Goal: Task Accomplishment & Management: Complete application form

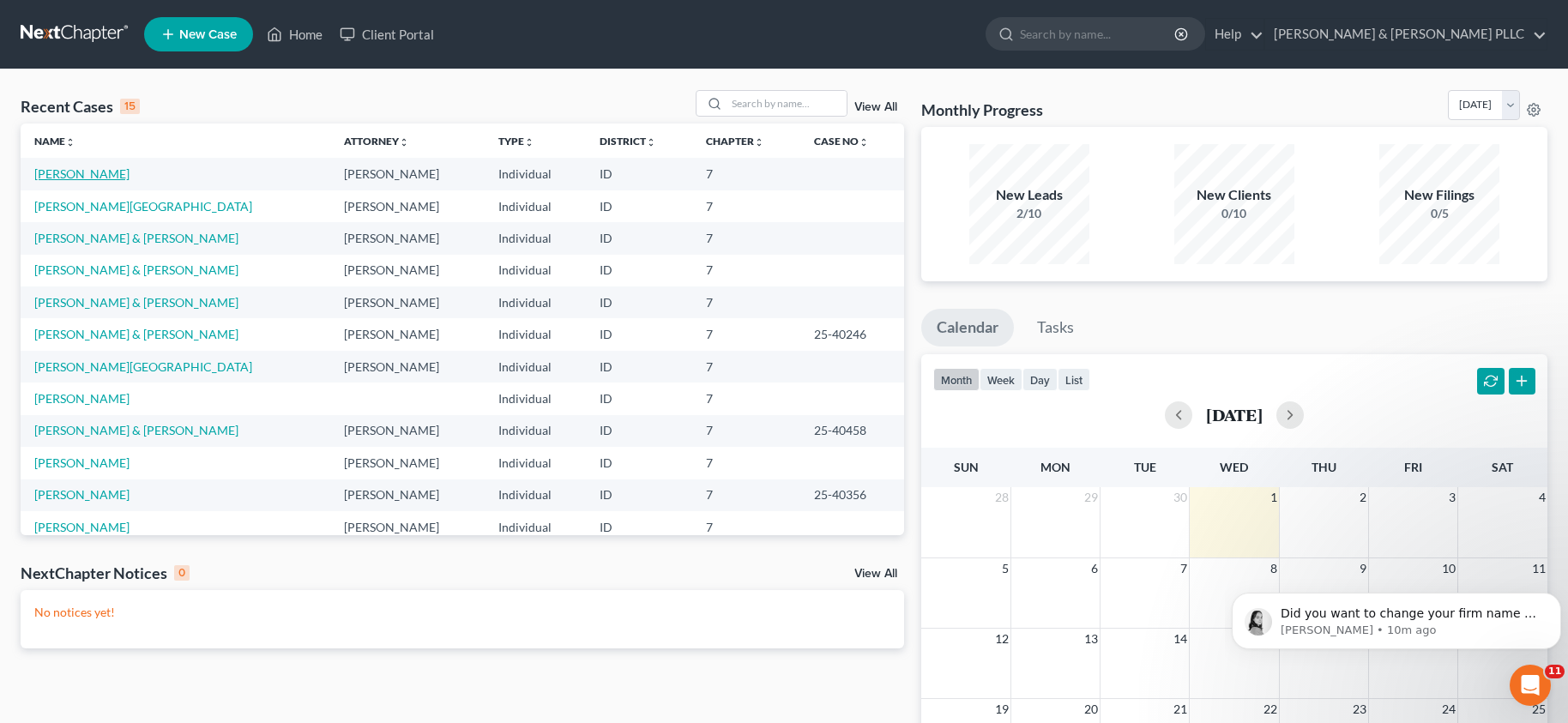
click at [87, 168] on link "[PERSON_NAME]" at bounding box center [81, 174] width 95 height 15
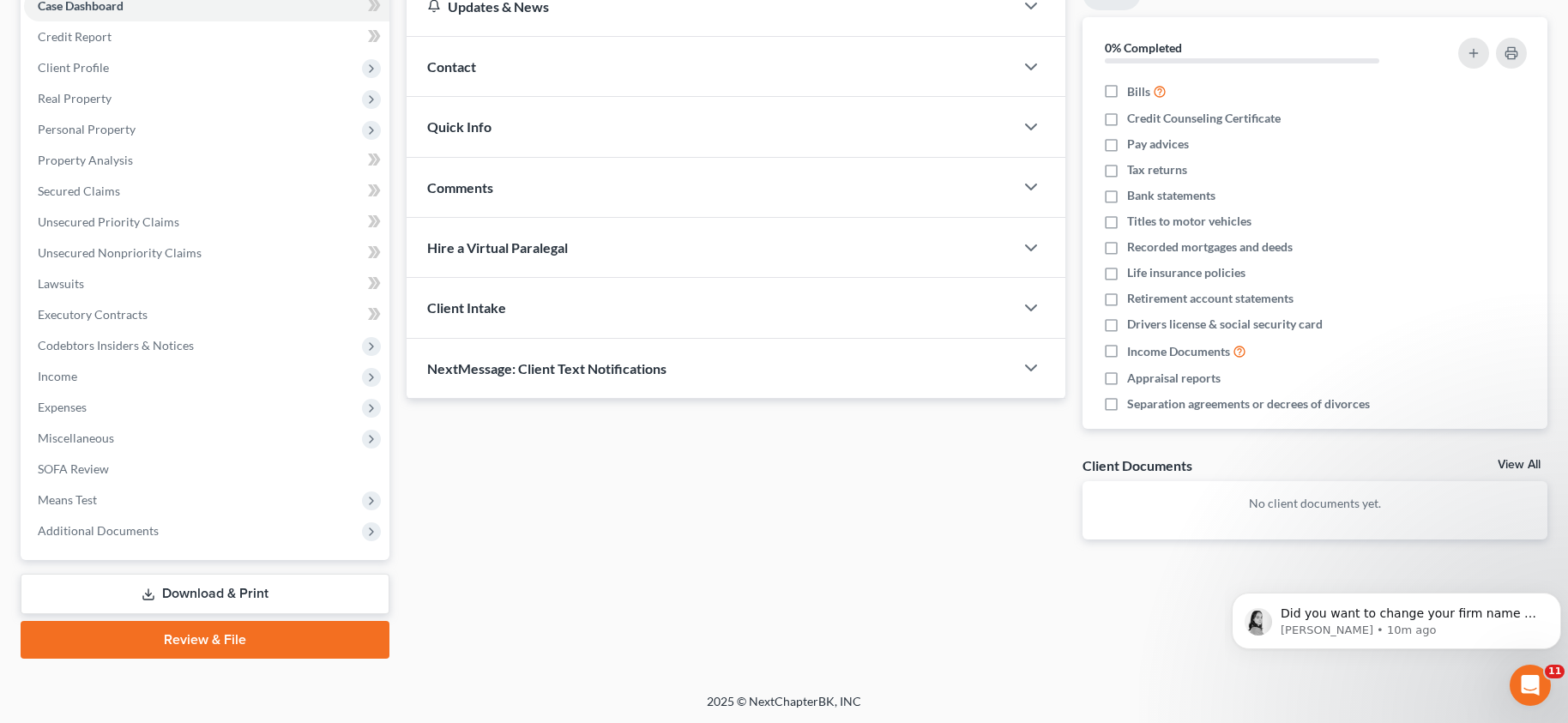
scroll to position [189, 0]
click at [205, 588] on link "Download & Print" at bounding box center [205, 593] width 368 height 40
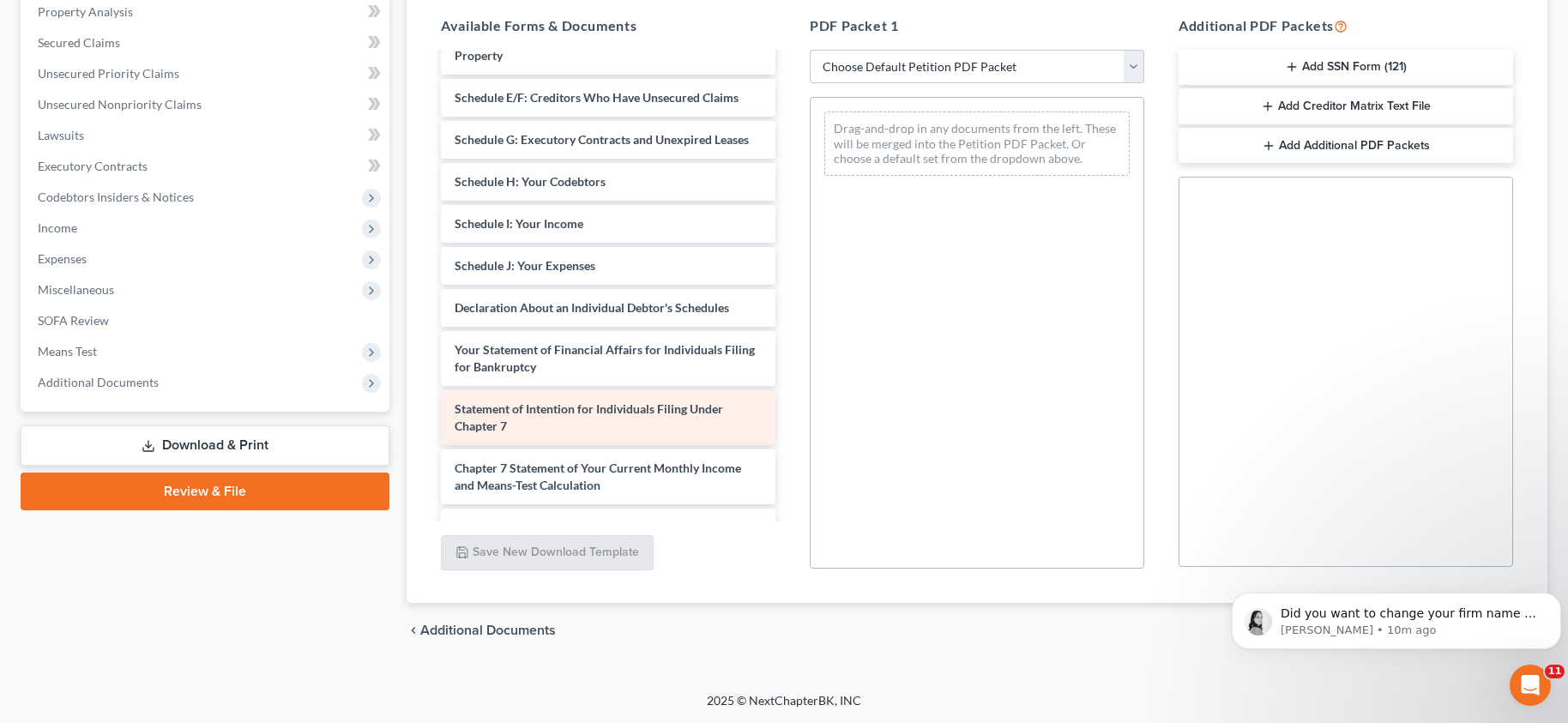
scroll to position [172, 0]
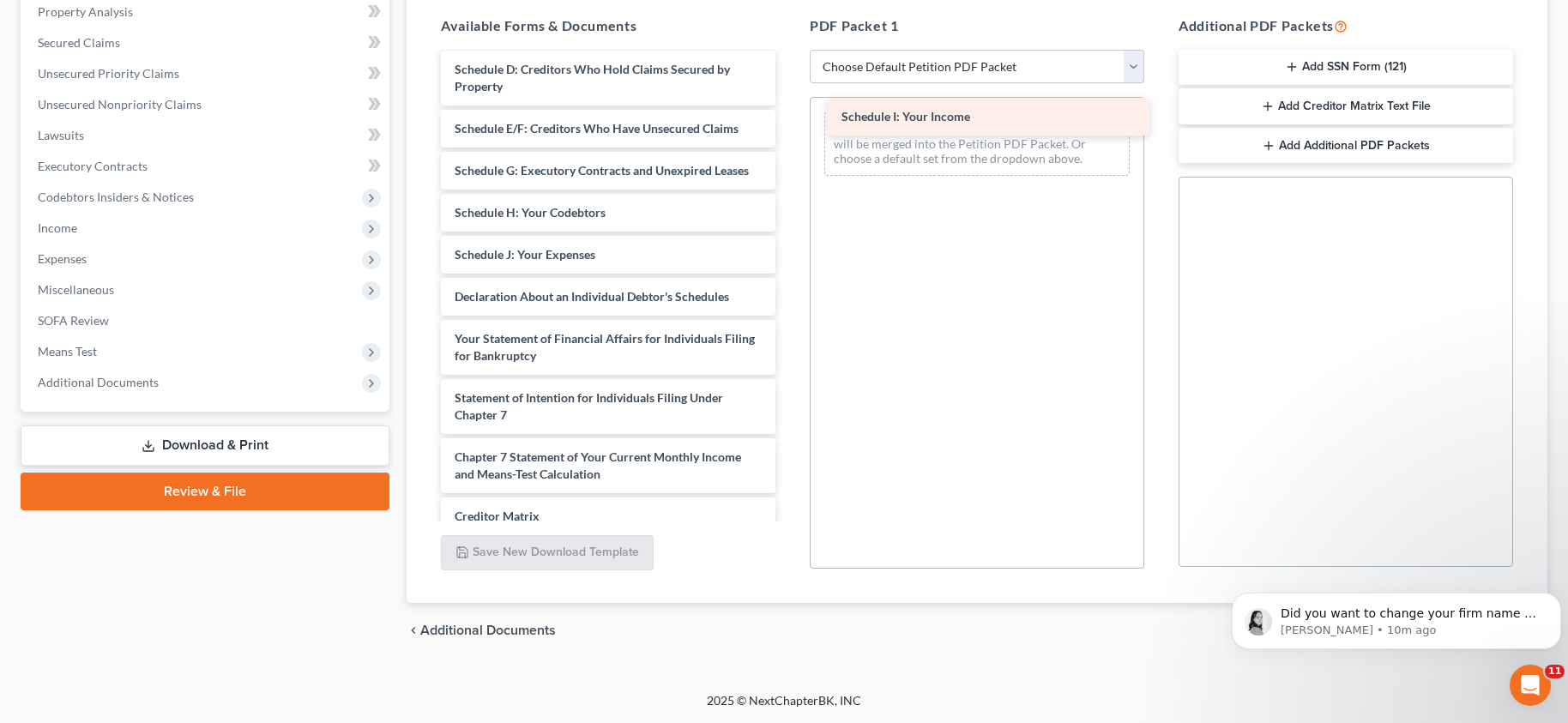
drag, startPoint x: 568, startPoint y: 256, endPoint x: 954, endPoint y: 118, distance: 409.9
click at [788, 118] on div "Schedule I: Your Income Voluntary Petition for Individuals Filing for Bankruptc…" at bounding box center [608, 280] width 362 height 796
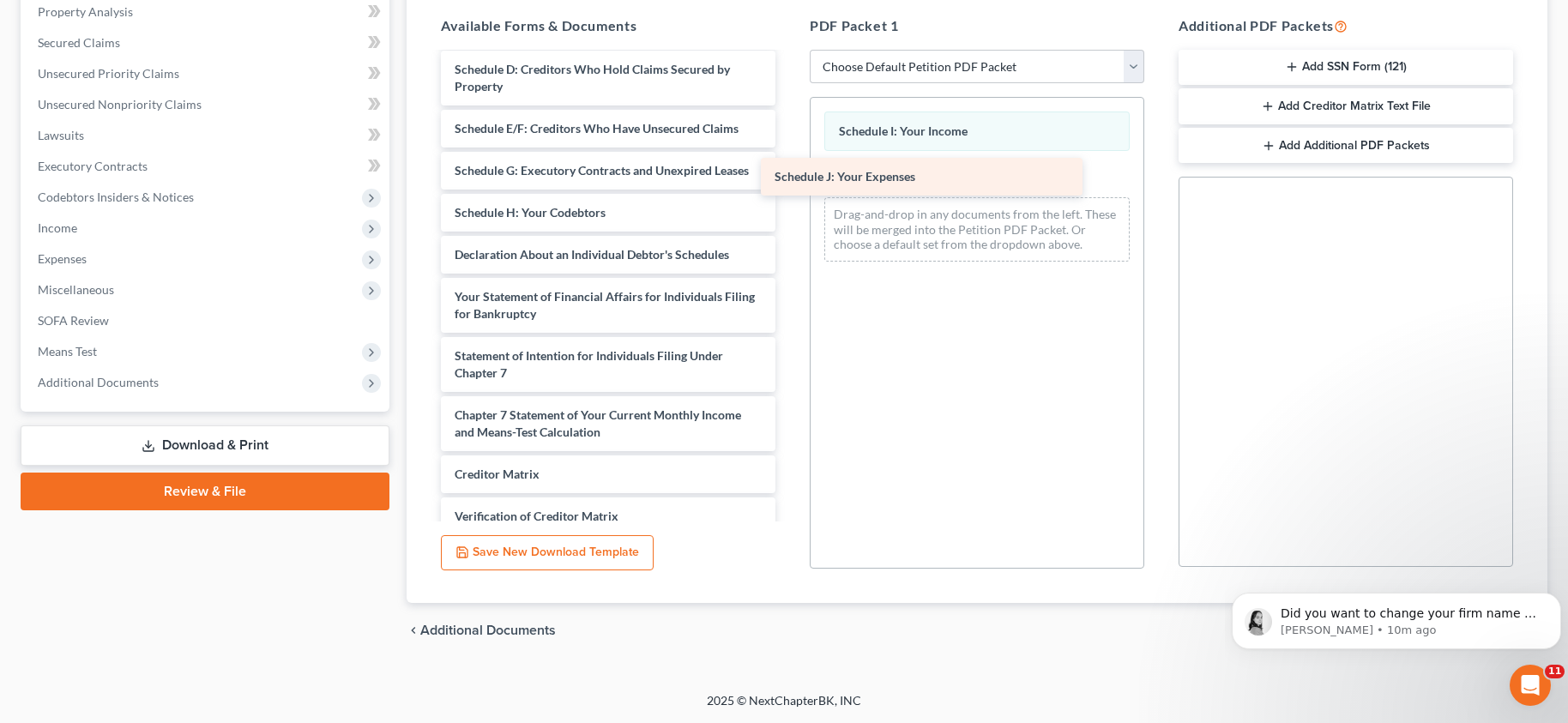
drag, startPoint x: 507, startPoint y: 262, endPoint x: 826, endPoint y: 184, distance: 328.4
click at [788, 184] on div "Schedule J: Your Expenses Voluntary Petition for Individuals Filing for Bankrup…" at bounding box center [608, 259] width 362 height 754
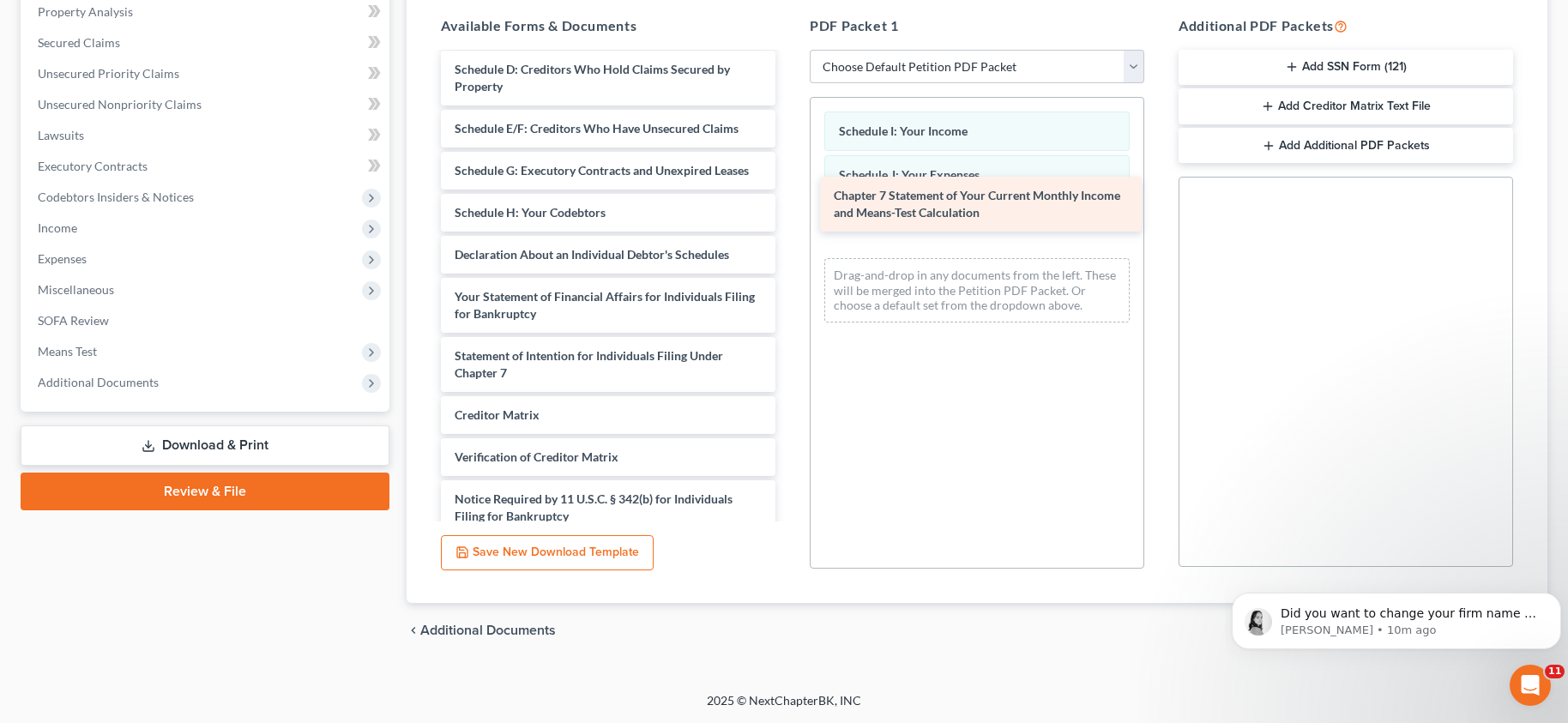
drag, startPoint x: 567, startPoint y: 424, endPoint x: 949, endPoint y: 210, distance: 437.9
click at [788, 210] on div "Chapter 7 Statement of Your Current Monthly Income and Means-Test Calculation V…" at bounding box center [608, 230] width 362 height 695
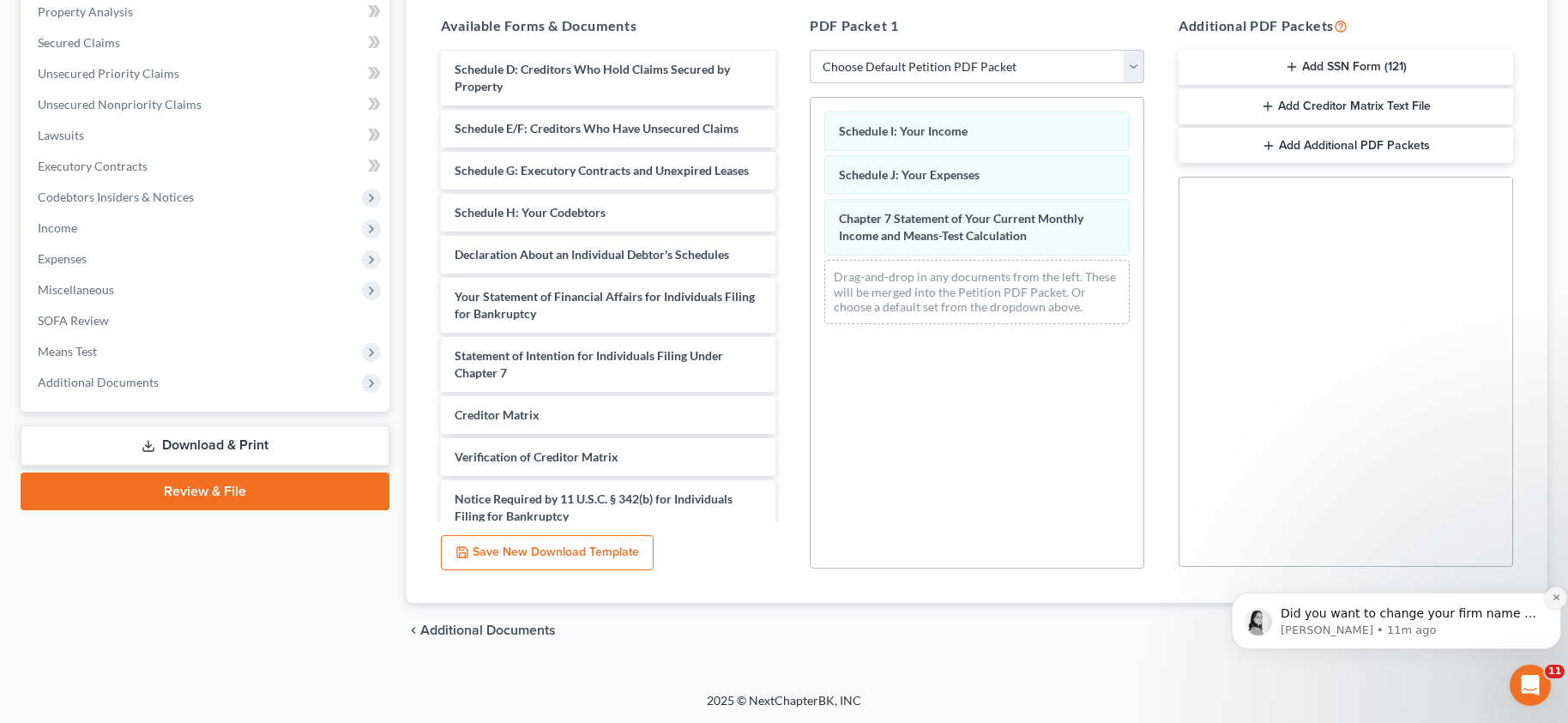
click at [1557, 591] on button "Dismiss notification" at bounding box center [1555, 598] width 22 height 22
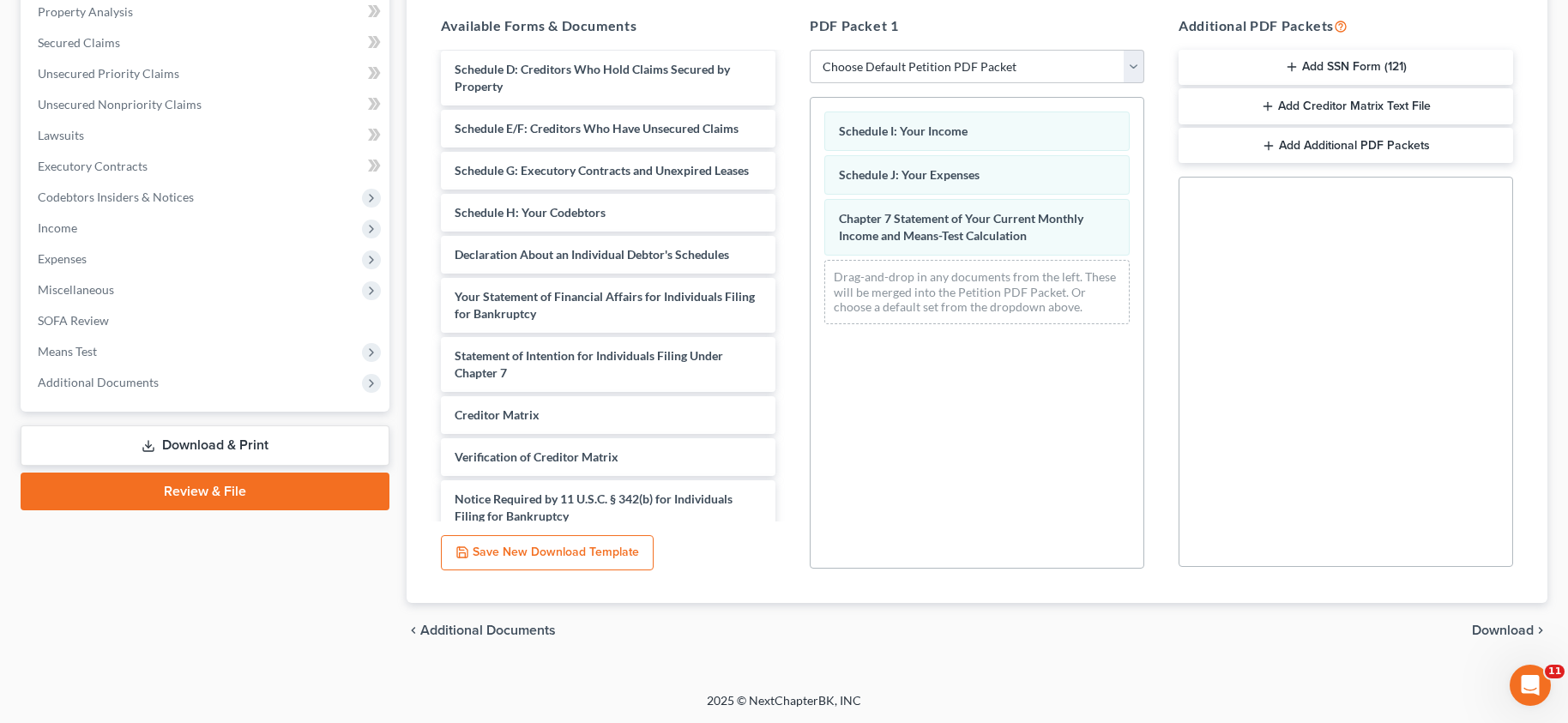
click at [1509, 631] on span "Download" at bounding box center [1502, 631] width 62 height 14
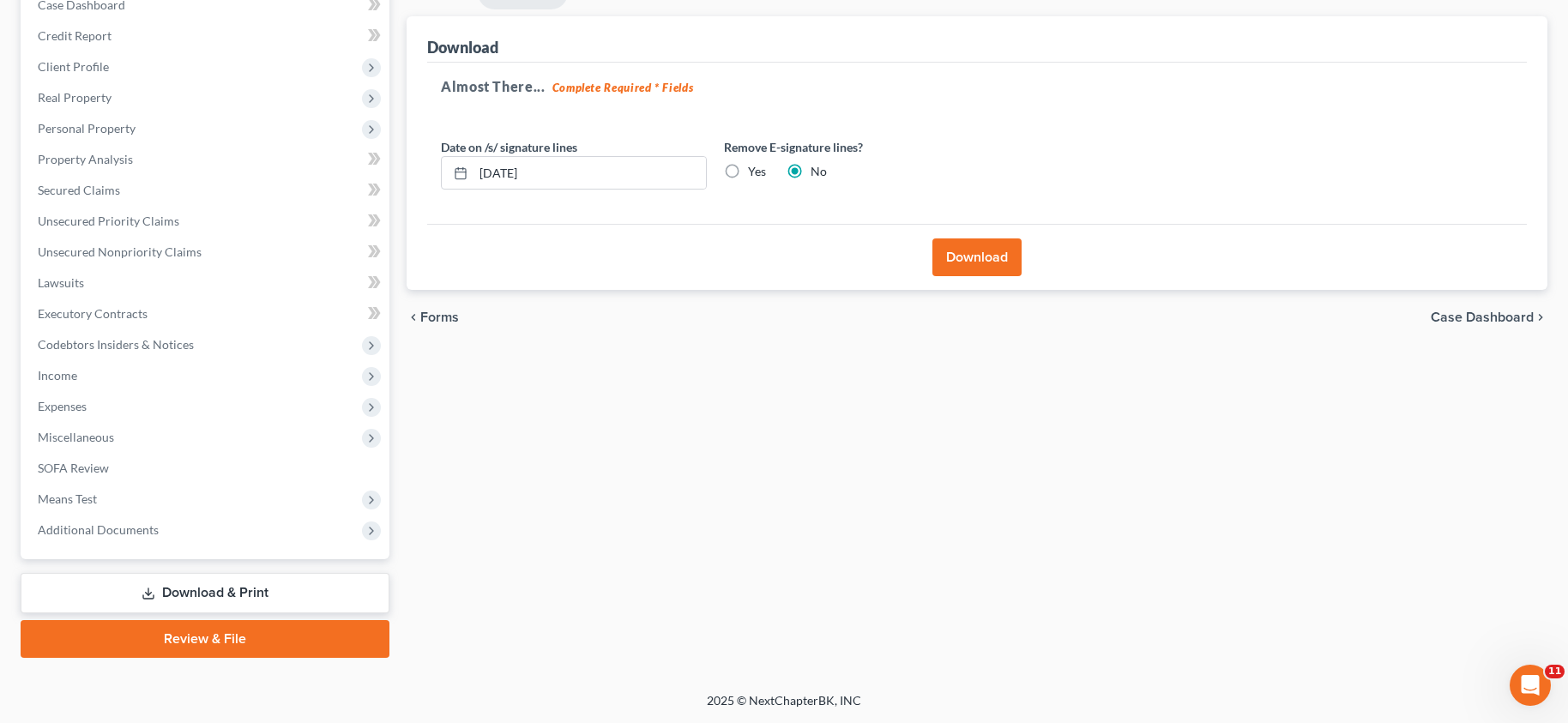
scroll to position [189, 0]
click at [748, 174] on label "Yes" at bounding box center [757, 171] width 18 height 17
click at [755, 174] on input "Yes" at bounding box center [760, 168] width 11 height 11
radio input "true"
radio input "false"
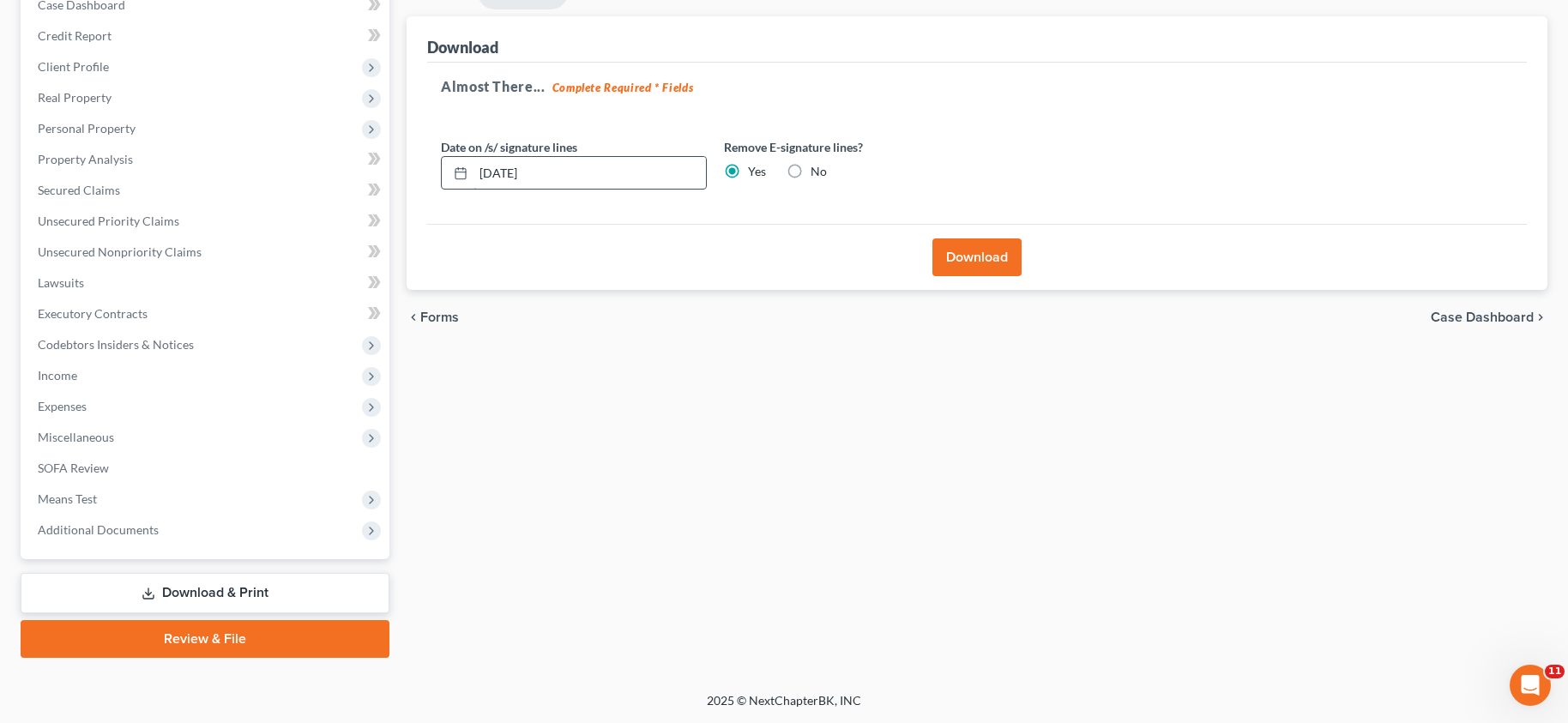
drag, startPoint x: 564, startPoint y: 170, endPoint x: 481, endPoint y: 177, distance: 83.3
click at [481, 177] on input "[DATE]" at bounding box center [589, 173] width 233 height 33
drag, startPoint x: 980, startPoint y: 265, endPoint x: 939, endPoint y: 281, distance: 44.0
click at [979, 265] on button "Download" at bounding box center [976, 258] width 89 height 38
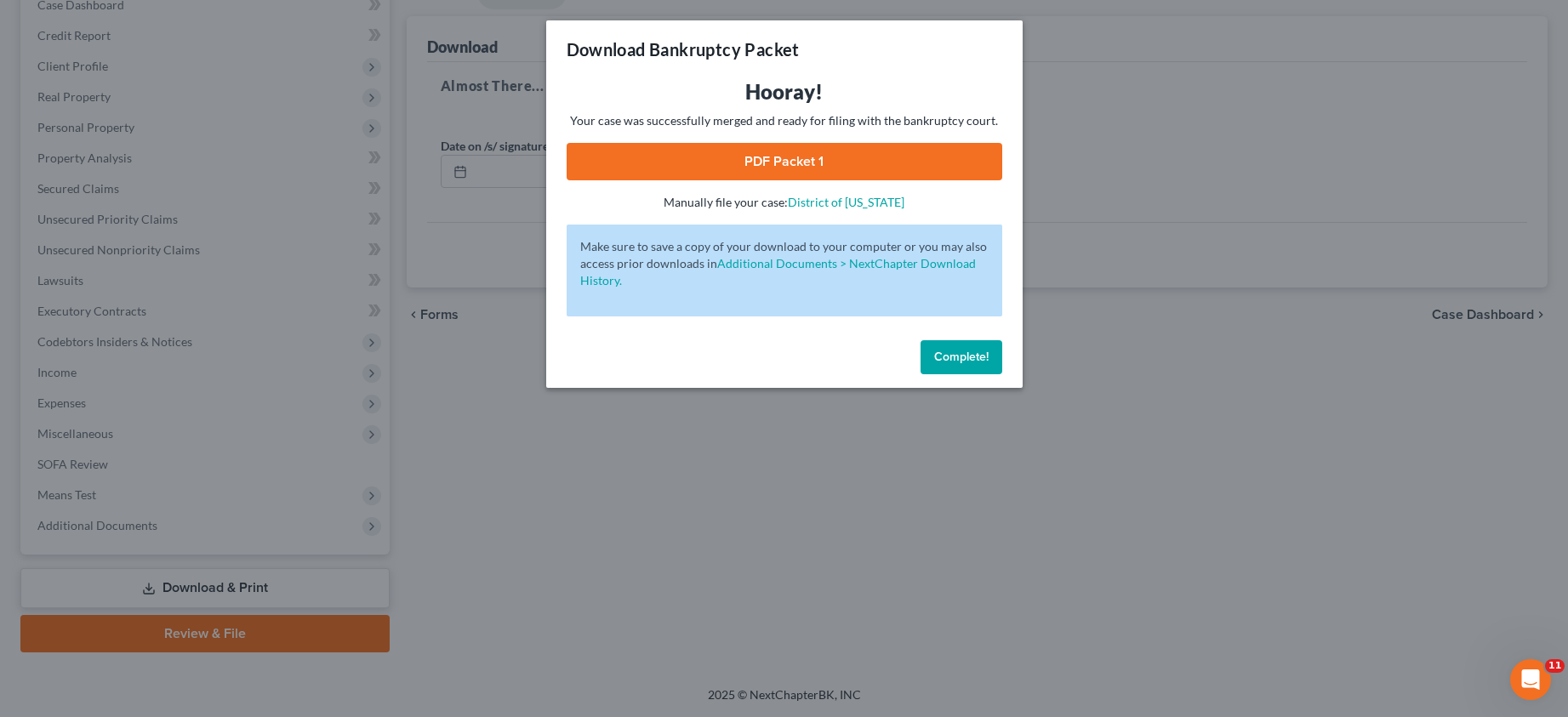
click at [795, 158] on link "PDF Packet 1" at bounding box center [784, 161] width 436 height 38
click at [972, 357] on span "Complete!" at bounding box center [961, 357] width 54 height 15
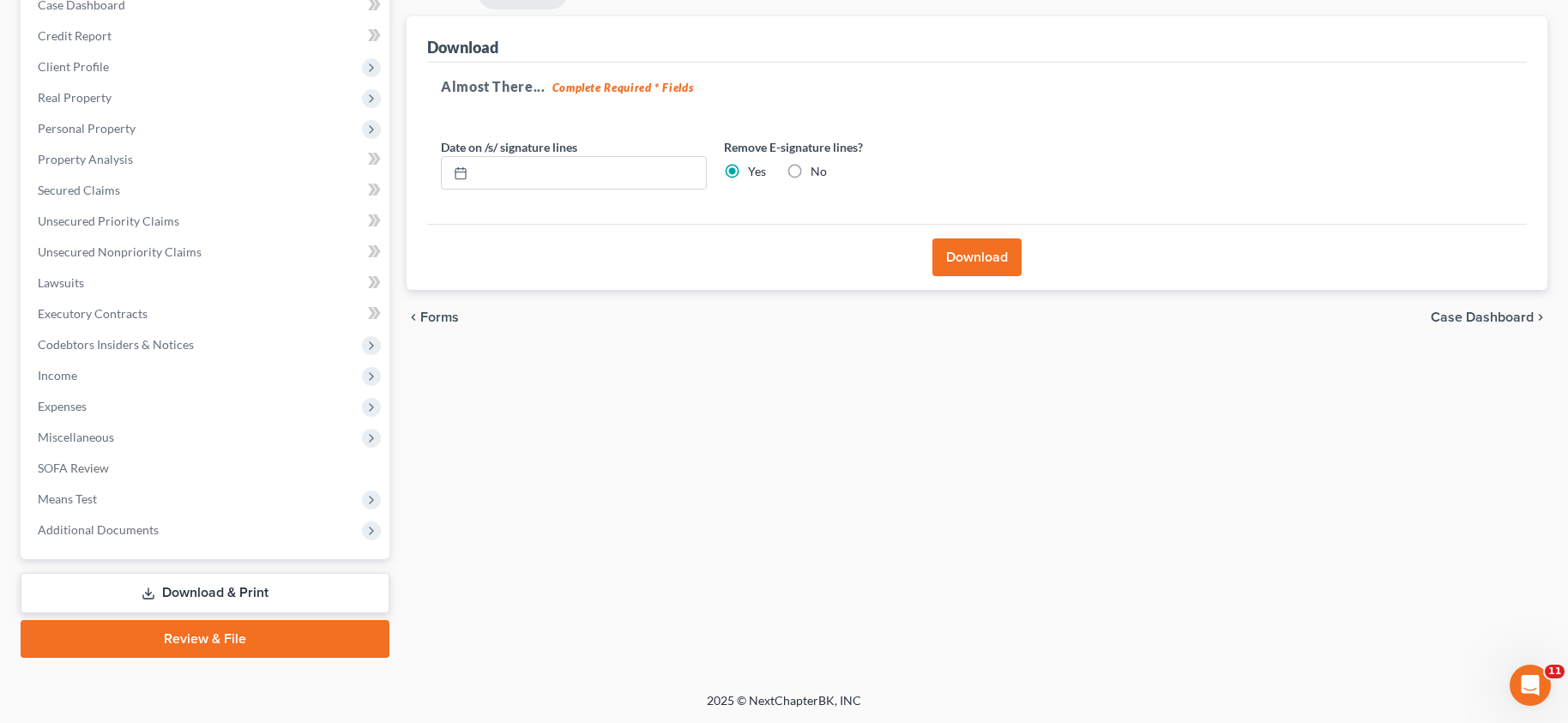
click at [778, 485] on div "Forms Download Forms Forms to Download Select which forms you would like to dow…" at bounding box center [977, 317] width 1158 height 682
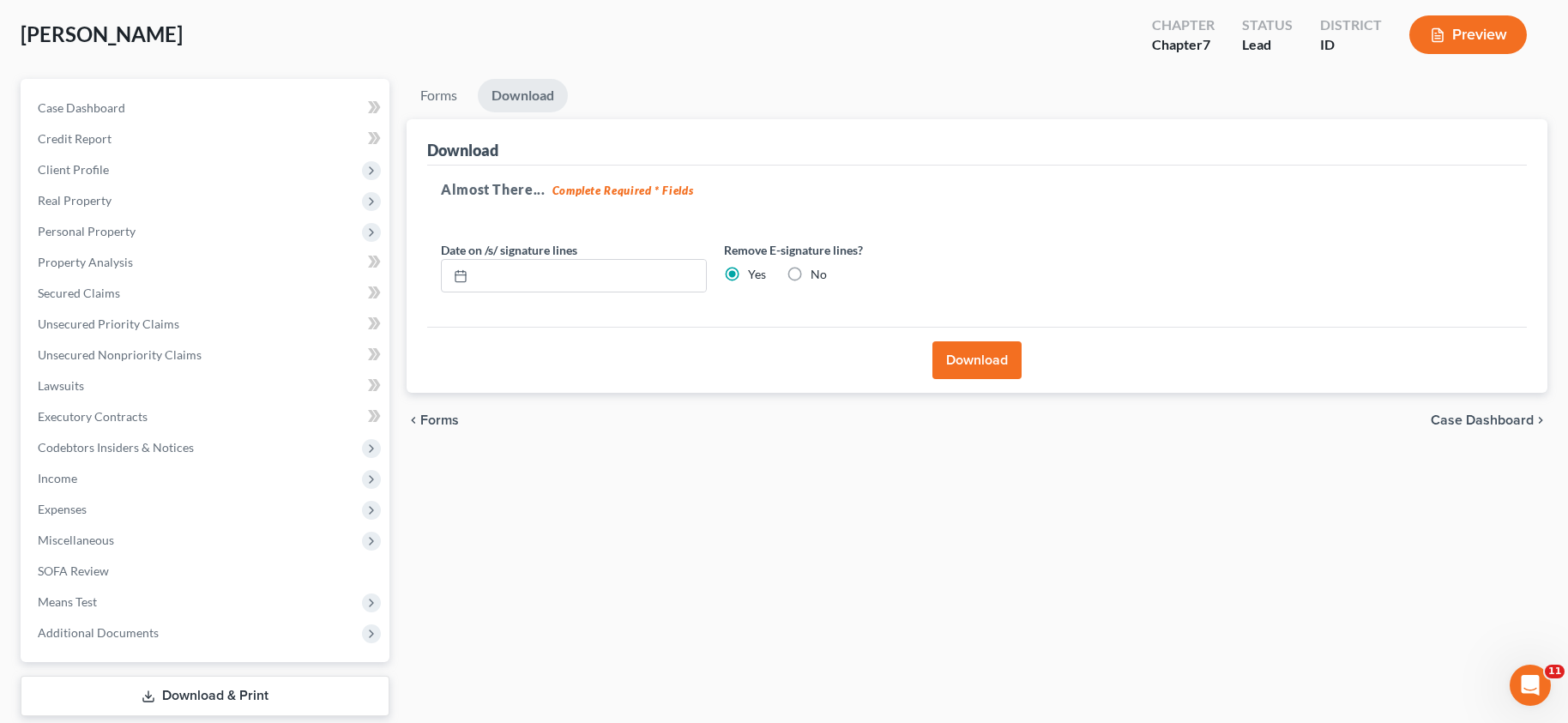
scroll to position [0, 0]
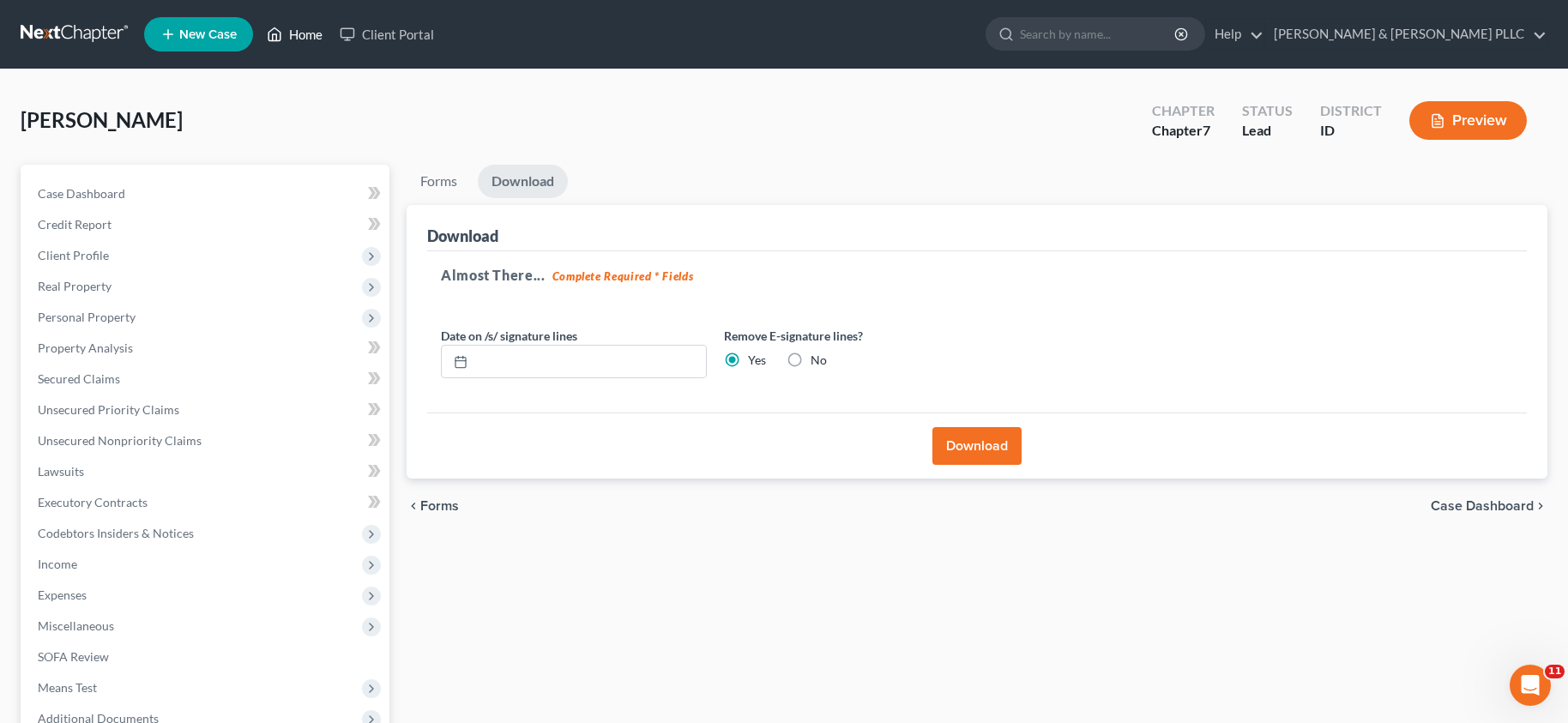
drag, startPoint x: 305, startPoint y: 26, endPoint x: 276, endPoint y: 45, distance: 34.7
click at [305, 26] on link "Home" at bounding box center [294, 34] width 73 height 31
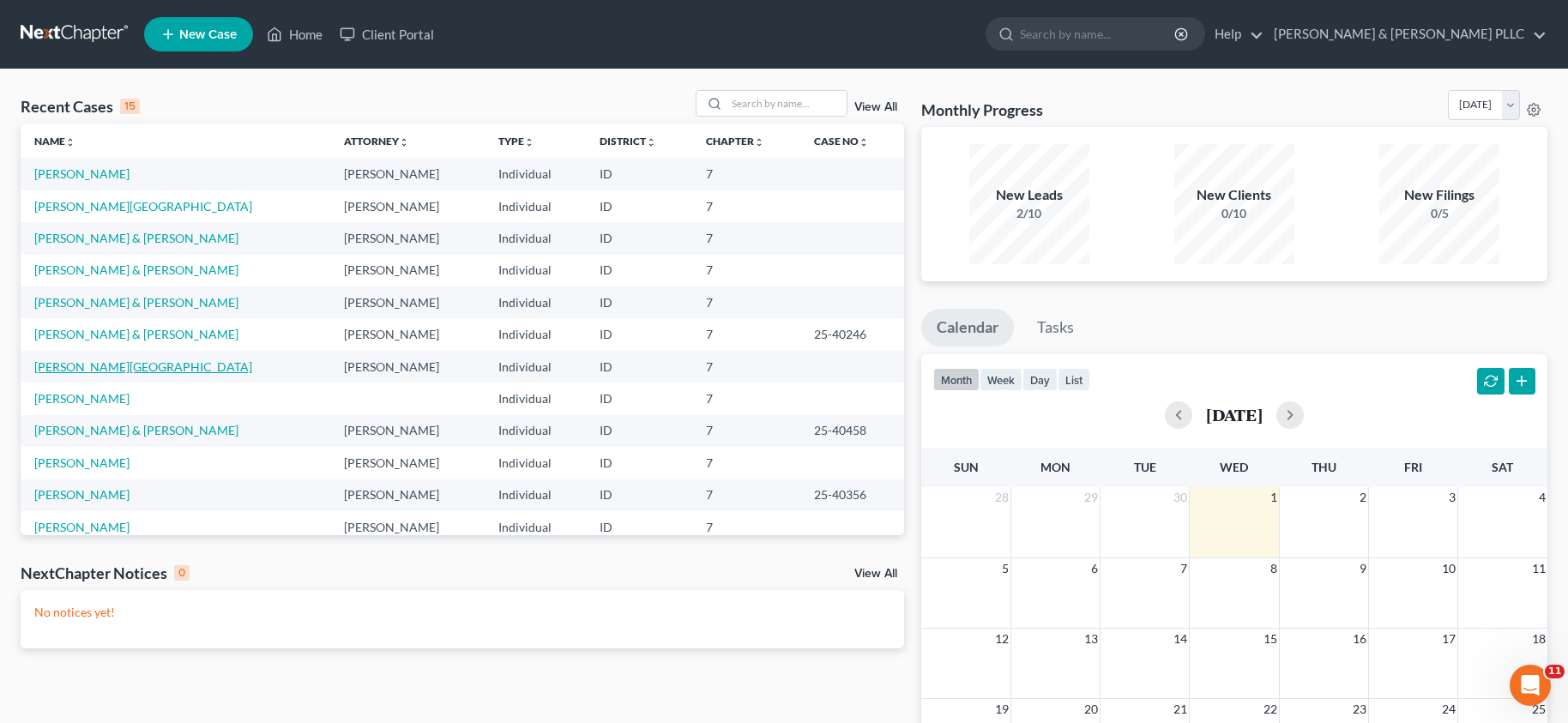
click at [105, 367] on link "[PERSON_NAME][GEOGRAPHIC_DATA]" at bounding box center [143, 366] width 218 height 15
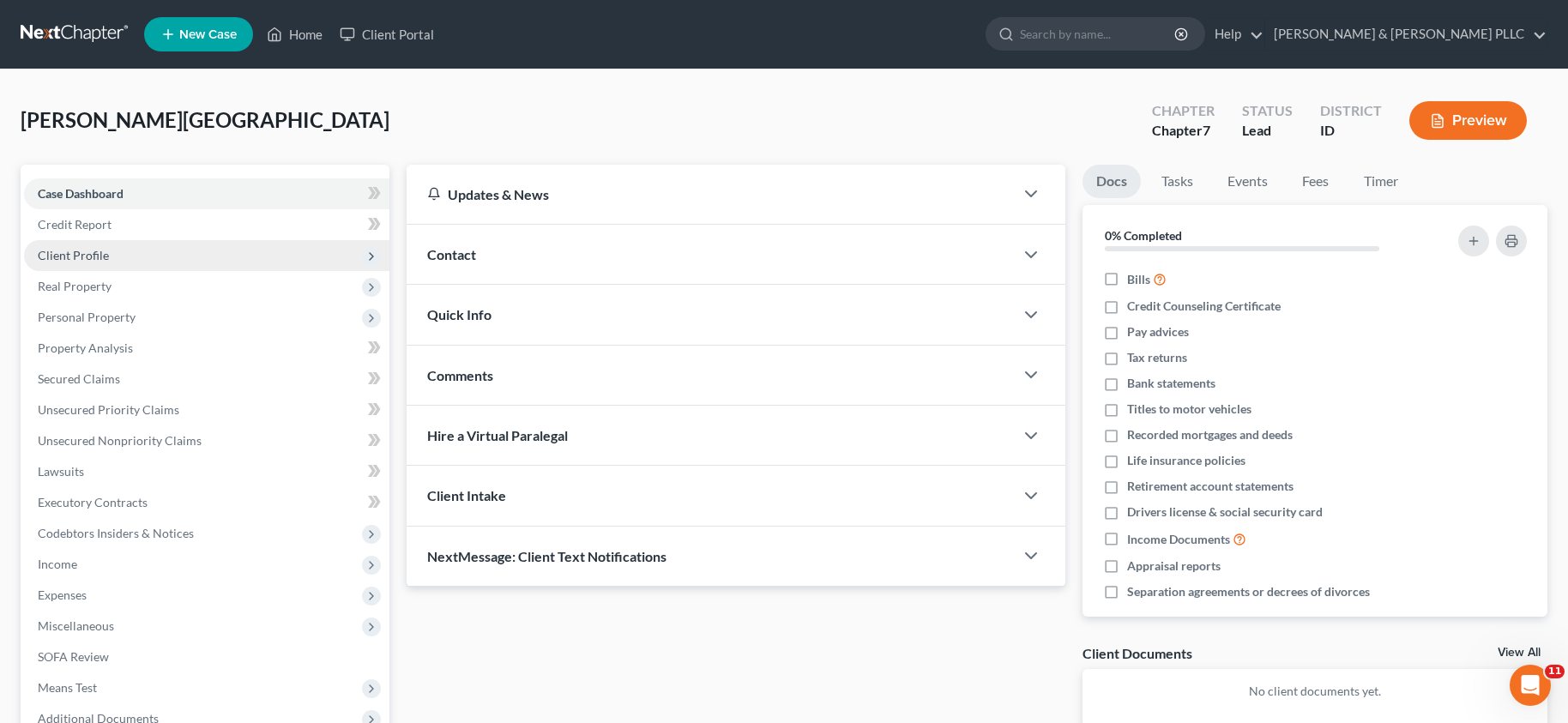
click at [97, 255] on span "Client Profile" at bounding box center [73, 255] width 71 height 15
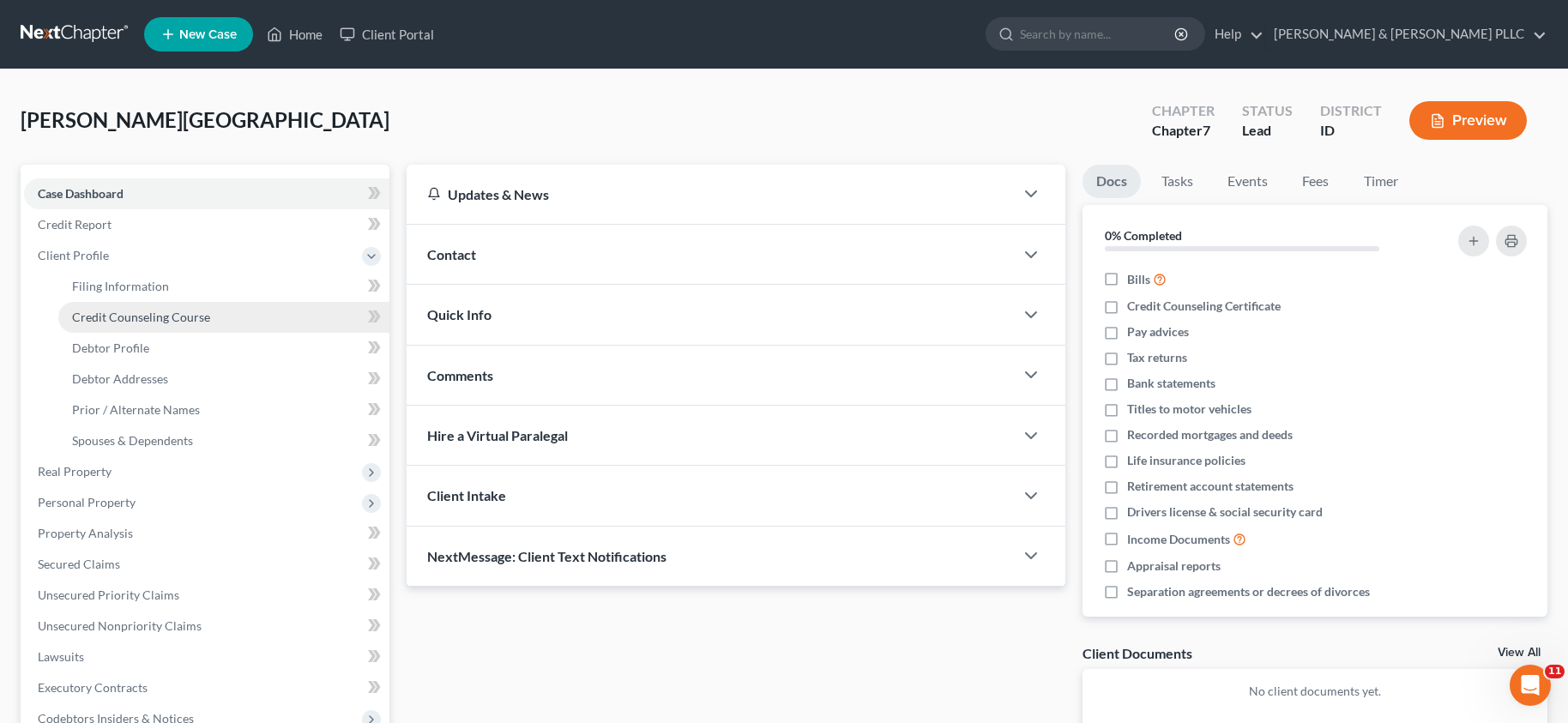
click at [109, 322] on span "Credit Counseling Course" at bounding box center [141, 317] width 138 height 15
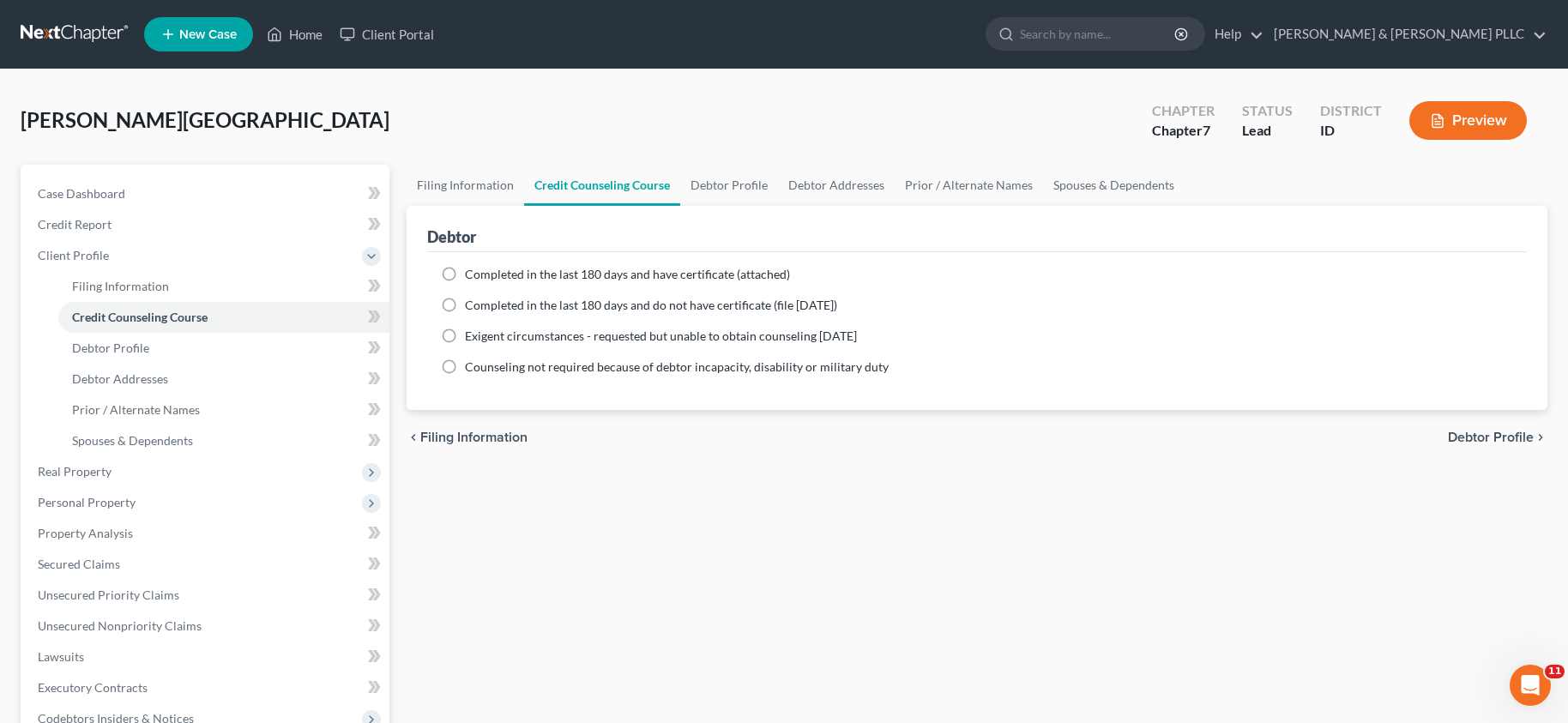
click at [465, 275] on label "Completed in the last 180 days and have certificate (attached)" at bounding box center [628, 274] width 325 height 17
click at [472, 275] on input "Completed in the last 180 days and have certificate (attached)" at bounding box center [477, 271] width 11 height 11
radio input "true"
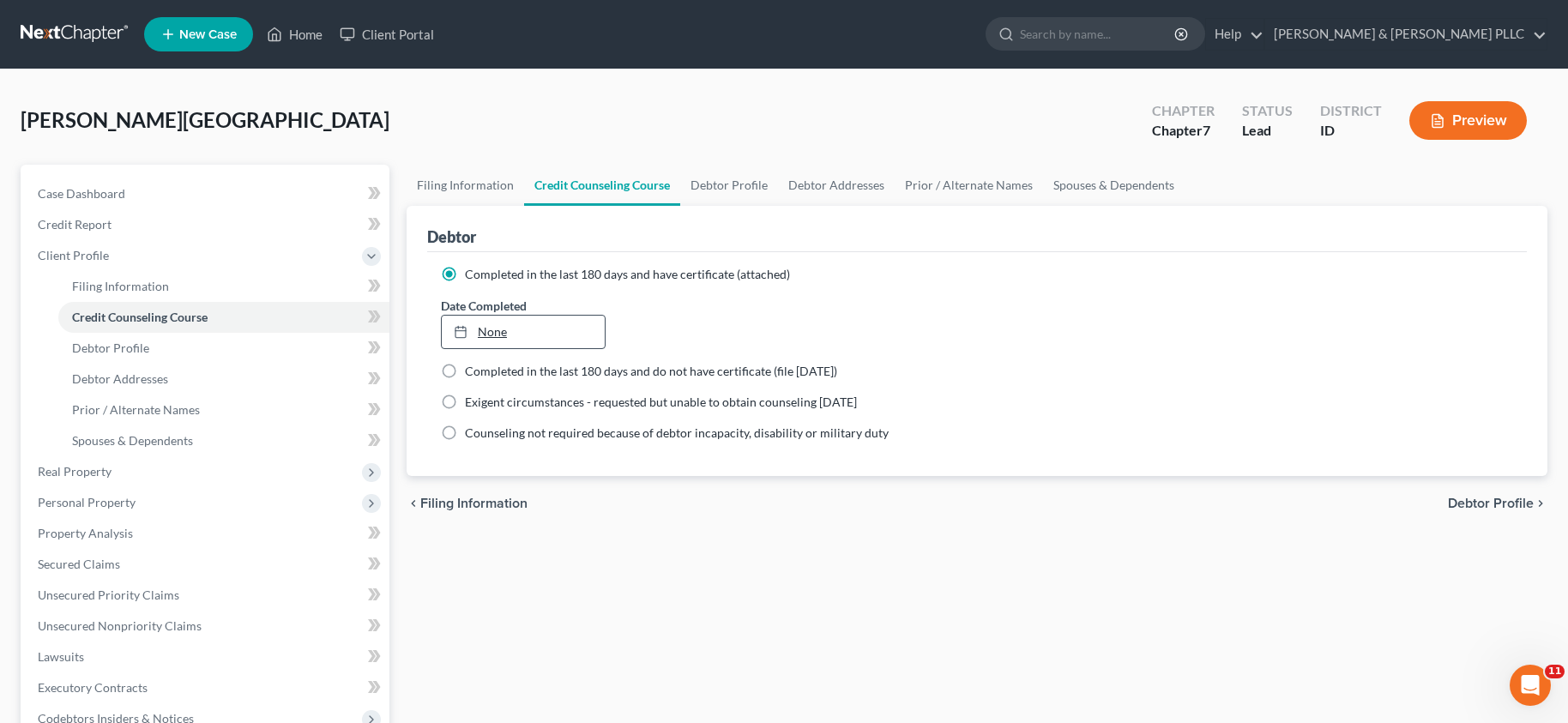
click at [517, 339] on link "None" at bounding box center [522, 332] width 163 height 33
type input "[DATE]"
click at [777, 123] on div "[PERSON_NAME][GEOGRAPHIC_DATA] Upgraded Chapter Chapter 7 Status Lead District …" at bounding box center [784, 127] width 1526 height 75
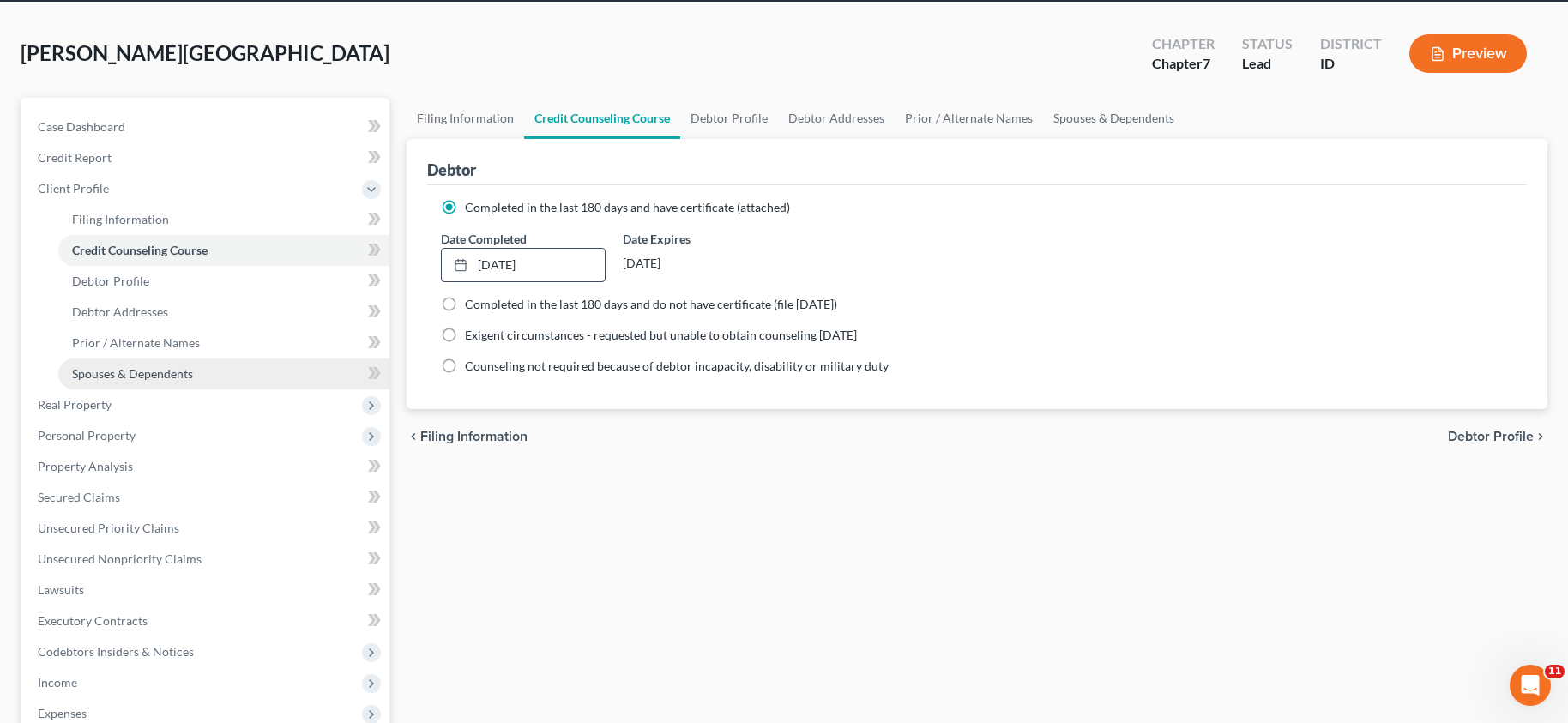
scroll to position [86, 0]
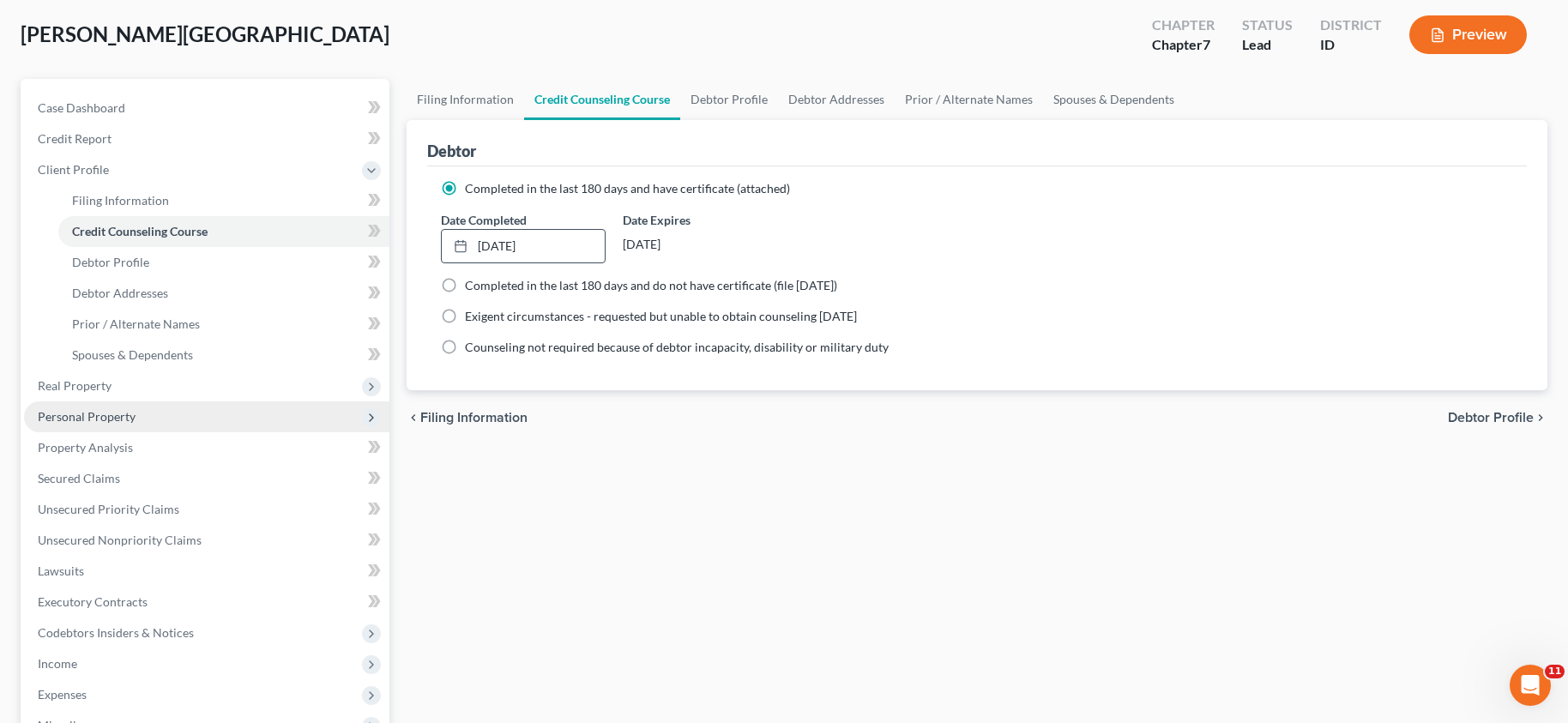
click at [82, 411] on span "Personal Property" at bounding box center [87, 416] width 98 height 15
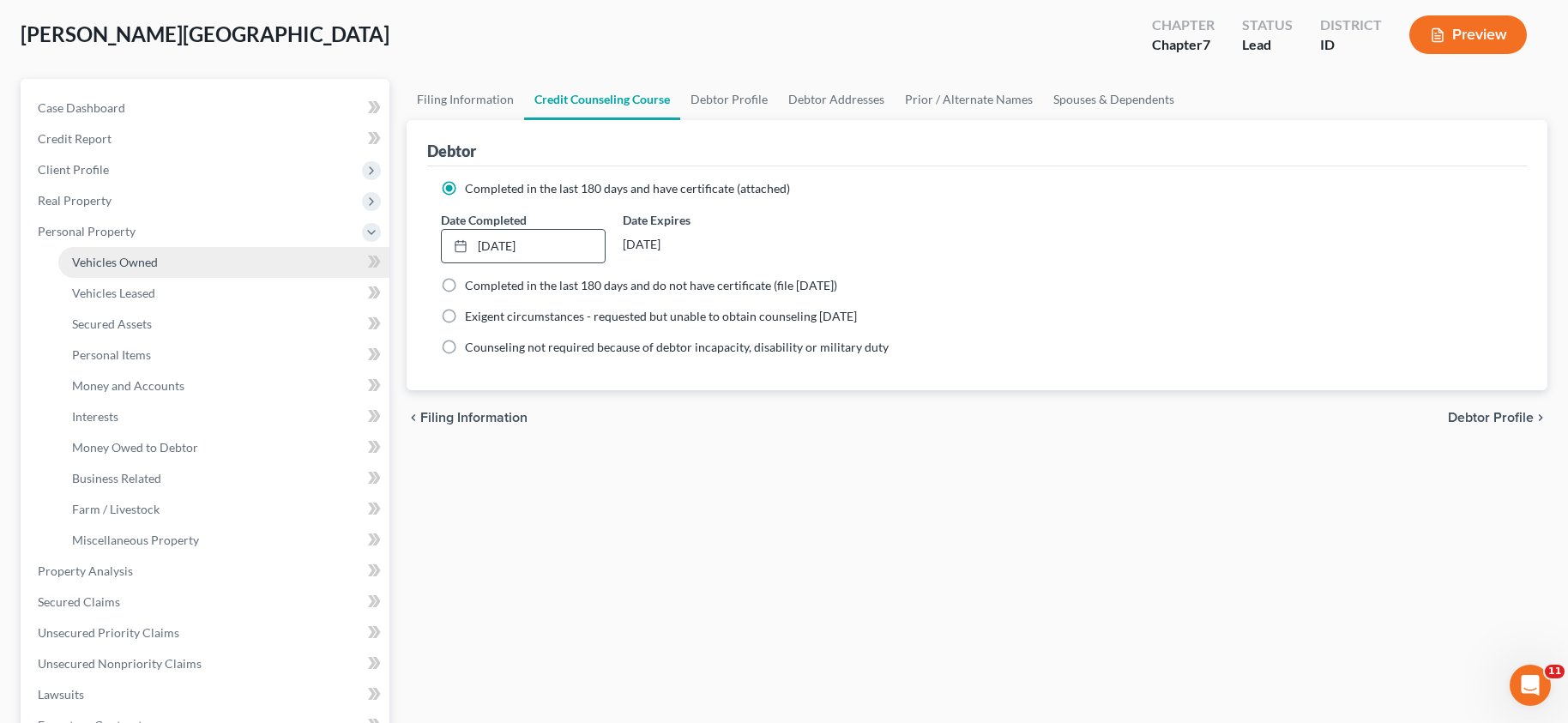
click at [127, 268] on span "Vehicles Owned" at bounding box center [115, 262] width 86 height 15
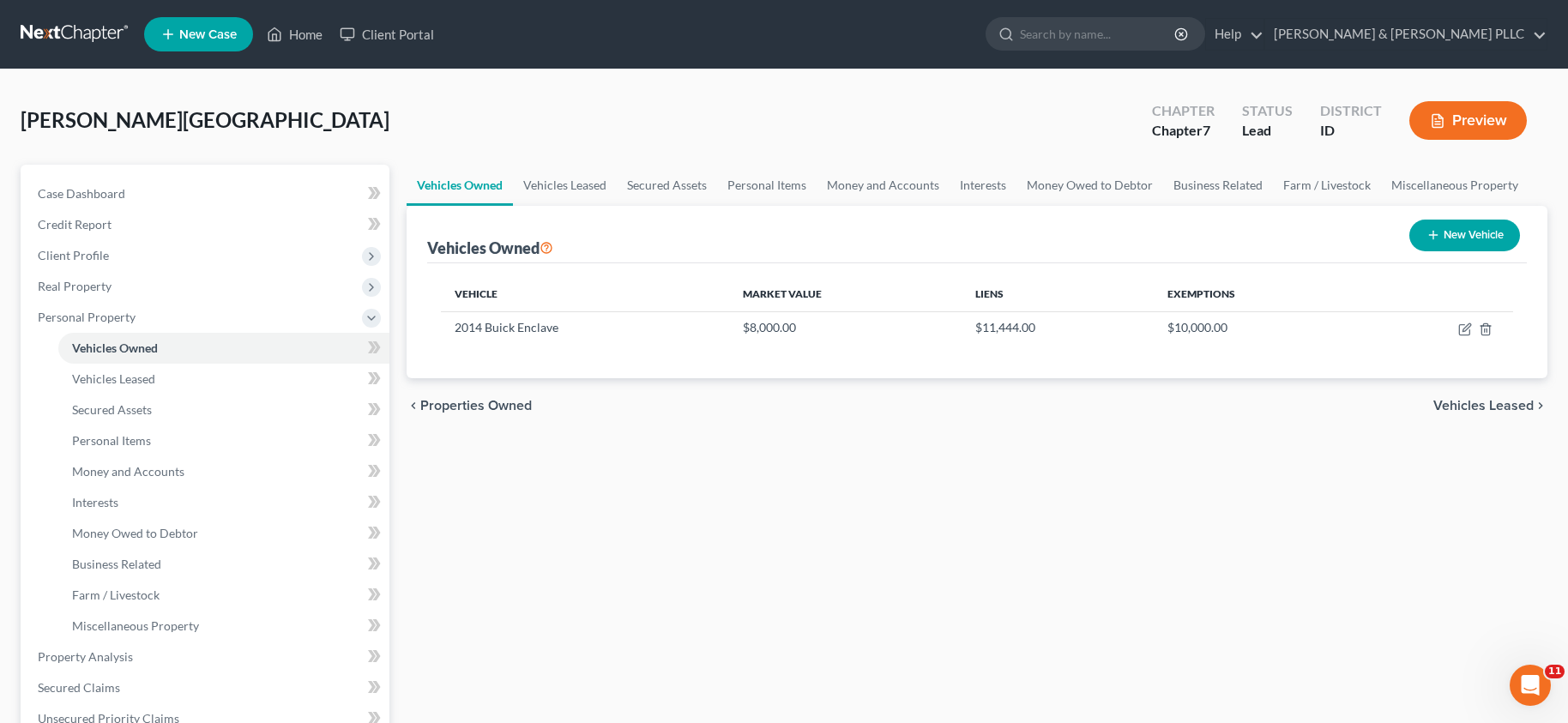
click at [1476, 236] on button "New Vehicle" at bounding box center [1464, 236] width 111 height 32
select select "0"
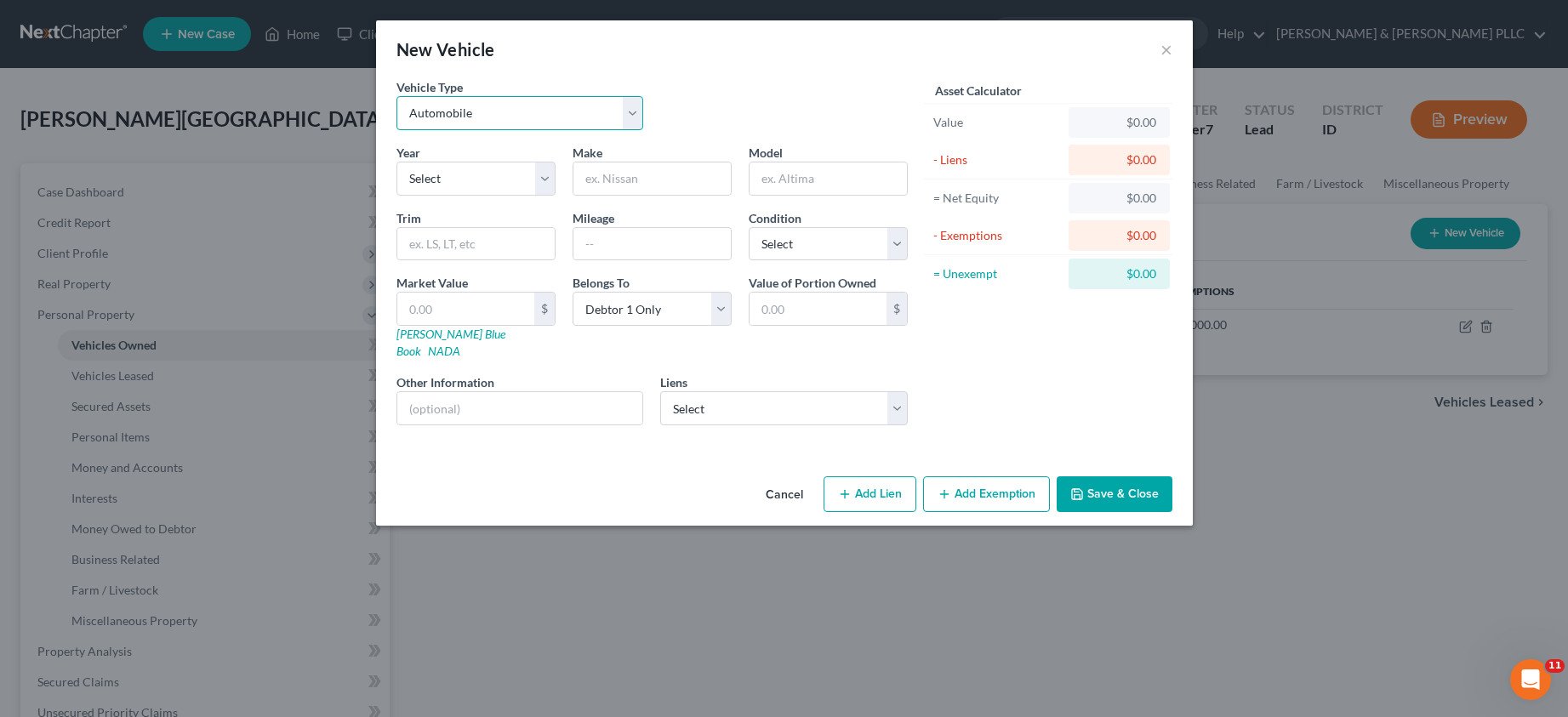
click at [625, 107] on select "Select Automobile Truck Trailer Watercraft Aircraft Motor Home Atv Other Vehicle" at bounding box center [520, 113] width 248 height 34
select select "3"
click at [396, 96] on select "Select Automobile Truck Trailer Watercraft Aircraft Motor Home Atv Other Vehicle" at bounding box center [520, 113] width 248 height 34
click at [632, 108] on select "Select Automobile Truck Trailer Watercraft Aircraft Motor Home Atv Other Vehicle" at bounding box center [520, 113] width 248 height 34
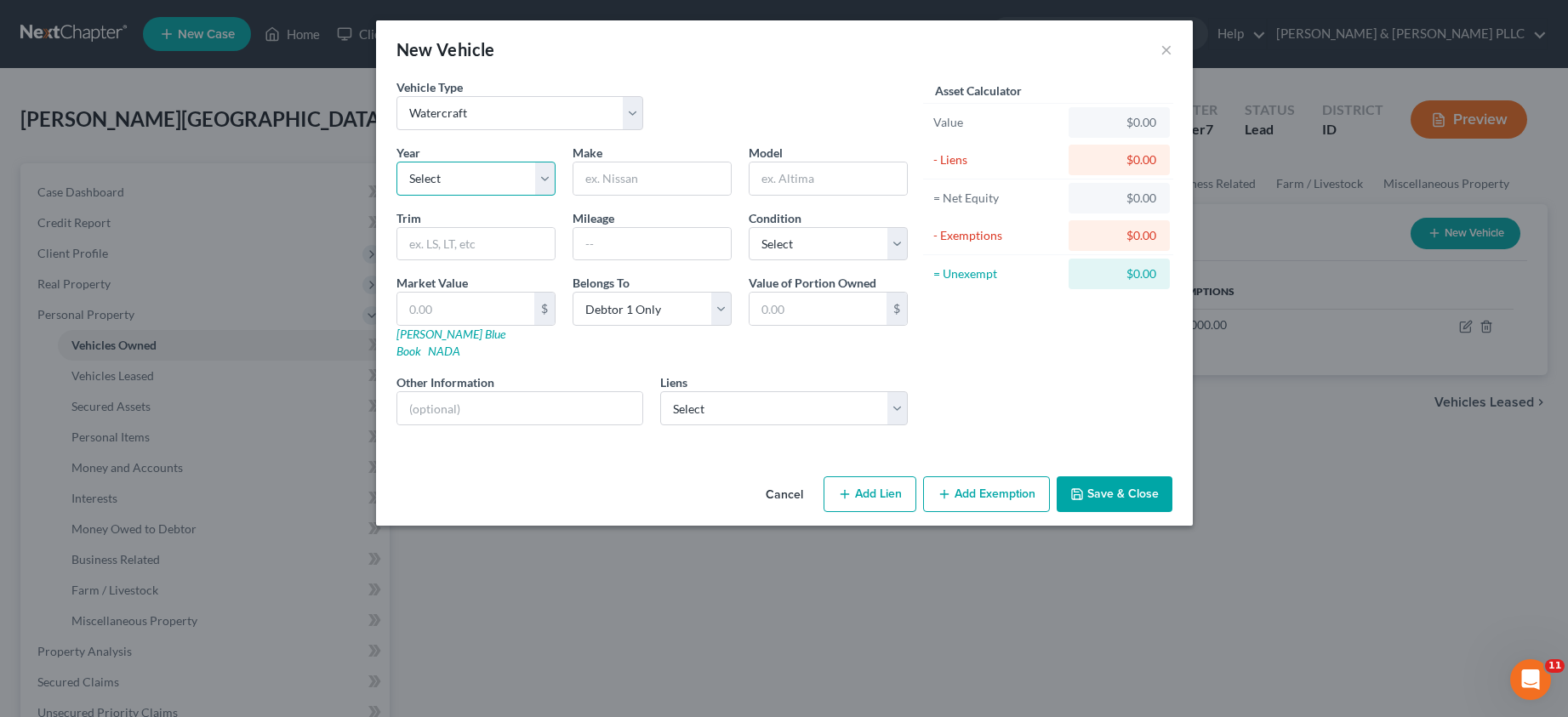
click at [482, 182] on select "Select 2026 2025 2024 2023 2022 2021 2020 2019 2018 2017 2016 2015 2014 2013 20…" at bounding box center [475, 178] width 159 height 34
select select "4"
click at [396, 161] on select "Select 2026 2025 2024 2023 2022 2021 2020 2019 2018 2017 2016 2015 2014 2013 20…" at bounding box center [475, 178] width 159 height 34
click at [640, 177] on input "text" at bounding box center [652, 178] width 157 height 33
type input "J"
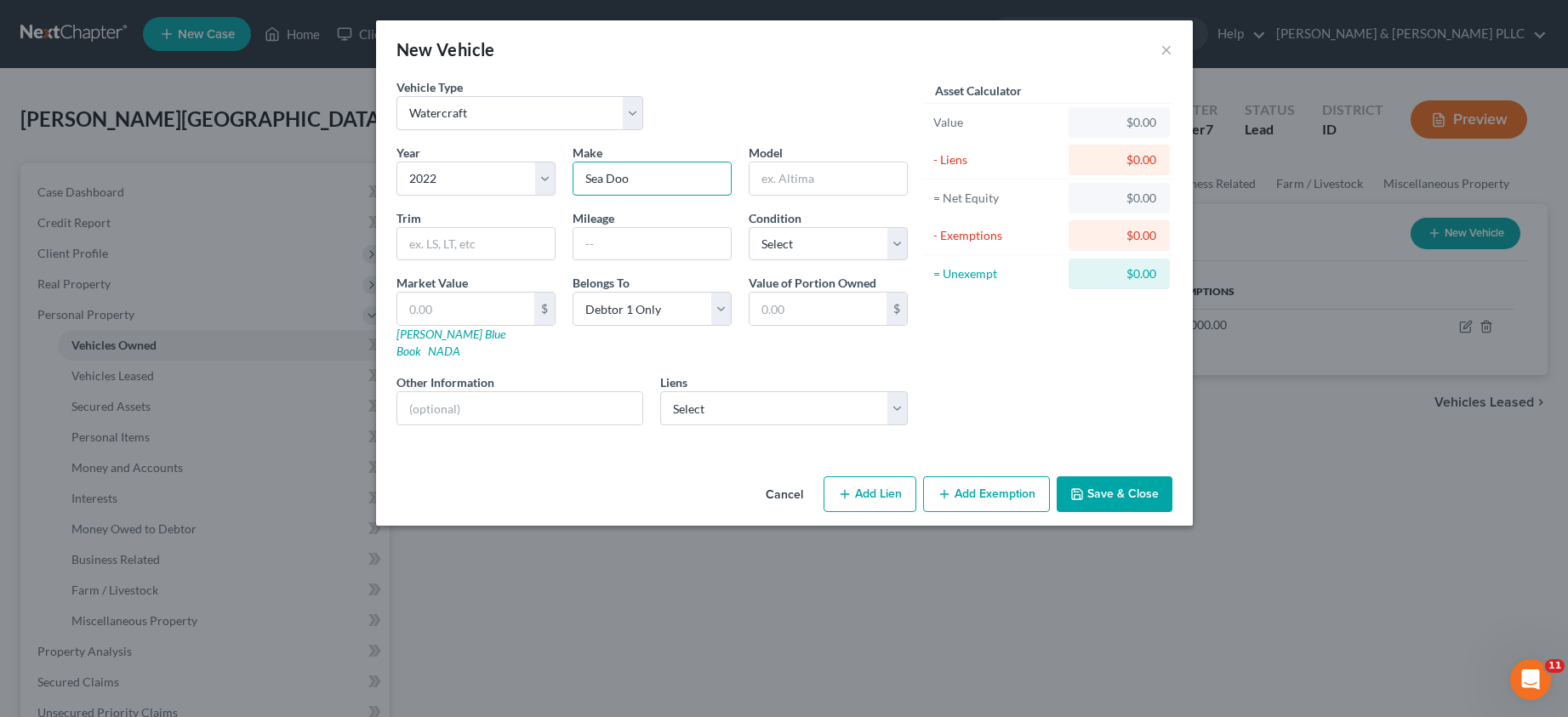
type input "Sea Doo"
type input "Jet Ski"
type input "5"
type input "5.00"
type input "50"
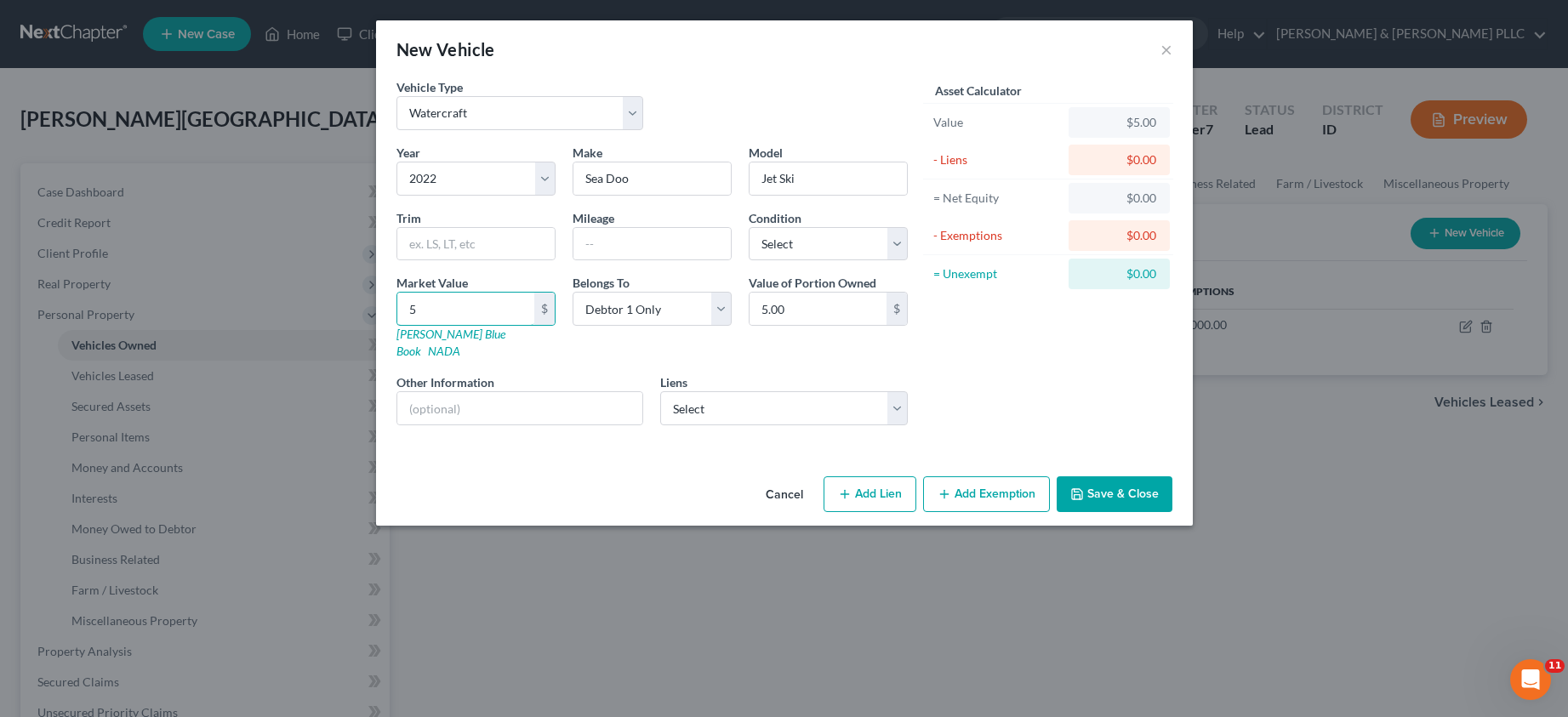
type input "50.00"
type input "500"
type input "500.00"
type input "5000"
type input "5,000.00"
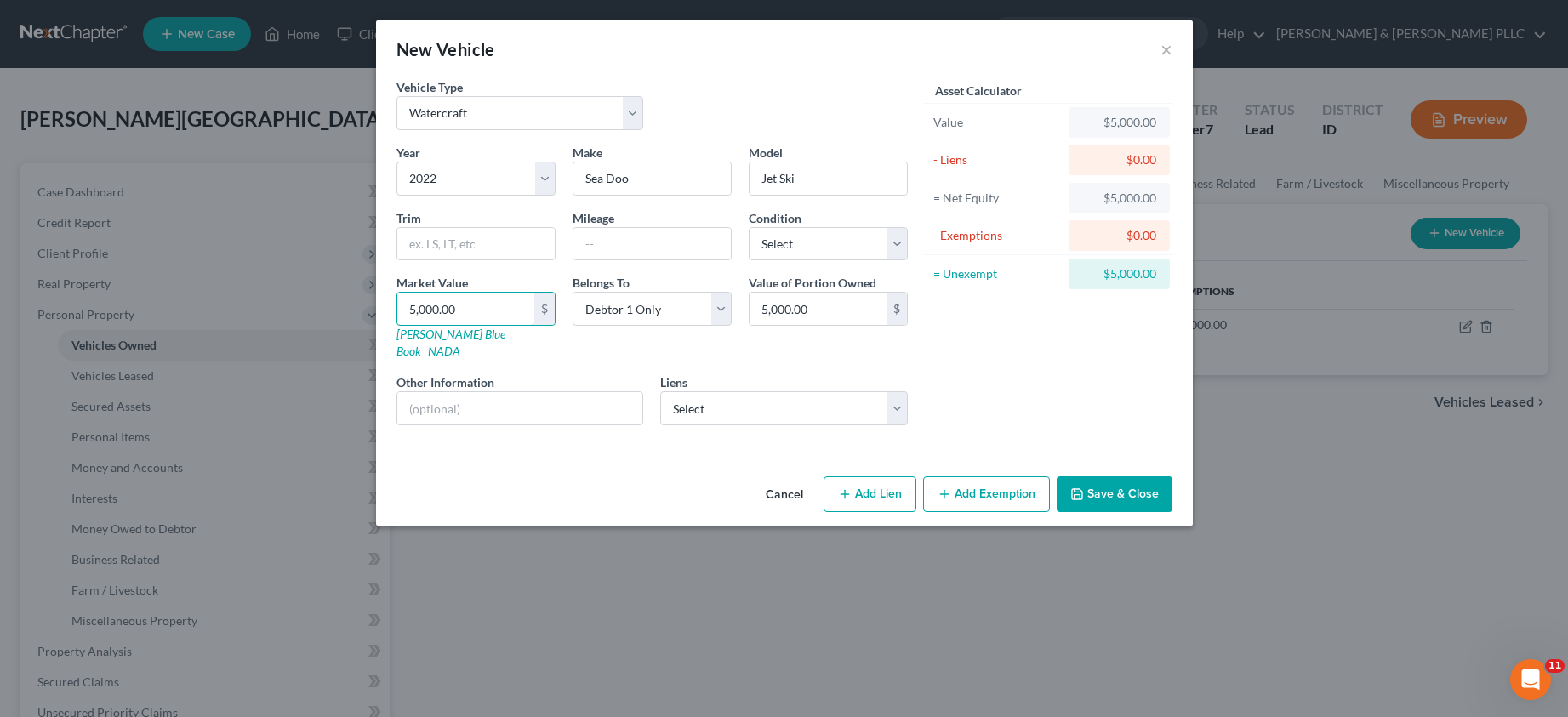
type input "5,000.00"
click at [1029, 329] on div "Asset Calculator Value $5,000.00 - Liens $0.00 = Net Equity $5,000.00 - Exempti…" at bounding box center [1048, 258] width 264 height 360
click at [1086, 476] on button "Save & Close" at bounding box center [1114, 494] width 116 height 36
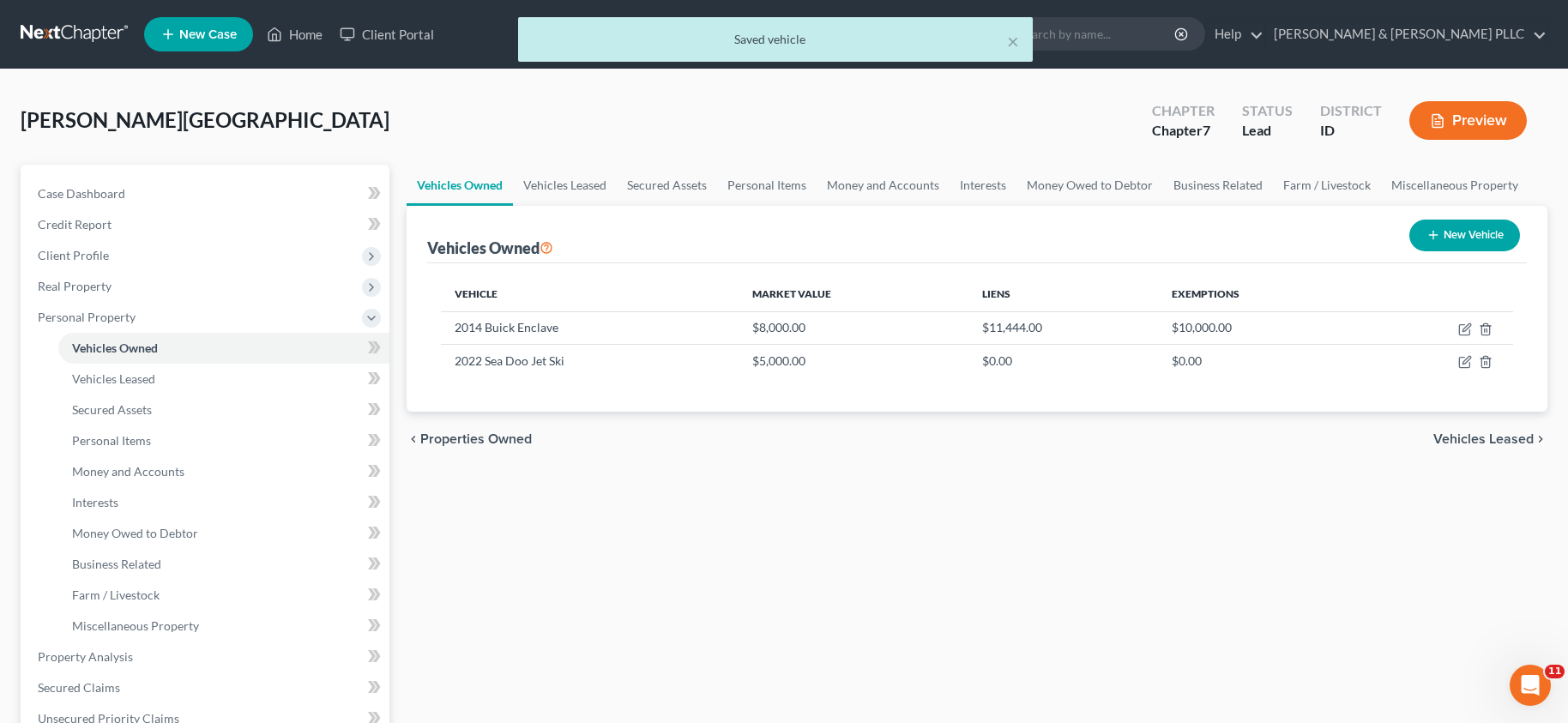
click at [1458, 229] on button "New Vehicle" at bounding box center [1464, 236] width 111 height 32
select select "0"
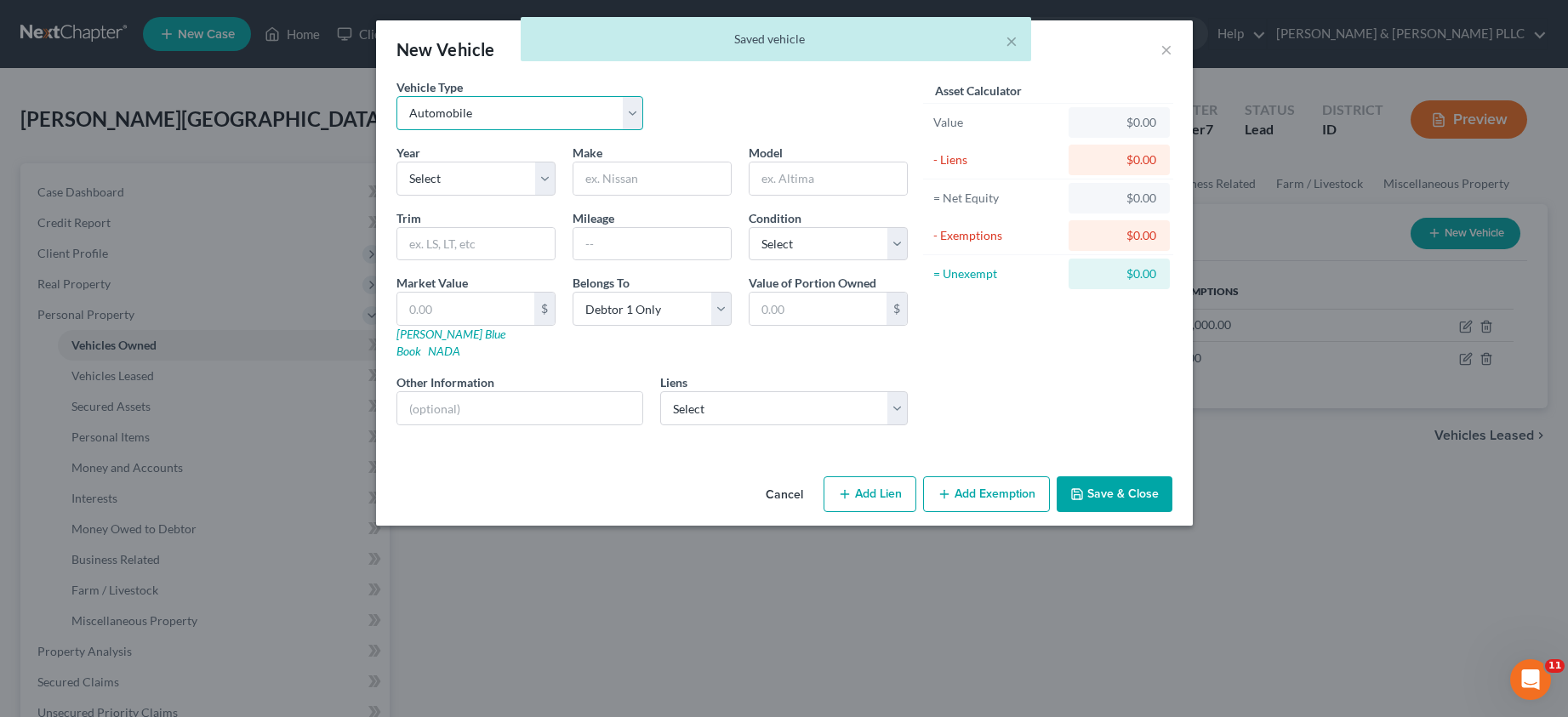
click at [634, 118] on select "Select Automobile Truck Trailer Watercraft Aircraft Motor Home Atv Other Vehicle" at bounding box center [520, 113] width 248 height 34
select select "2"
click at [396, 96] on select "Select Automobile Truck Trailer Watercraft Aircraft Motor Home Atv Other Vehicle" at bounding box center [520, 113] width 248 height 34
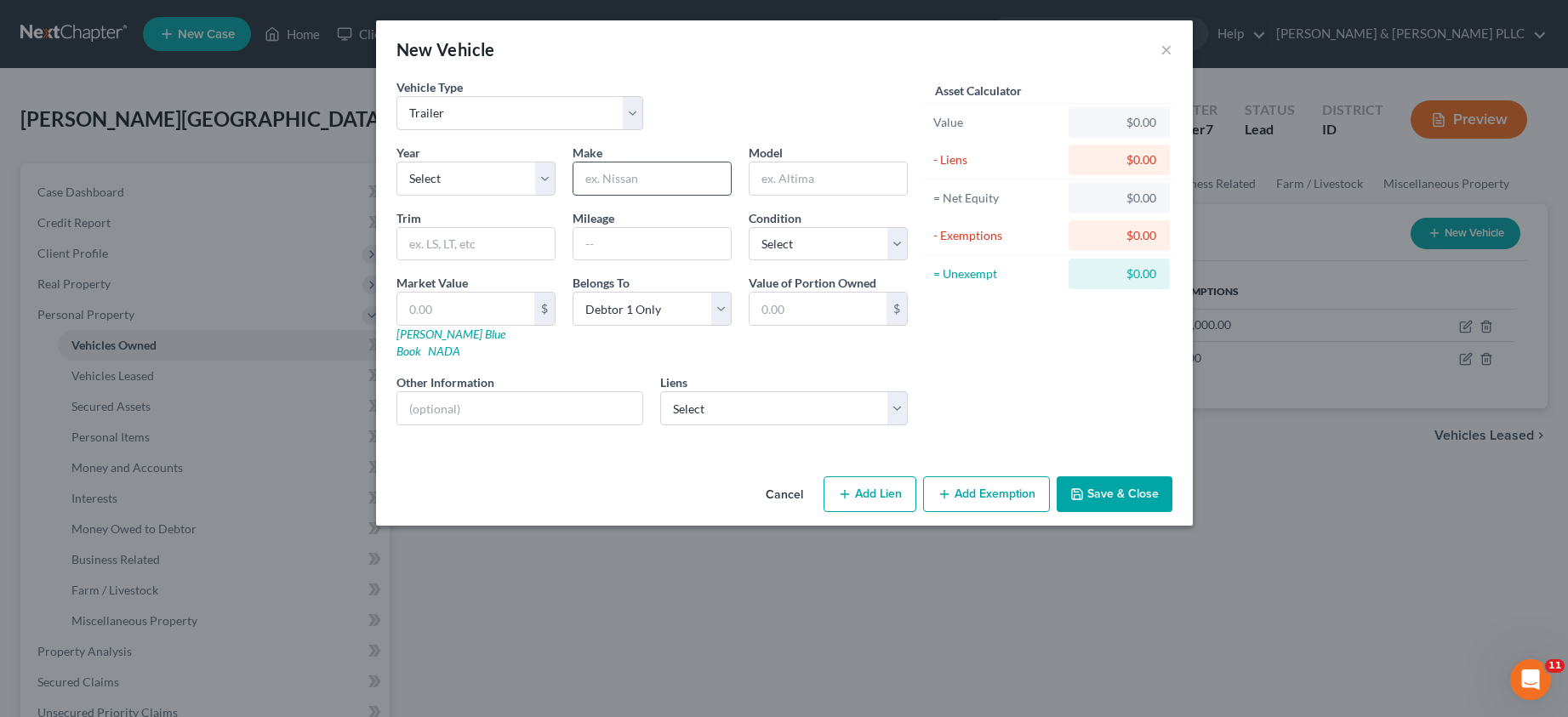
click at [609, 178] on input "text" at bounding box center [652, 178] width 157 height 33
type input "Jet Ski"
type input "Trailer"
drag, startPoint x: 806, startPoint y: 308, endPoint x: 872, endPoint y: 311, distance: 66.1
click at [806, 308] on input "text" at bounding box center [818, 309] width 137 height 33
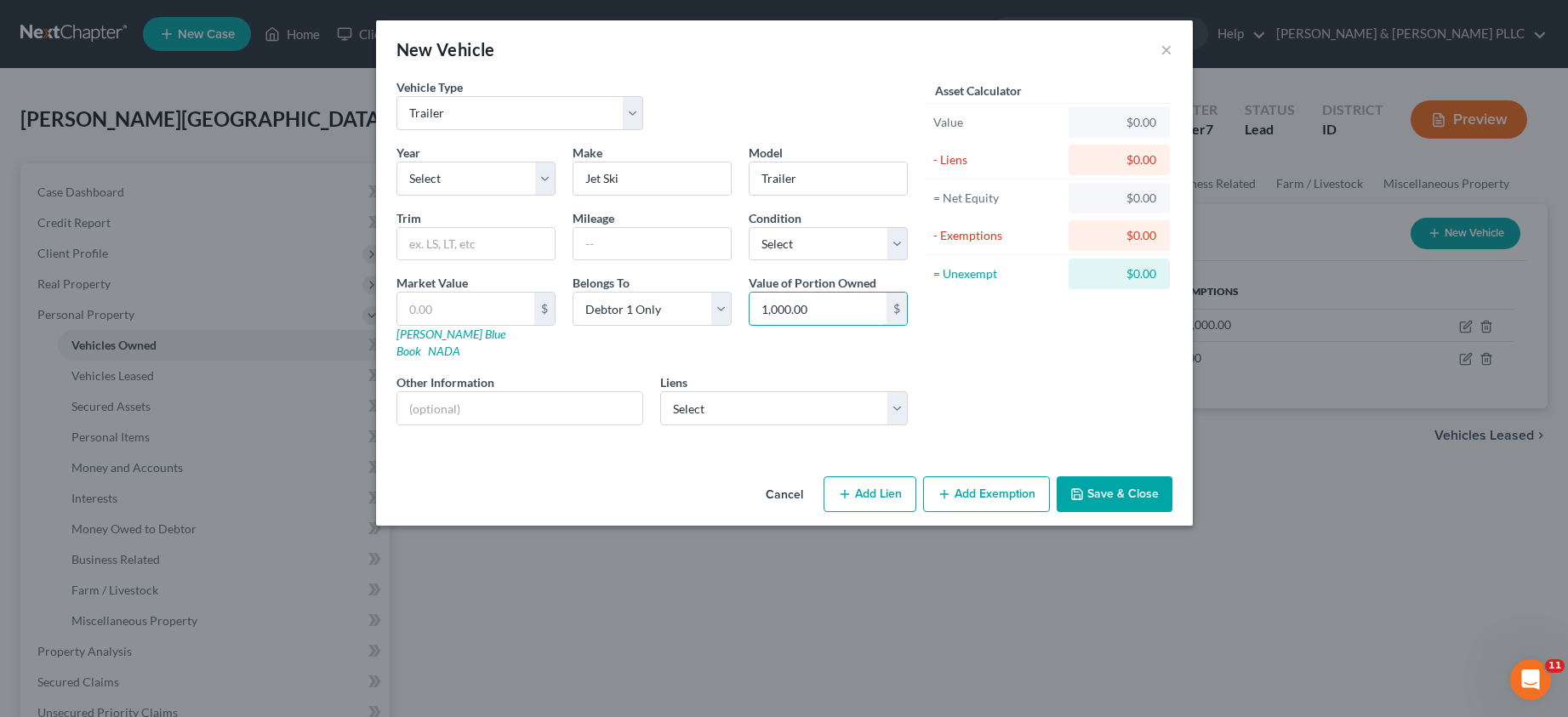
type input "1,000.00"
click at [1106, 478] on button "Save & Close" at bounding box center [1114, 494] width 116 height 36
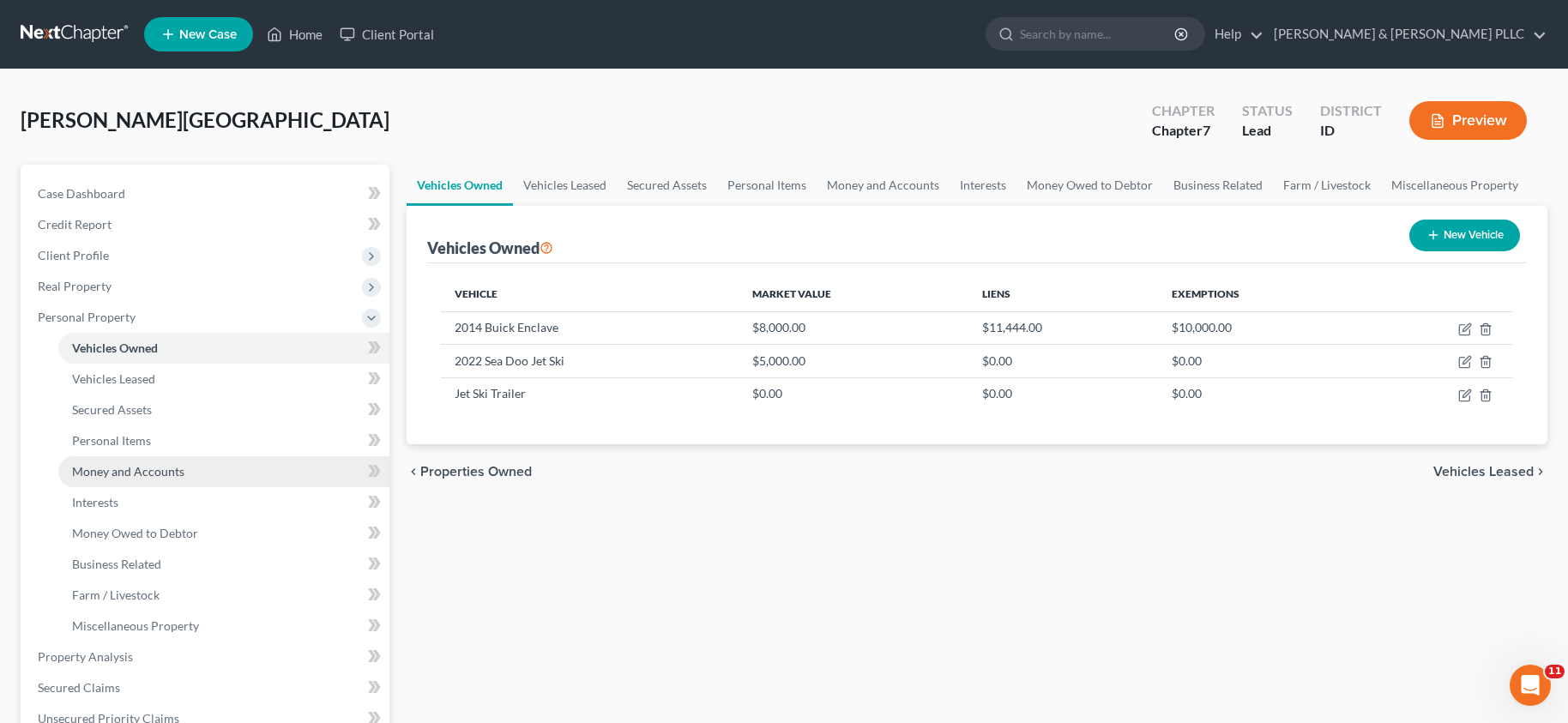
click at [112, 478] on span "Money and Accounts" at bounding box center [128, 471] width 113 height 15
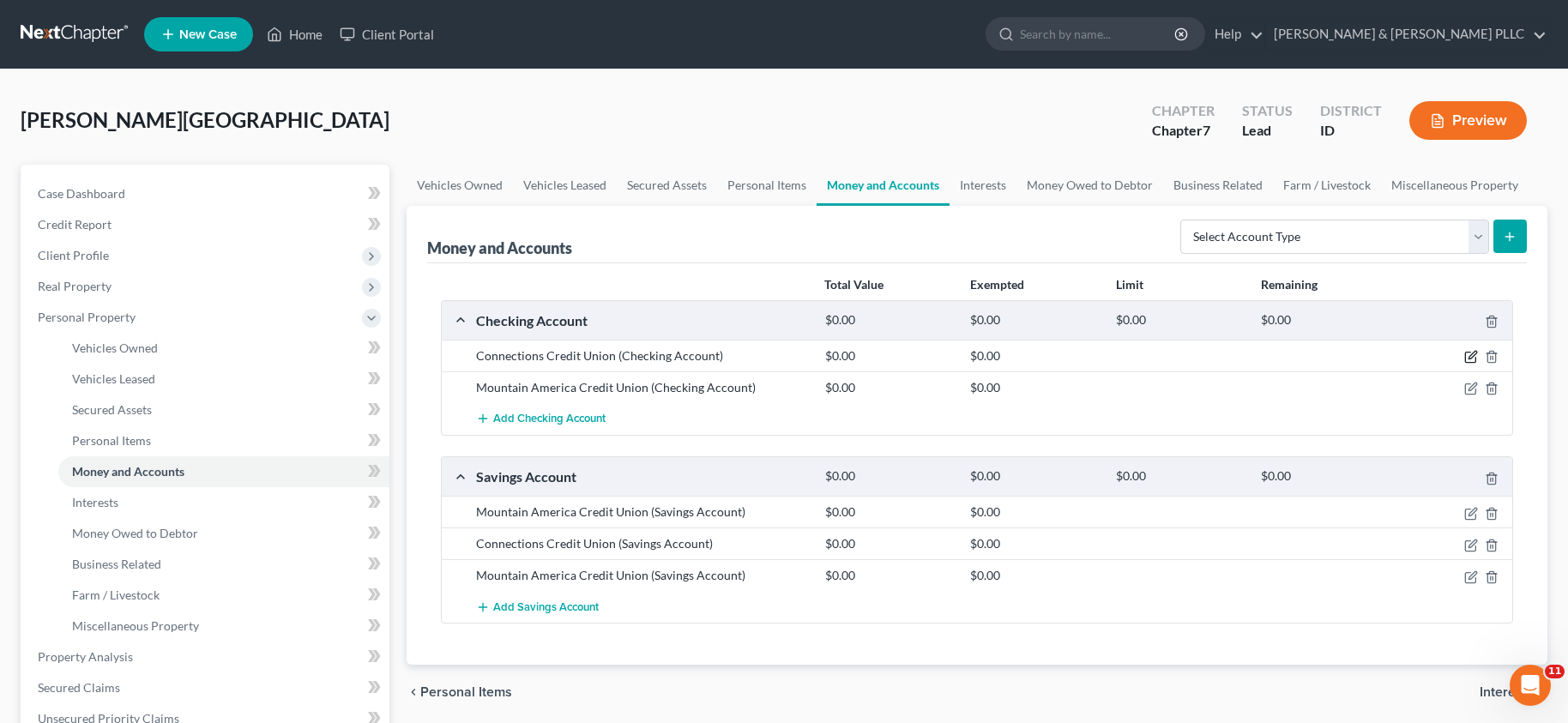
click at [1471, 359] on icon "button" at bounding box center [1472, 356] width 8 height 8
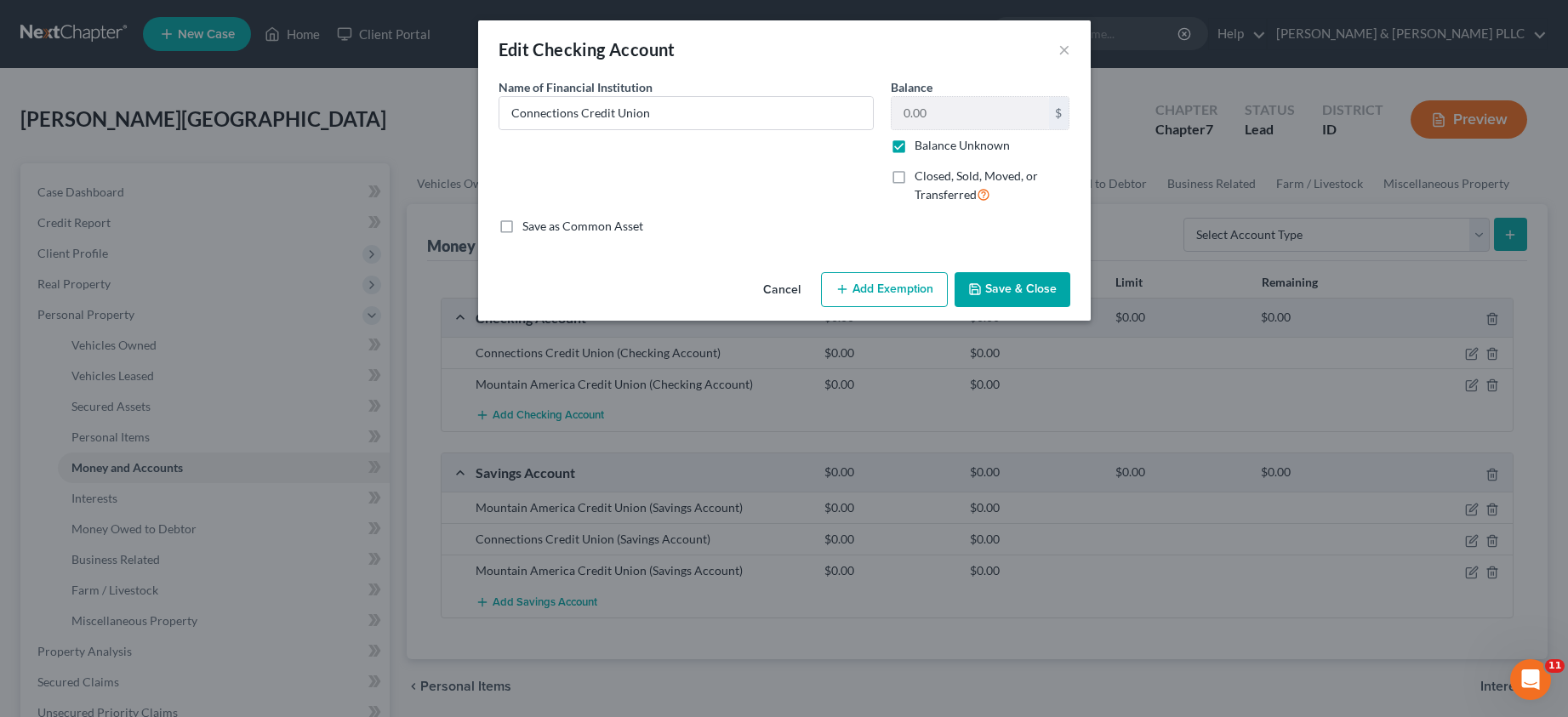
click at [915, 148] on label "Balance Unknown" at bounding box center [963, 145] width 95 height 17
click at [921, 148] on input "Balance Unknown" at bounding box center [926, 142] width 11 height 11
checkbox input "false"
click at [999, 288] on button "Save & Close" at bounding box center [1012, 290] width 116 height 36
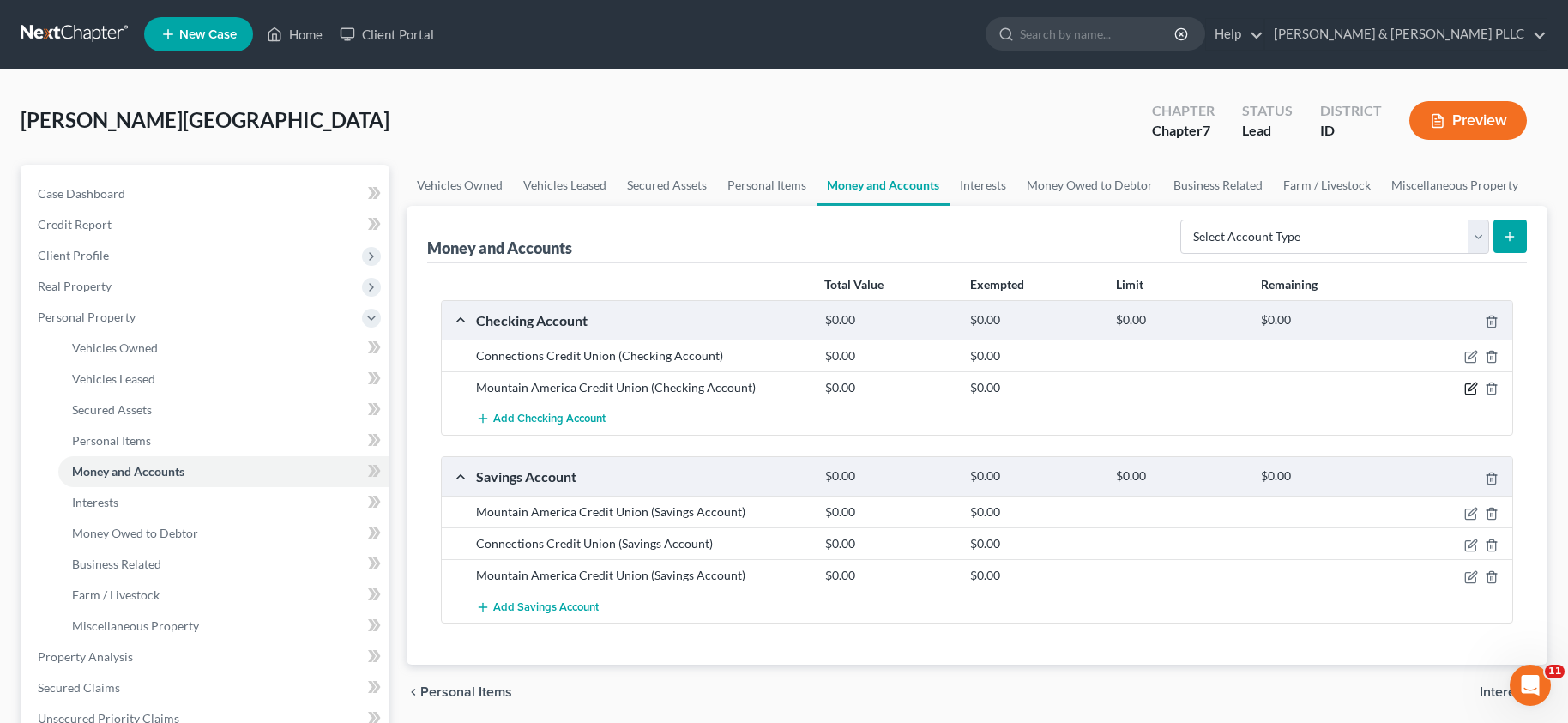
click at [1470, 387] on icon "button" at bounding box center [1472, 387] width 8 height 8
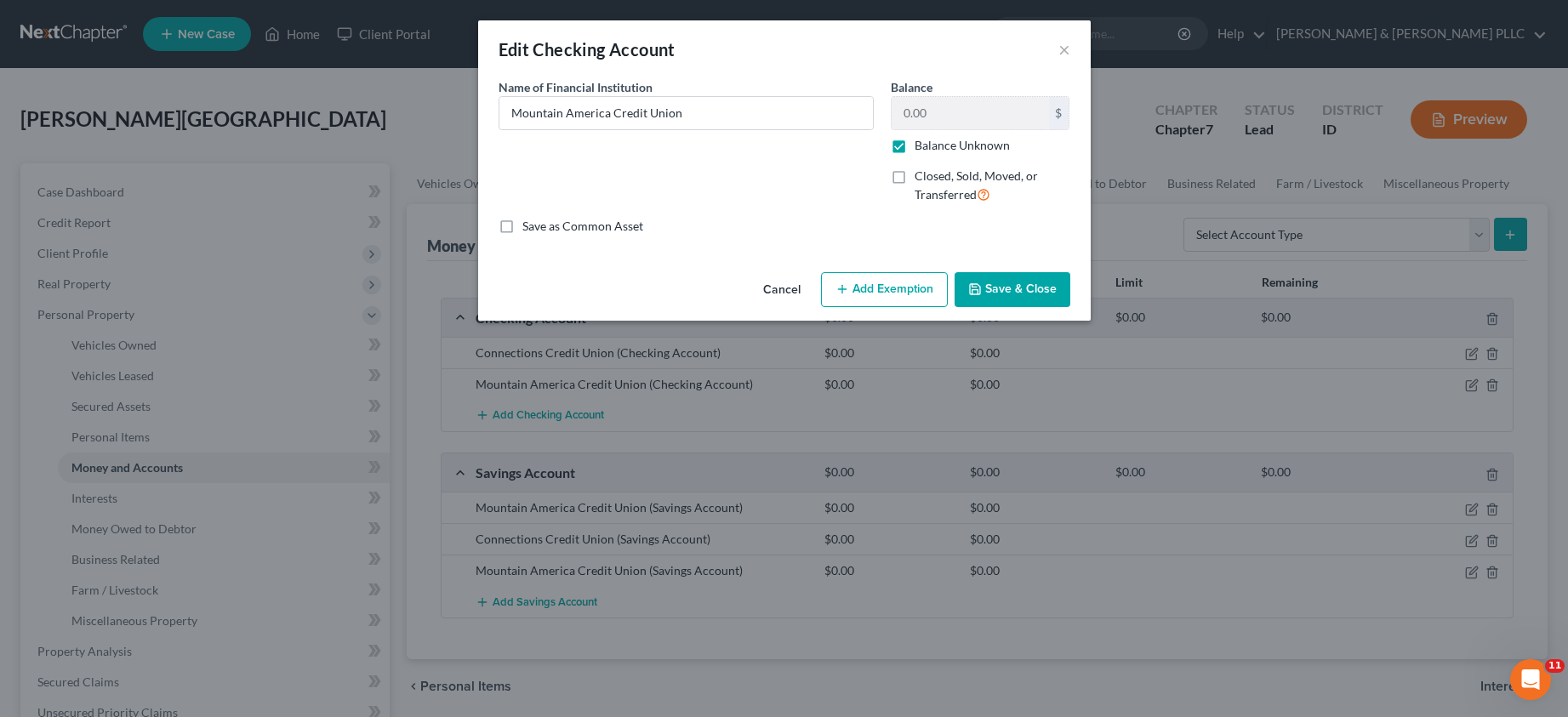
click at [915, 146] on label "Balance Unknown" at bounding box center [963, 145] width 95 height 17
click at [921, 146] on input "Balance Unknown" at bounding box center [926, 142] width 11 height 11
checkbox input "false"
click at [903, 114] on input "0.00" at bounding box center [970, 113] width 157 height 33
type input "10.00"
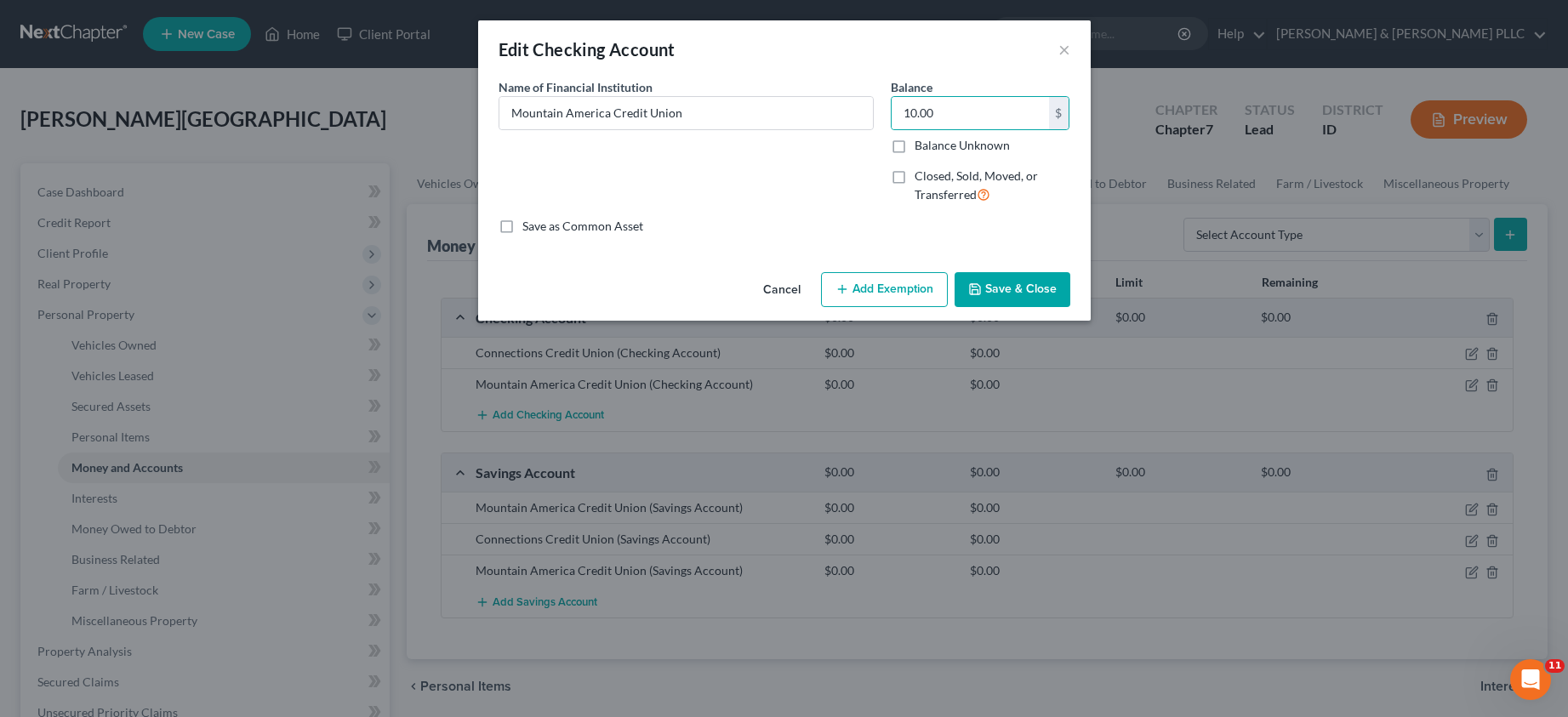
click at [1003, 292] on button "Save & Close" at bounding box center [1012, 290] width 116 height 36
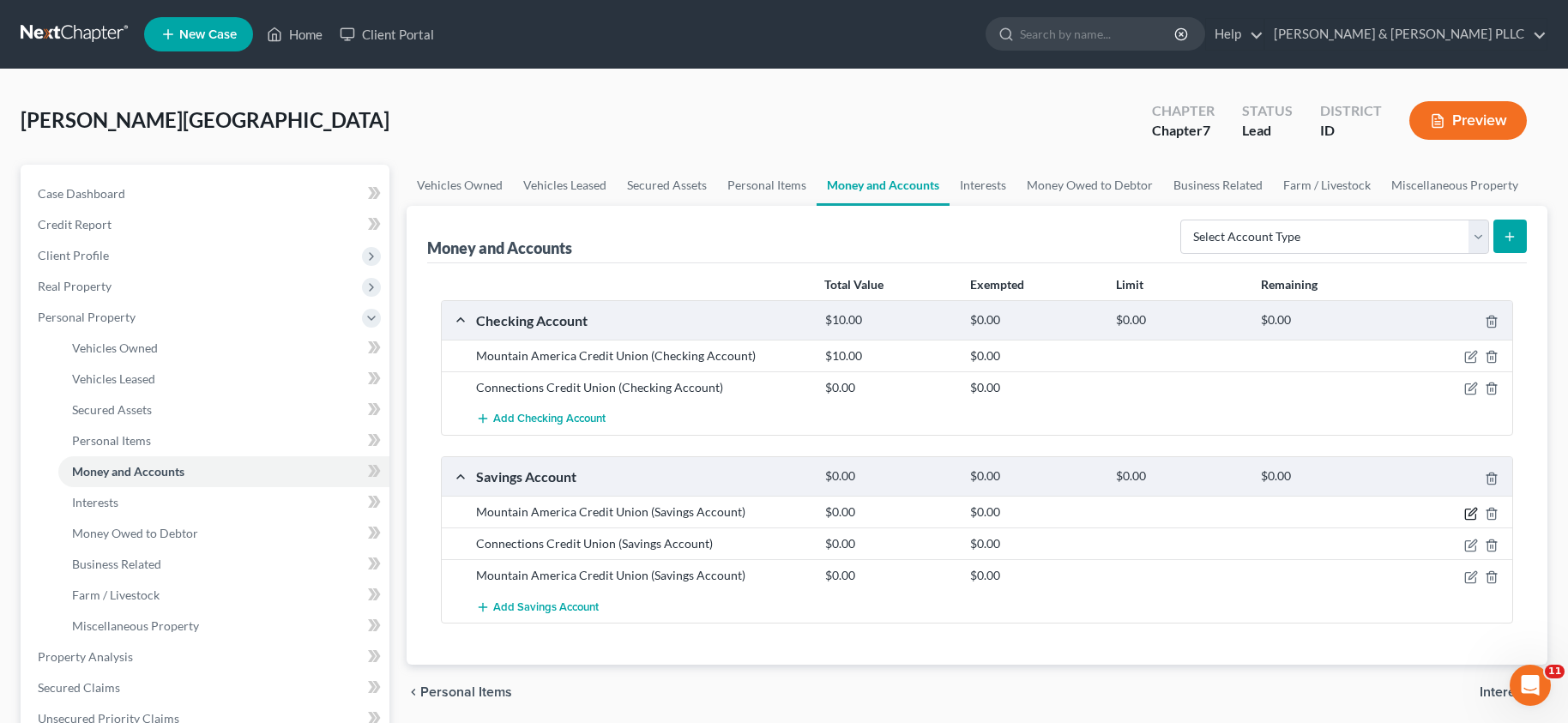
click at [1469, 511] on icon "button" at bounding box center [1471, 514] width 14 height 14
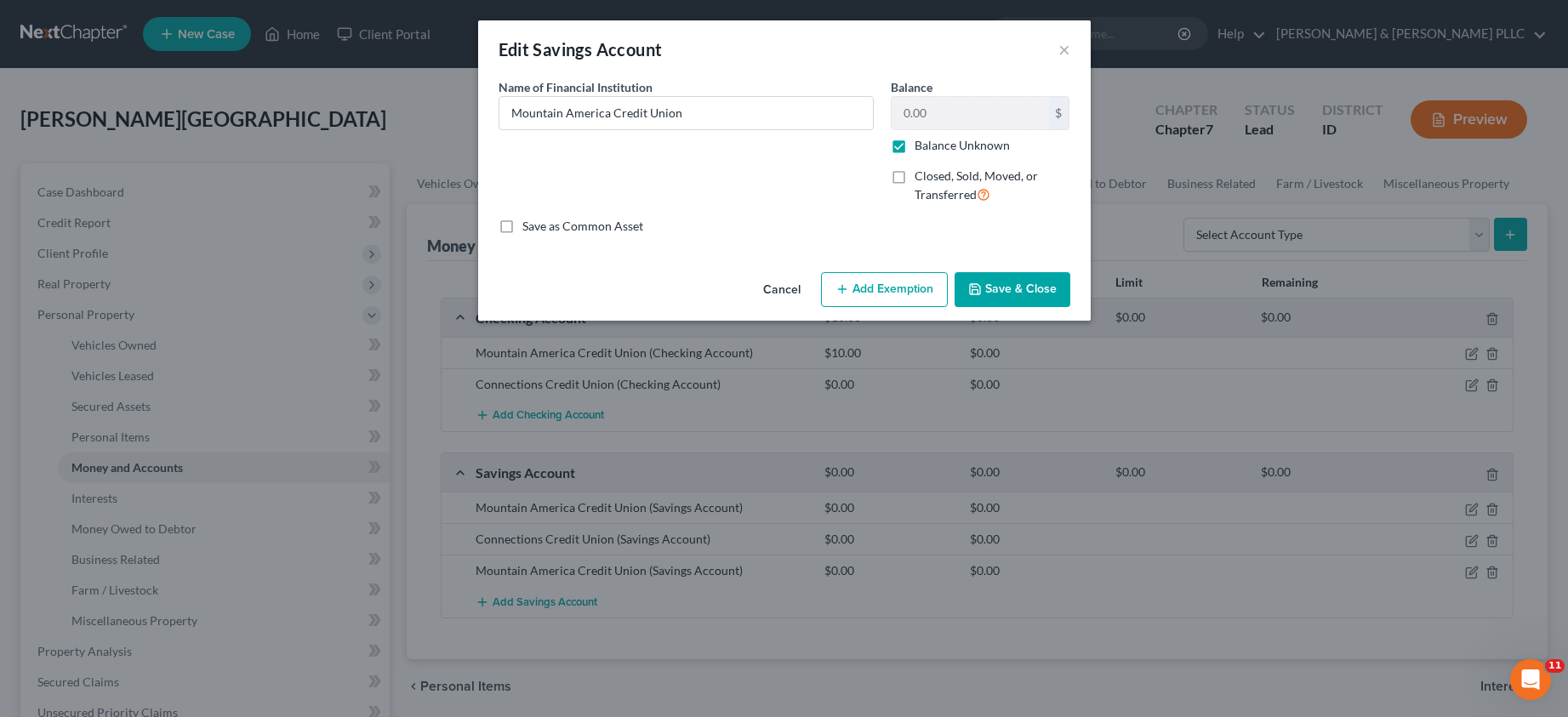
drag, startPoint x: 897, startPoint y: 143, endPoint x: 904, endPoint y: 136, distance: 9.9
click at [915, 142] on label "Balance Unknown" at bounding box center [963, 145] width 95 height 17
click at [921, 142] on input "Balance Unknown" at bounding box center [926, 142] width 11 height 11
checkbox input "false"
type input "15.00"
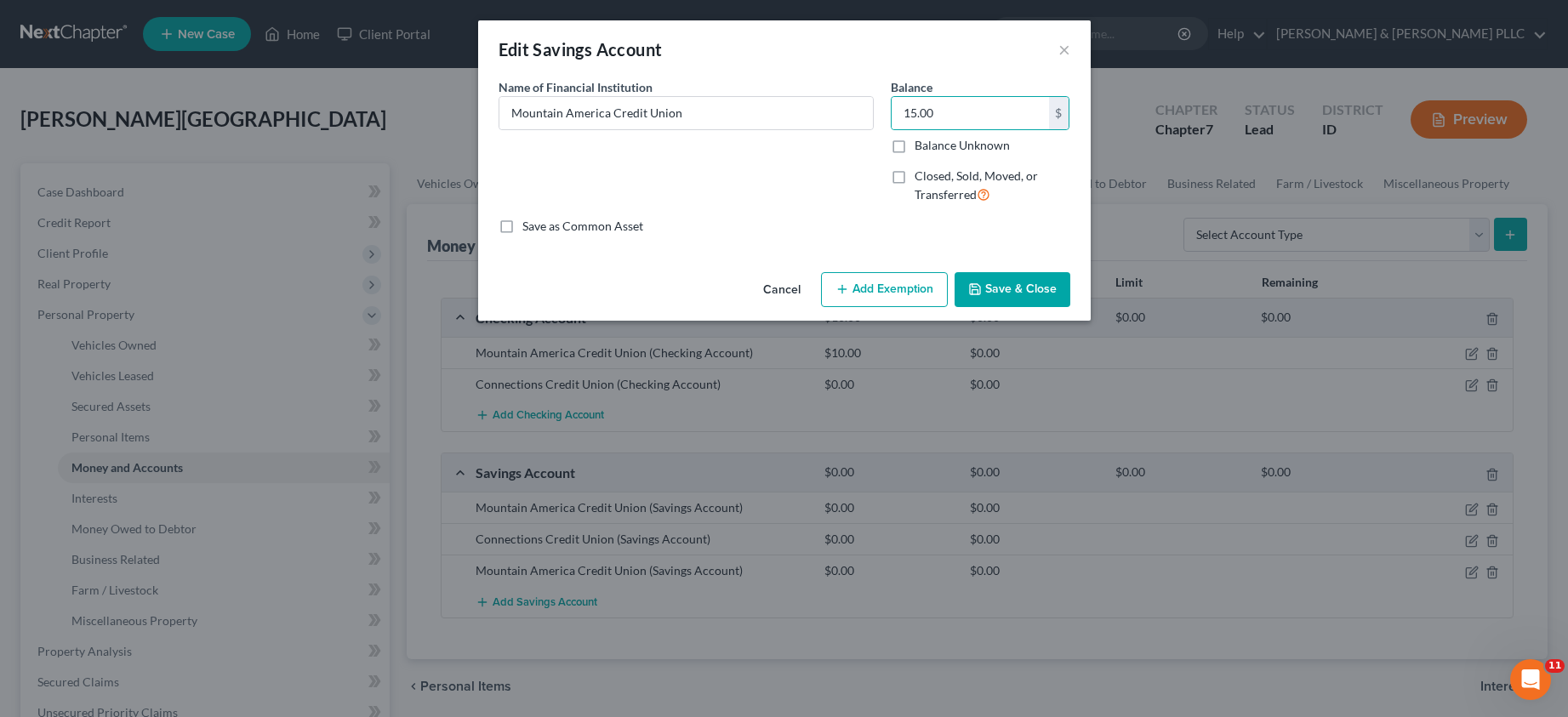
click at [1014, 294] on button "Save & Close" at bounding box center [1012, 290] width 116 height 36
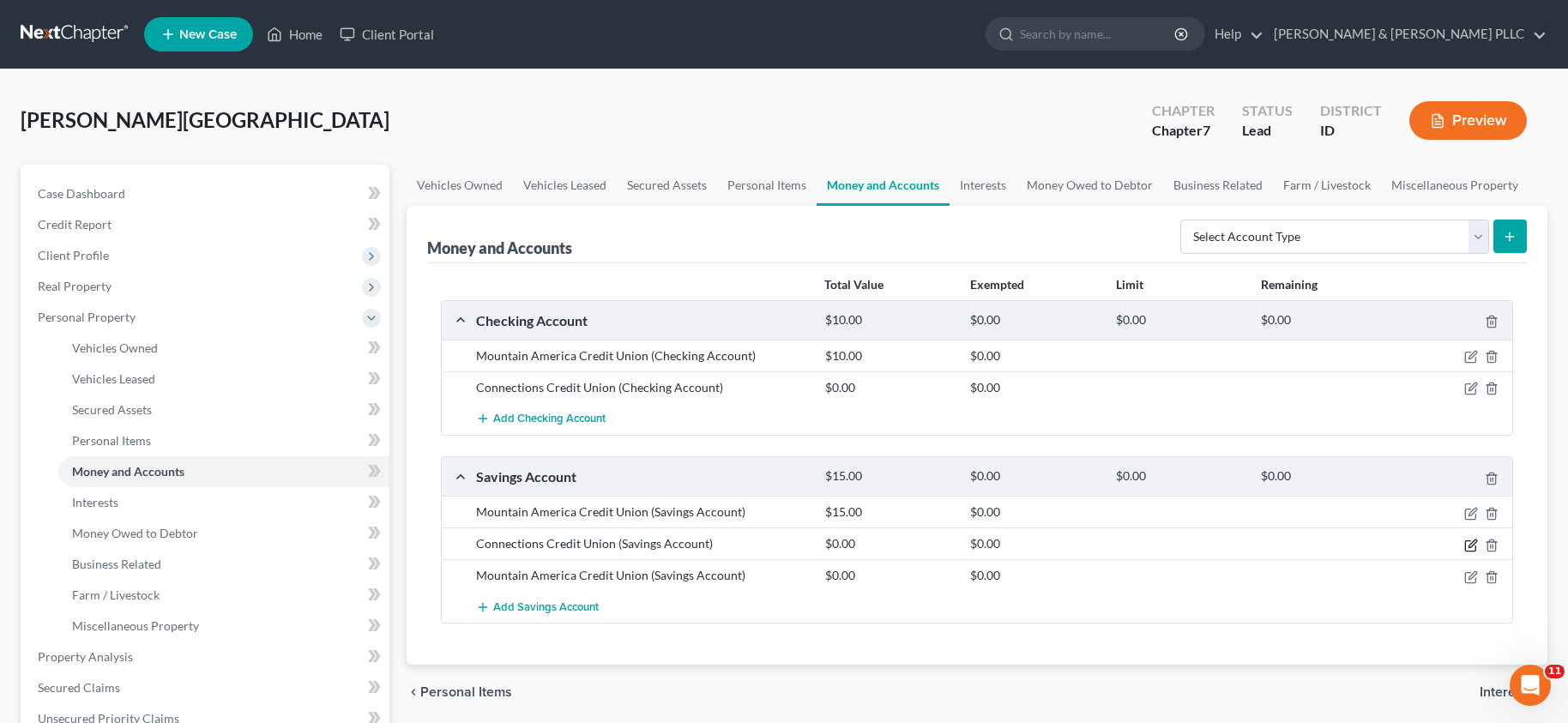
click at [1470, 548] on icon "button" at bounding box center [1471, 546] width 14 height 14
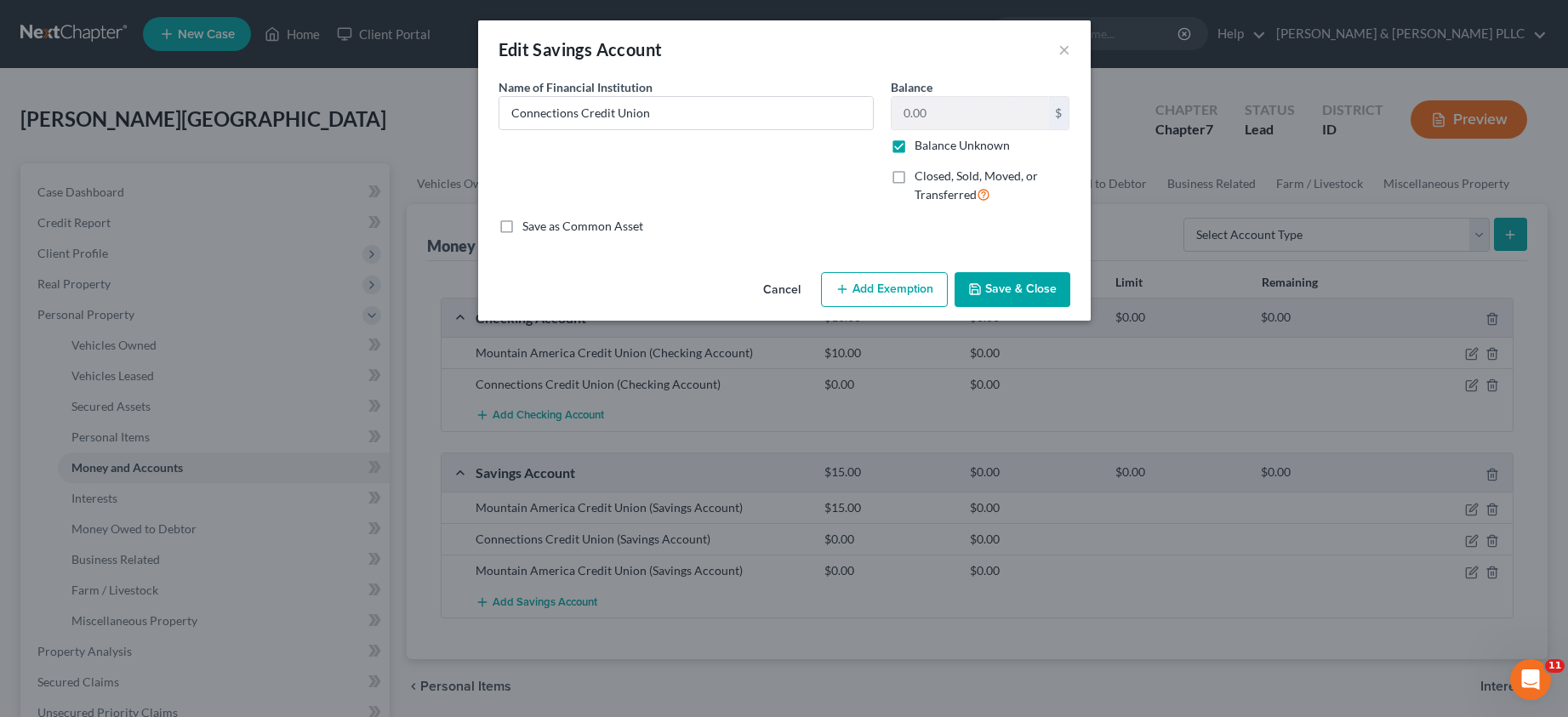
click at [915, 144] on label "Balance Unknown" at bounding box center [963, 145] width 95 height 17
click at [921, 144] on input "Balance Unknown" at bounding box center [926, 142] width 11 height 11
checkbox input "false"
click at [1022, 285] on button "Save & Close" at bounding box center [1012, 290] width 116 height 36
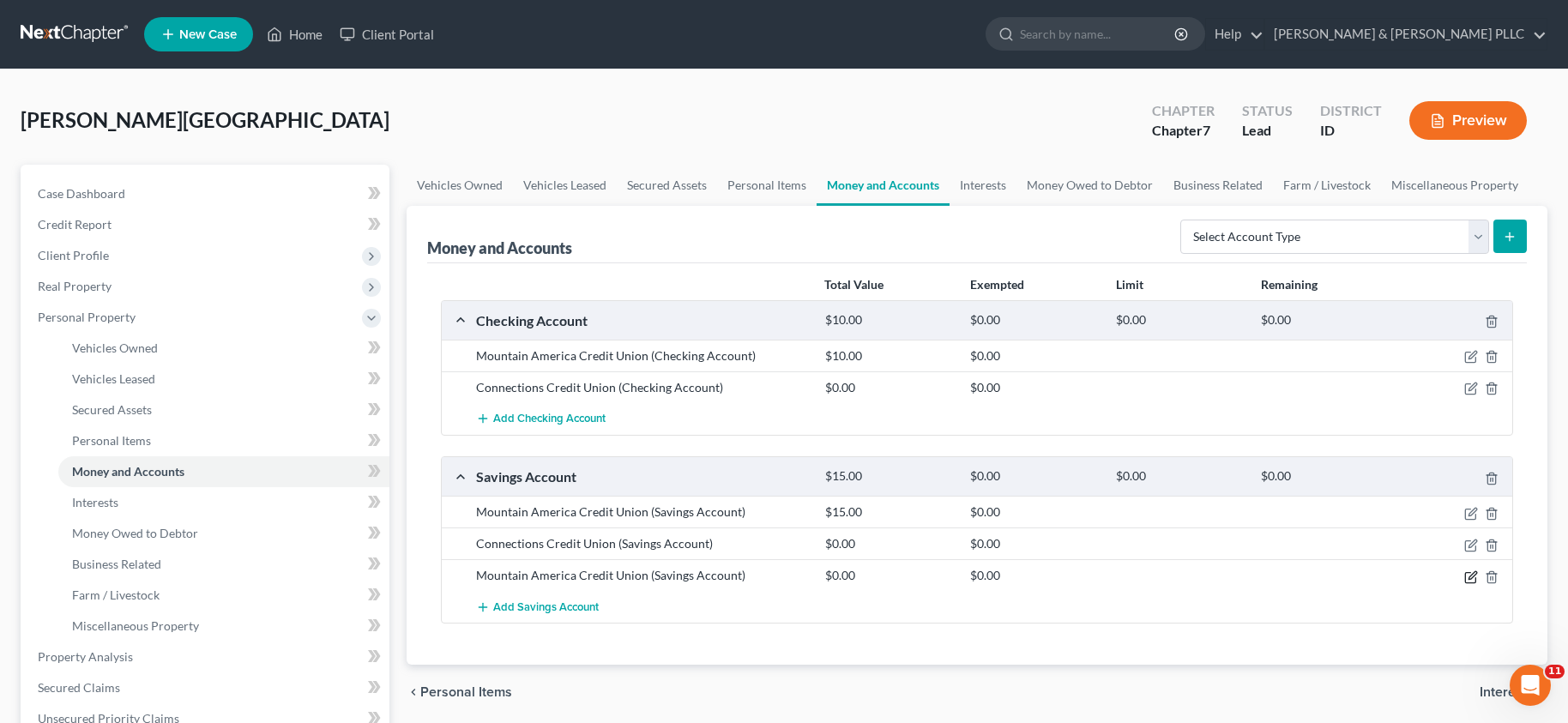
click at [1470, 574] on icon "button" at bounding box center [1471, 577] width 14 height 14
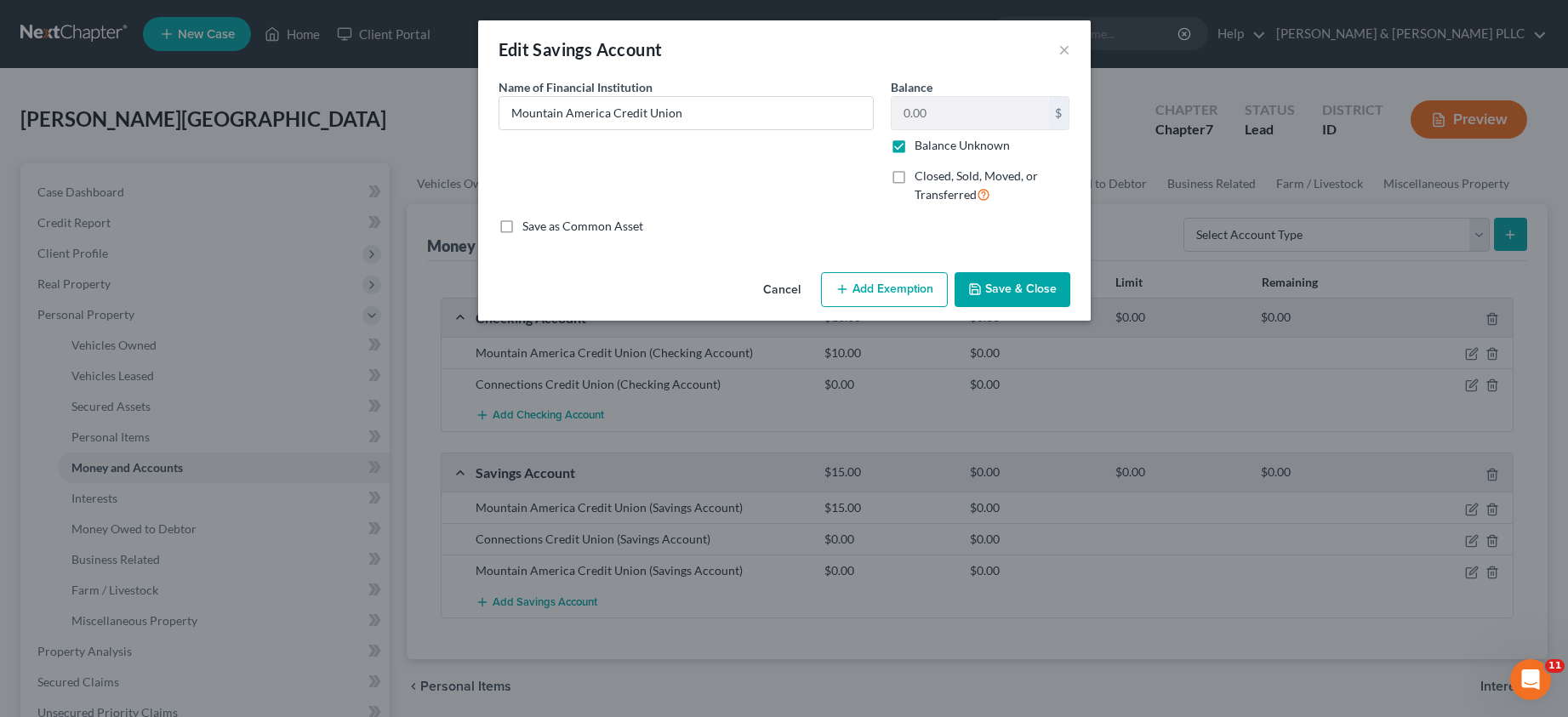
click at [915, 147] on label "Balance Unknown" at bounding box center [963, 145] width 95 height 17
click at [921, 147] on input "Balance Unknown" at bounding box center [926, 142] width 11 height 11
checkbox input "false"
click at [1008, 285] on button "Save & Close" at bounding box center [1012, 290] width 116 height 36
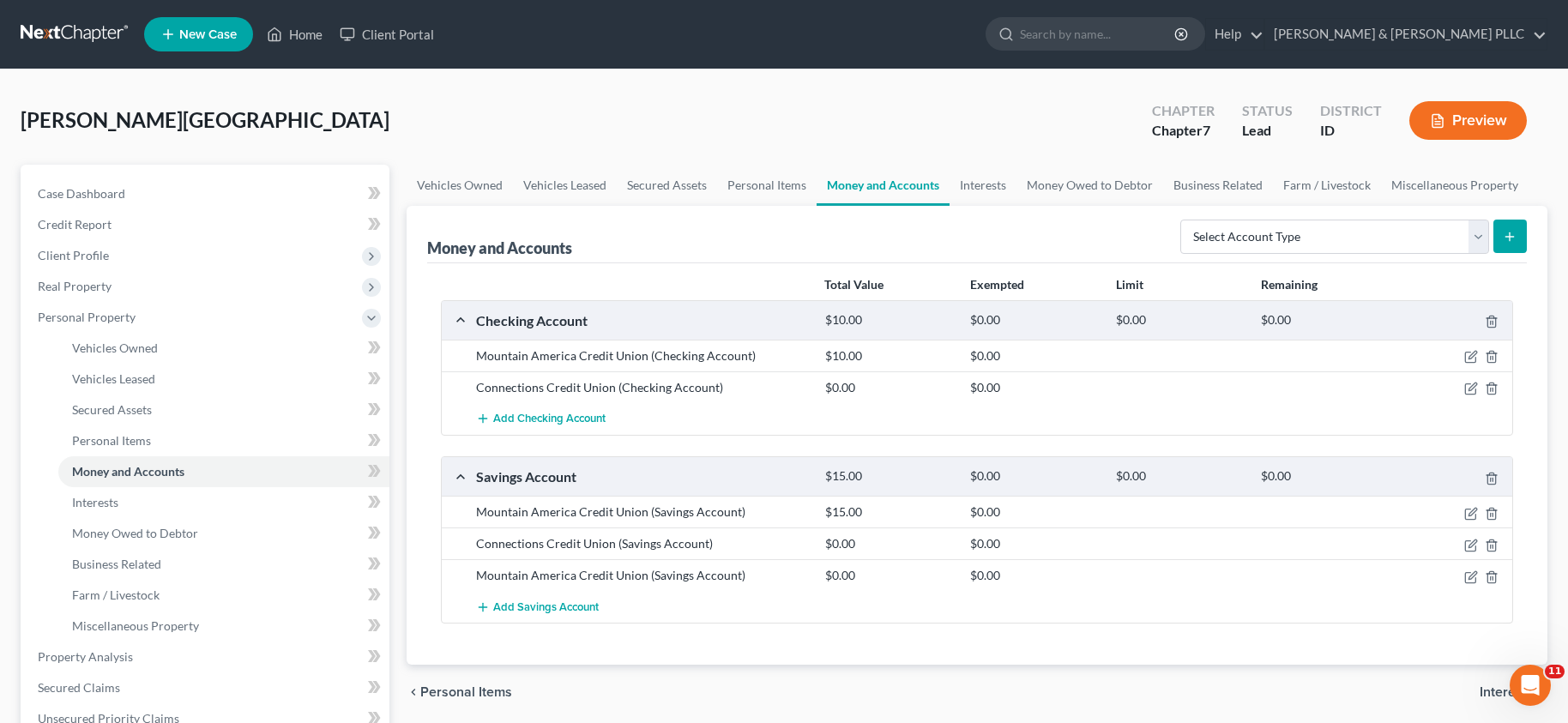
click at [619, 114] on div "[PERSON_NAME][GEOGRAPHIC_DATA] Upgraded Chapter Chapter 7 Status Lead District …" at bounding box center [784, 127] width 1526 height 75
click at [112, 441] on span "Personal Items" at bounding box center [111, 440] width 79 height 15
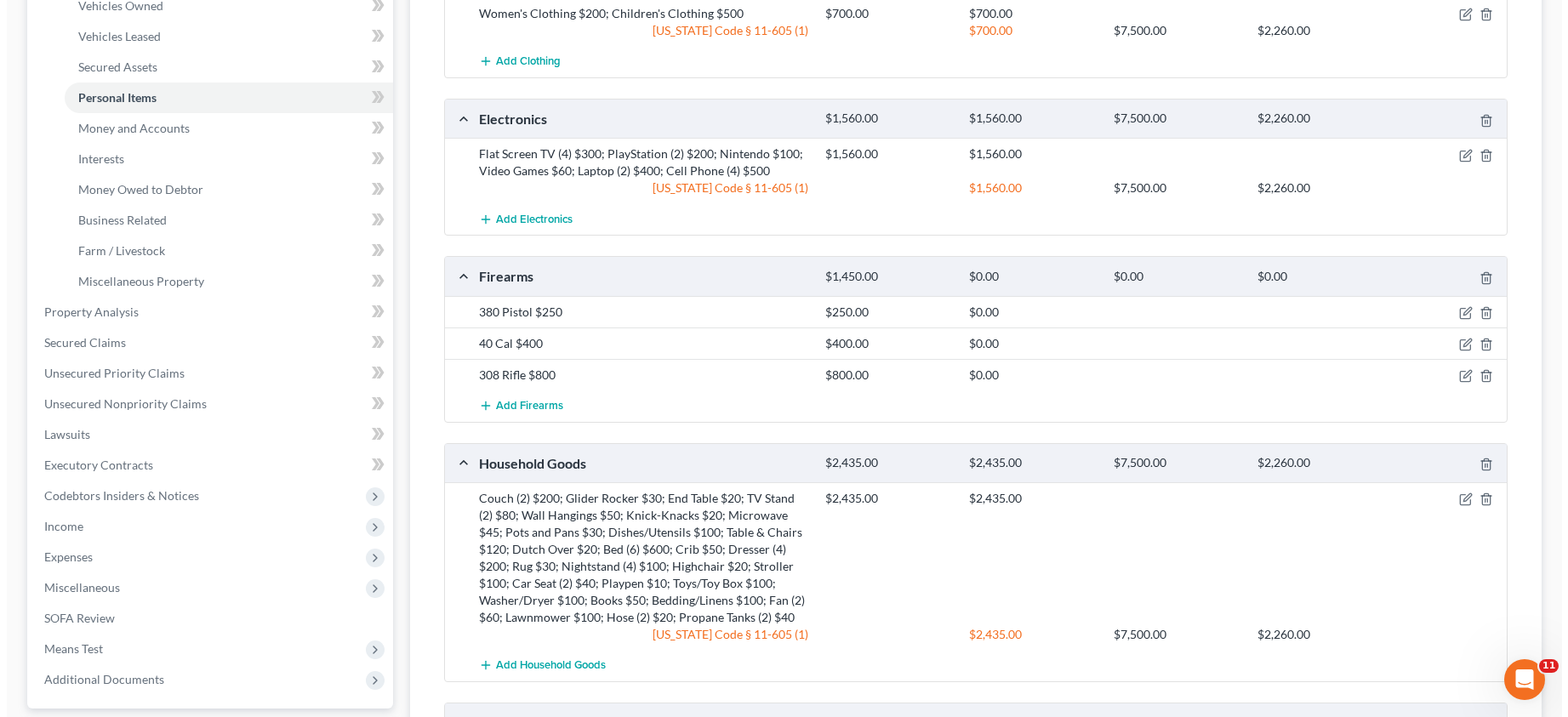
scroll to position [341, 0]
click at [1459, 308] on icon "button" at bounding box center [1460, 312] width 14 height 14
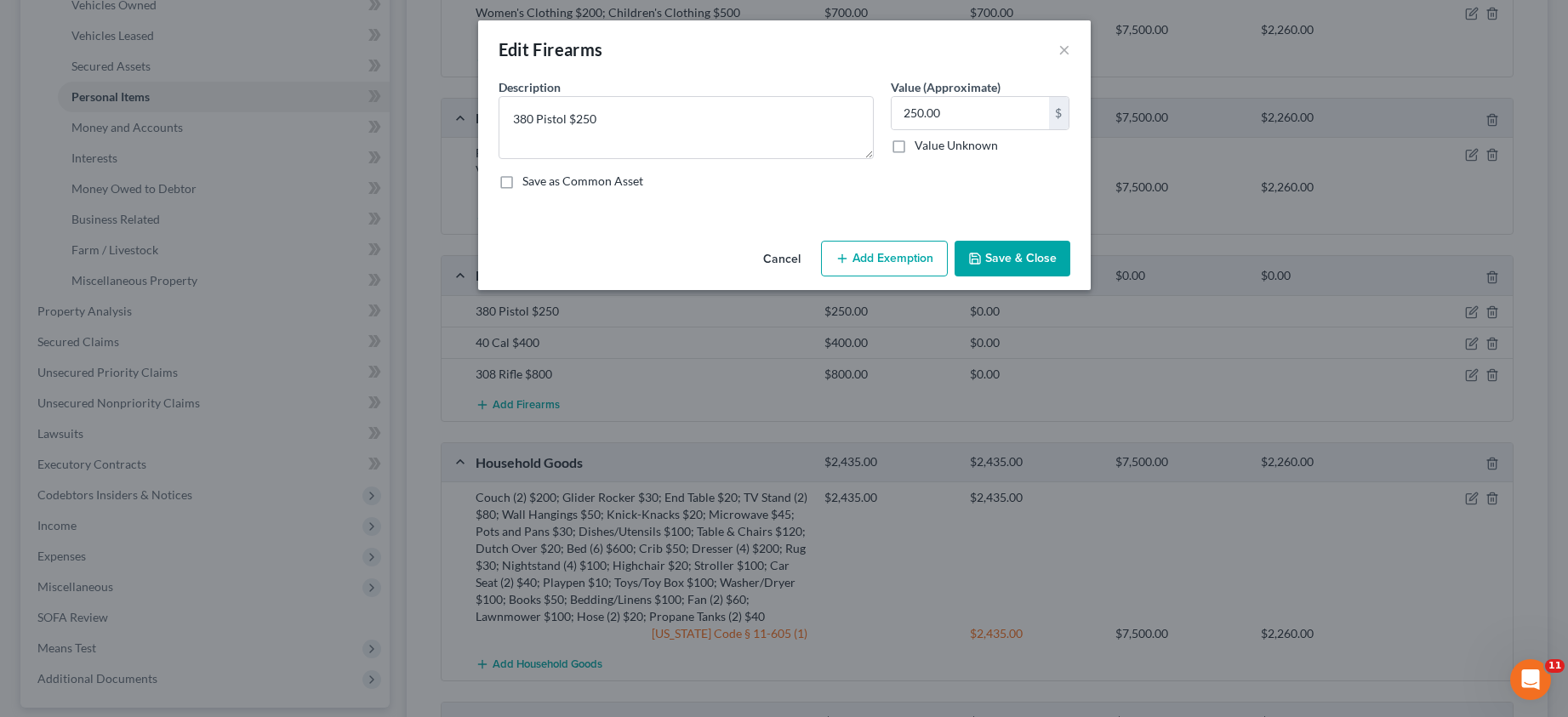
click at [903, 256] on button "Add Exemption" at bounding box center [885, 258] width 127 height 36
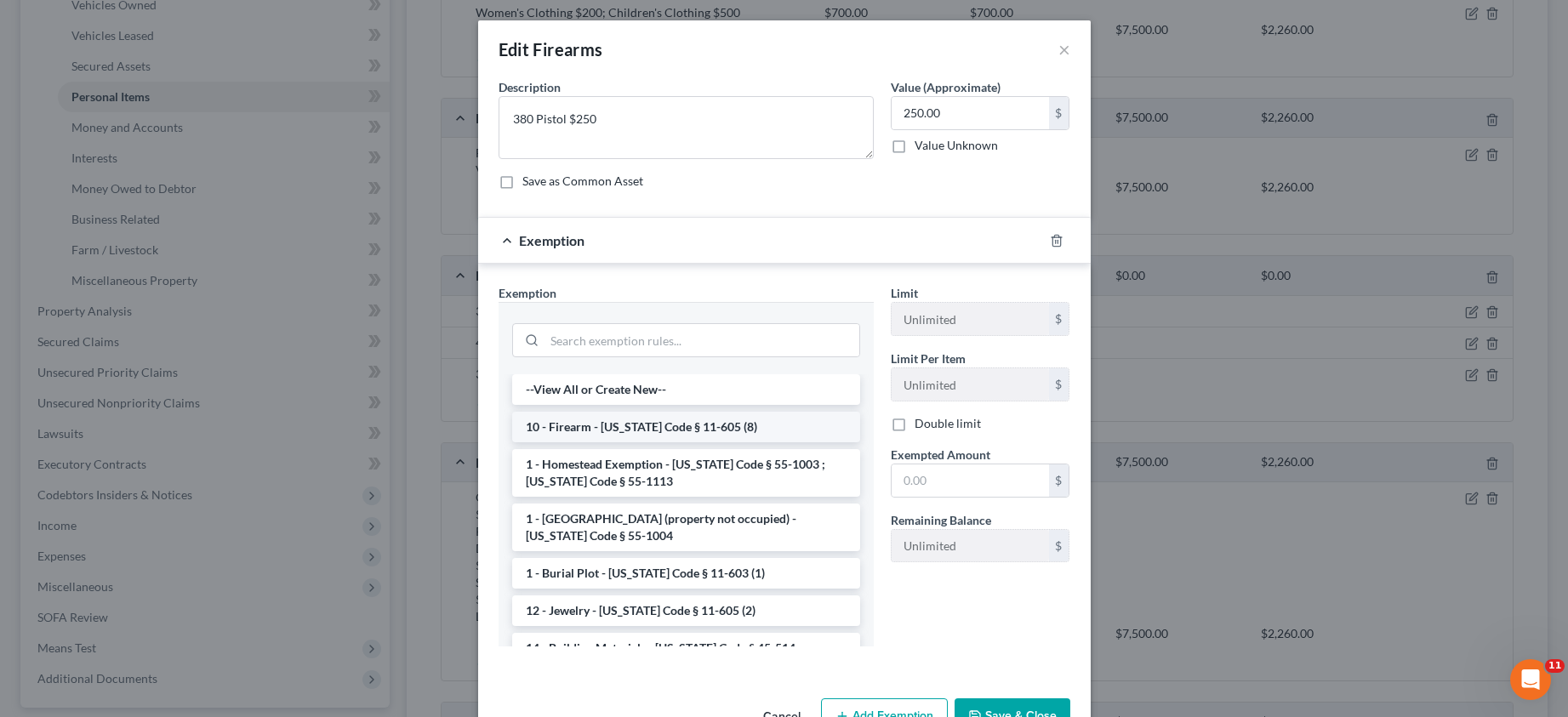
click at [601, 424] on li "10 - Firearm - [US_STATE] Code § 11-605 (8)" at bounding box center [685, 427] width 348 height 31
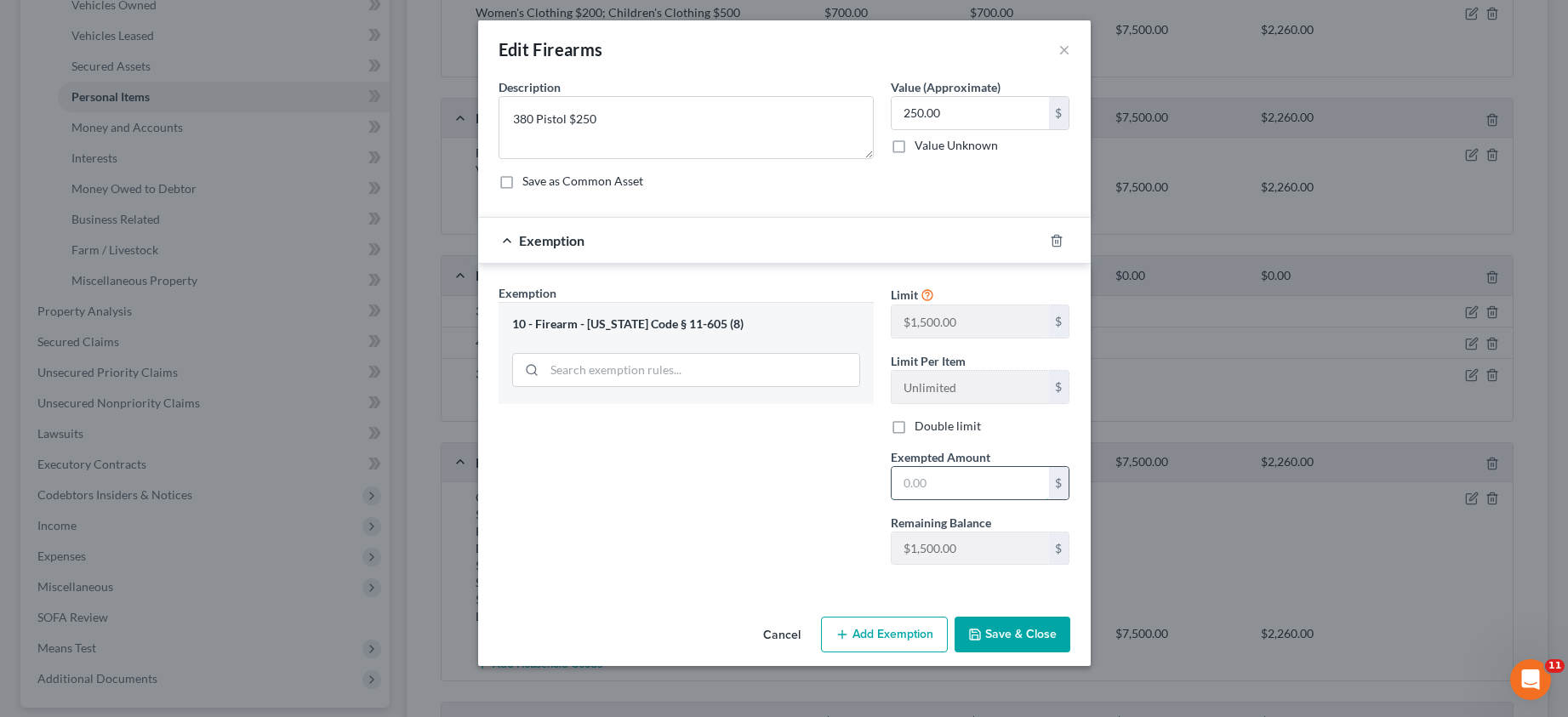
click at [959, 486] on input "text" at bounding box center [970, 483] width 157 height 33
type input "250.00"
click at [1018, 633] on button "Save & Close" at bounding box center [1012, 635] width 116 height 36
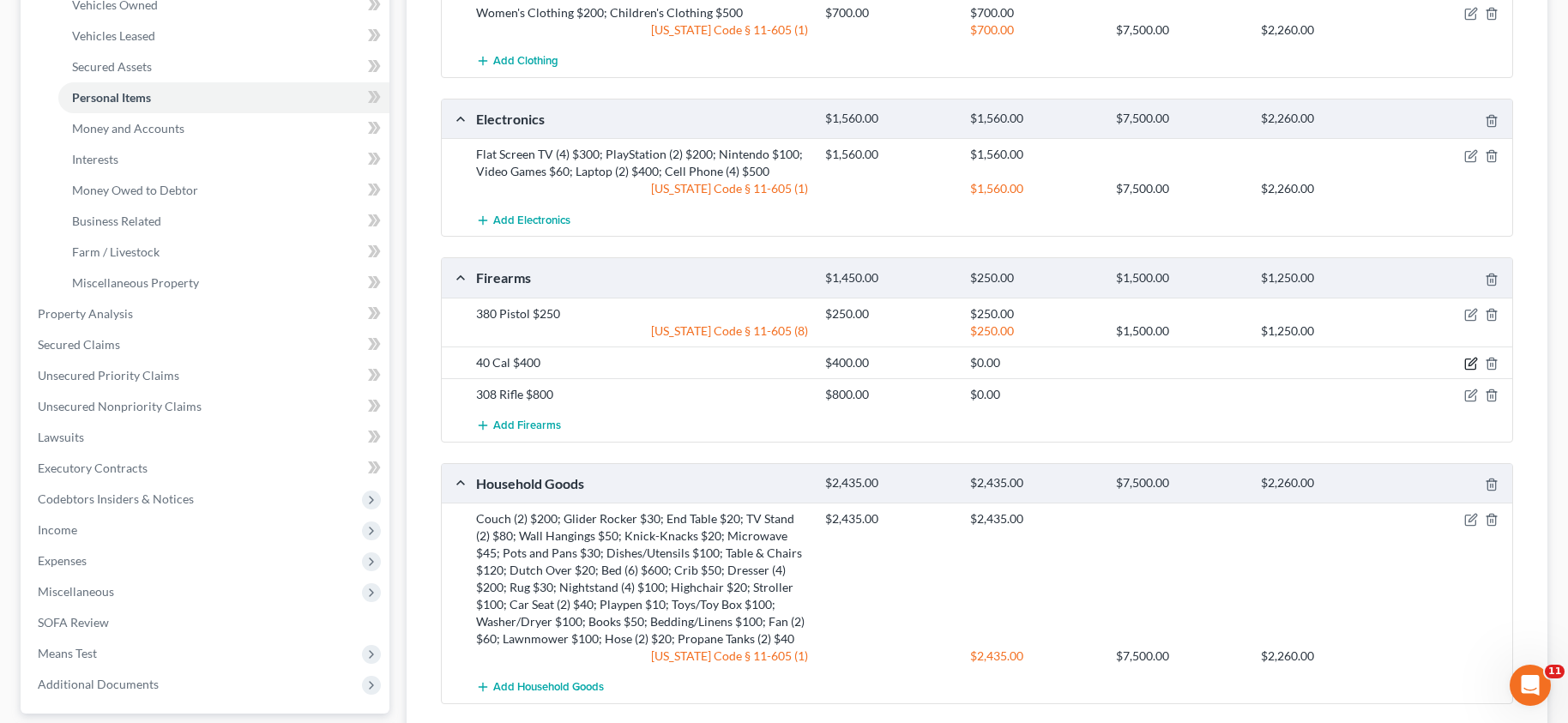
click at [1469, 361] on icon "button" at bounding box center [1471, 363] width 14 height 14
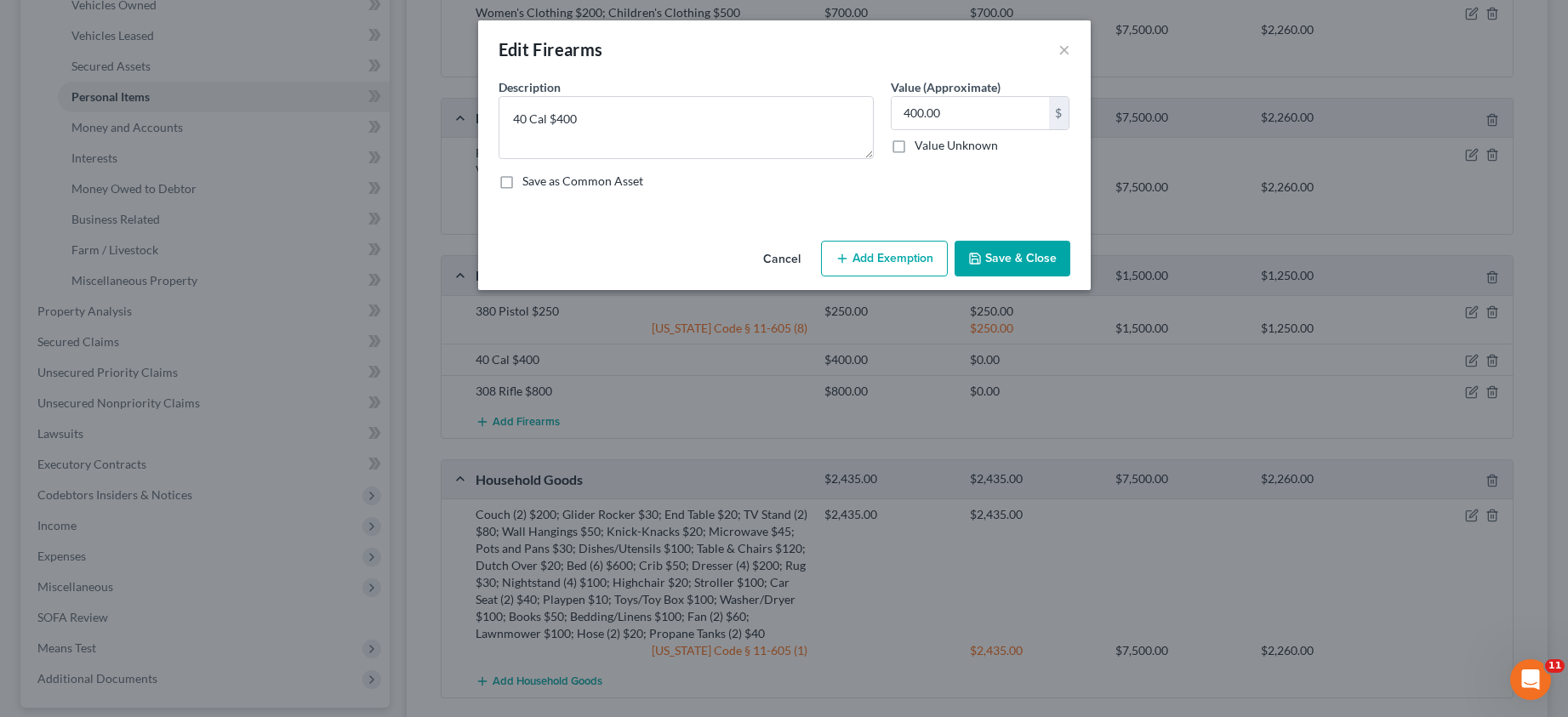
click at [887, 259] on button "Add Exemption" at bounding box center [885, 258] width 127 height 36
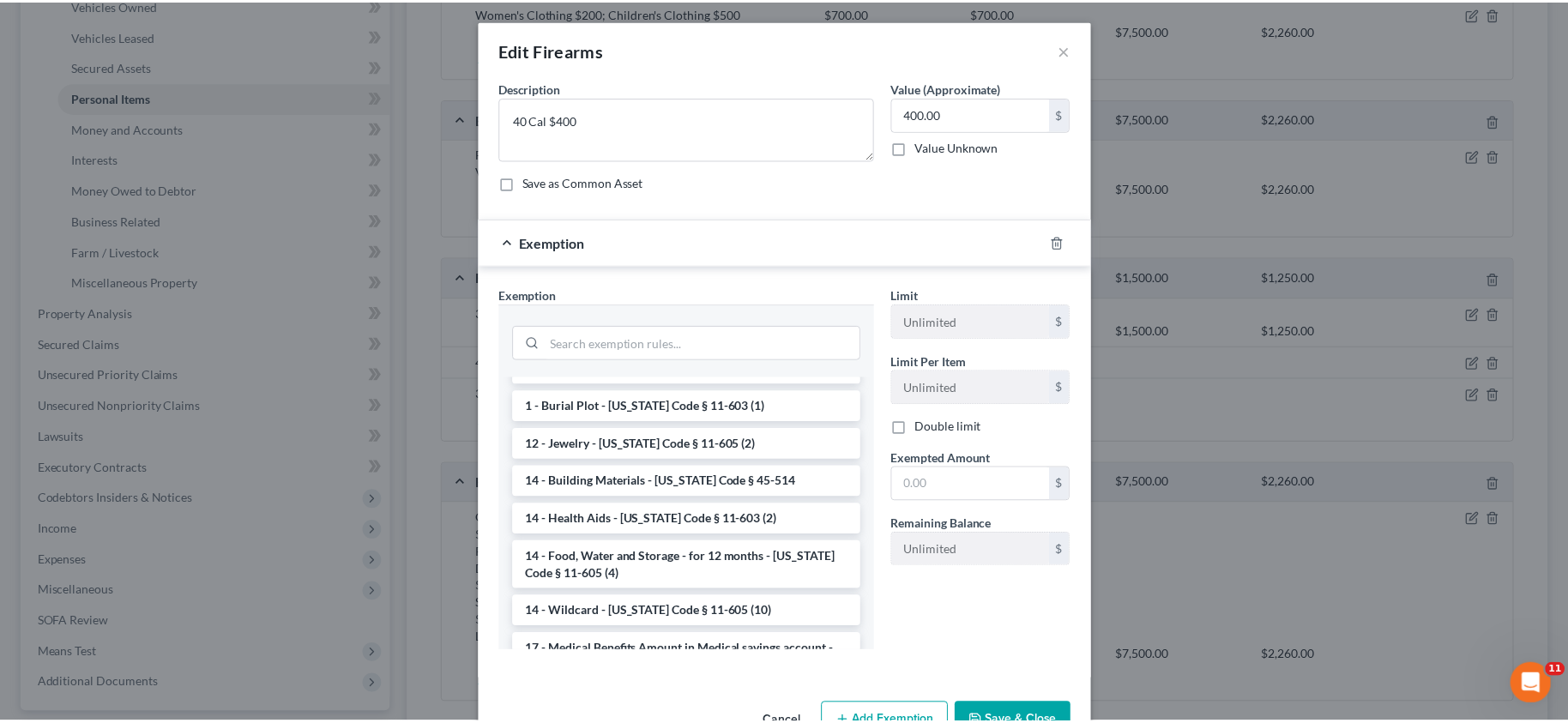
scroll to position [258, 0]
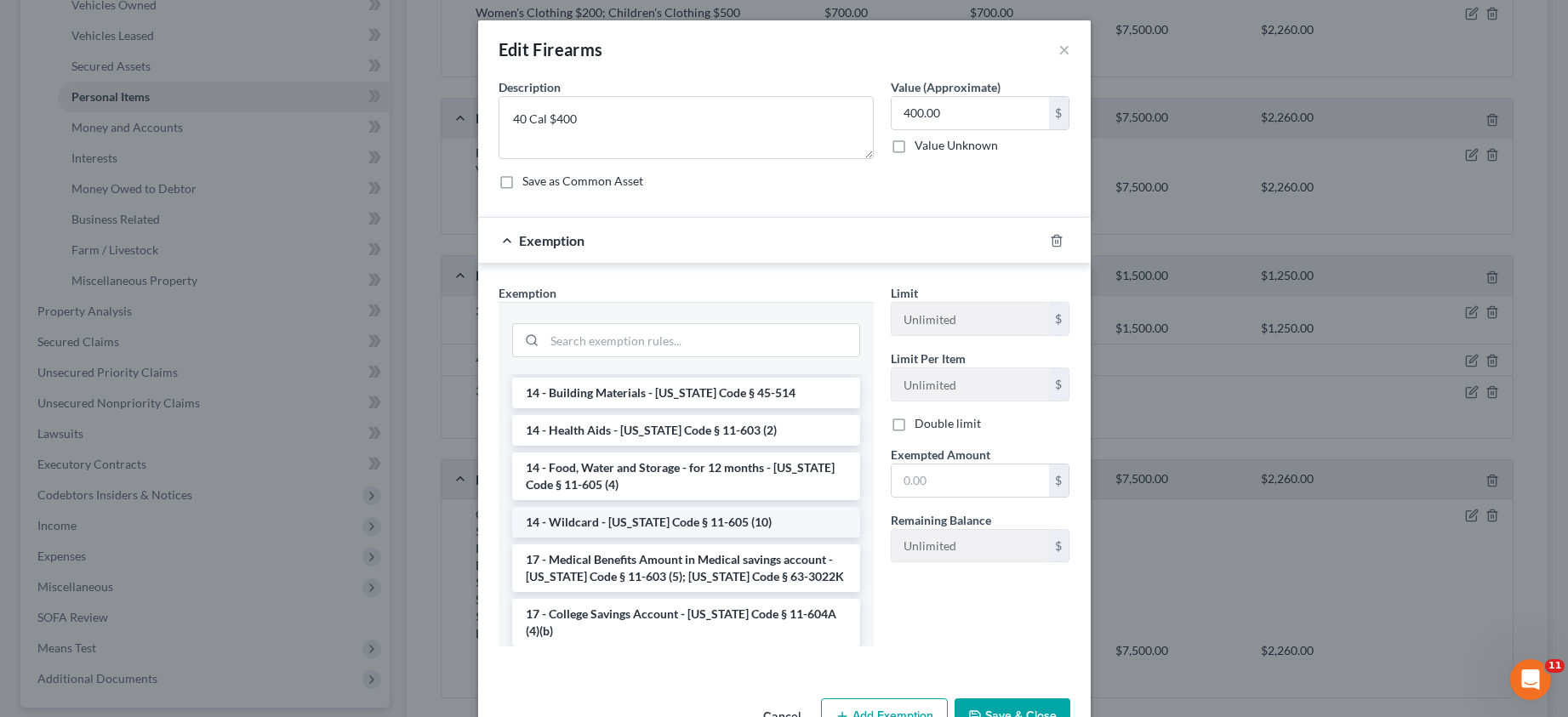
click at [654, 519] on li "14 - Wildcard - [US_STATE] Code § 11-605 (10)" at bounding box center [685, 522] width 348 height 31
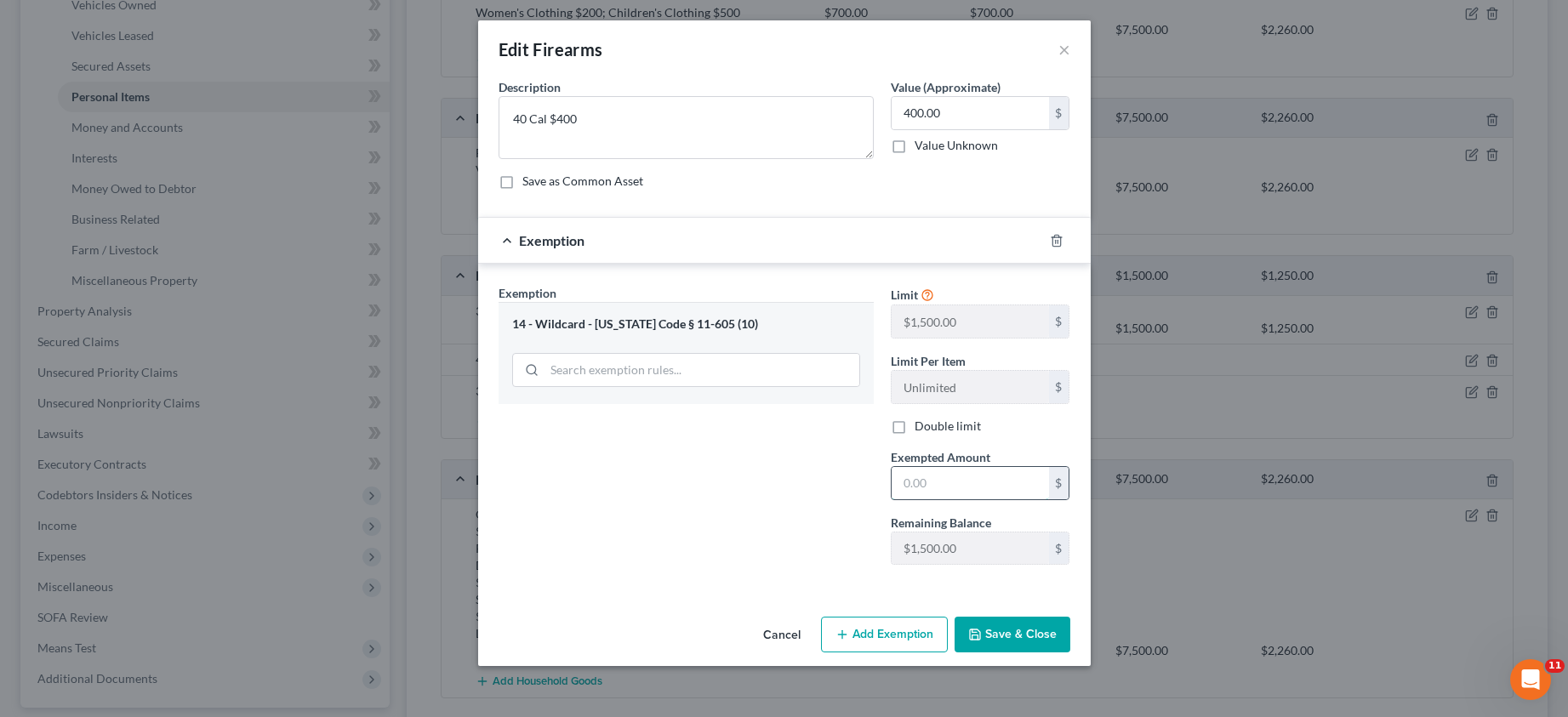
click at [943, 480] on input "text" at bounding box center [970, 483] width 157 height 33
type input "400.00"
click at [1005, 637] on button "Save & Close" at bounding box center [1012, 635] width 116 height 36
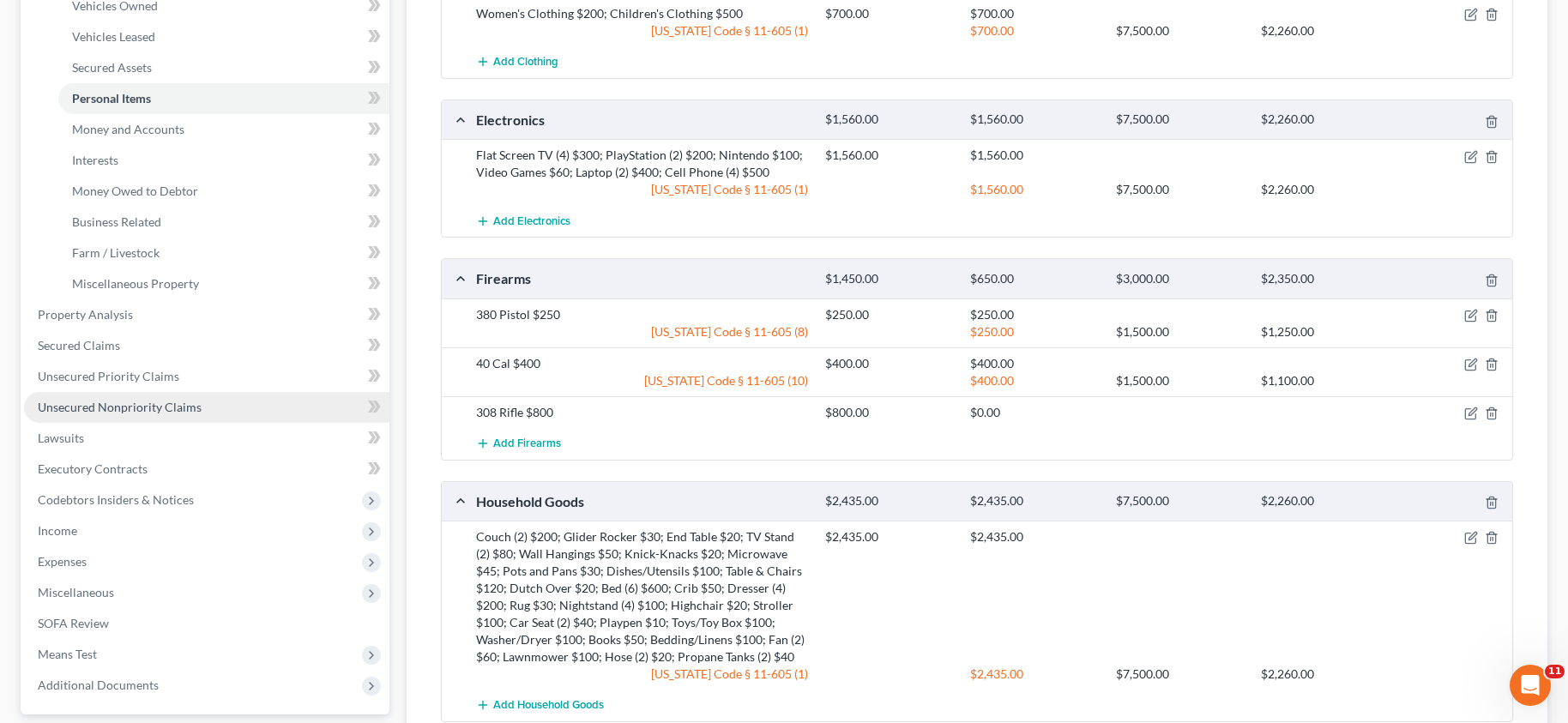
scroll to position [344, 0]
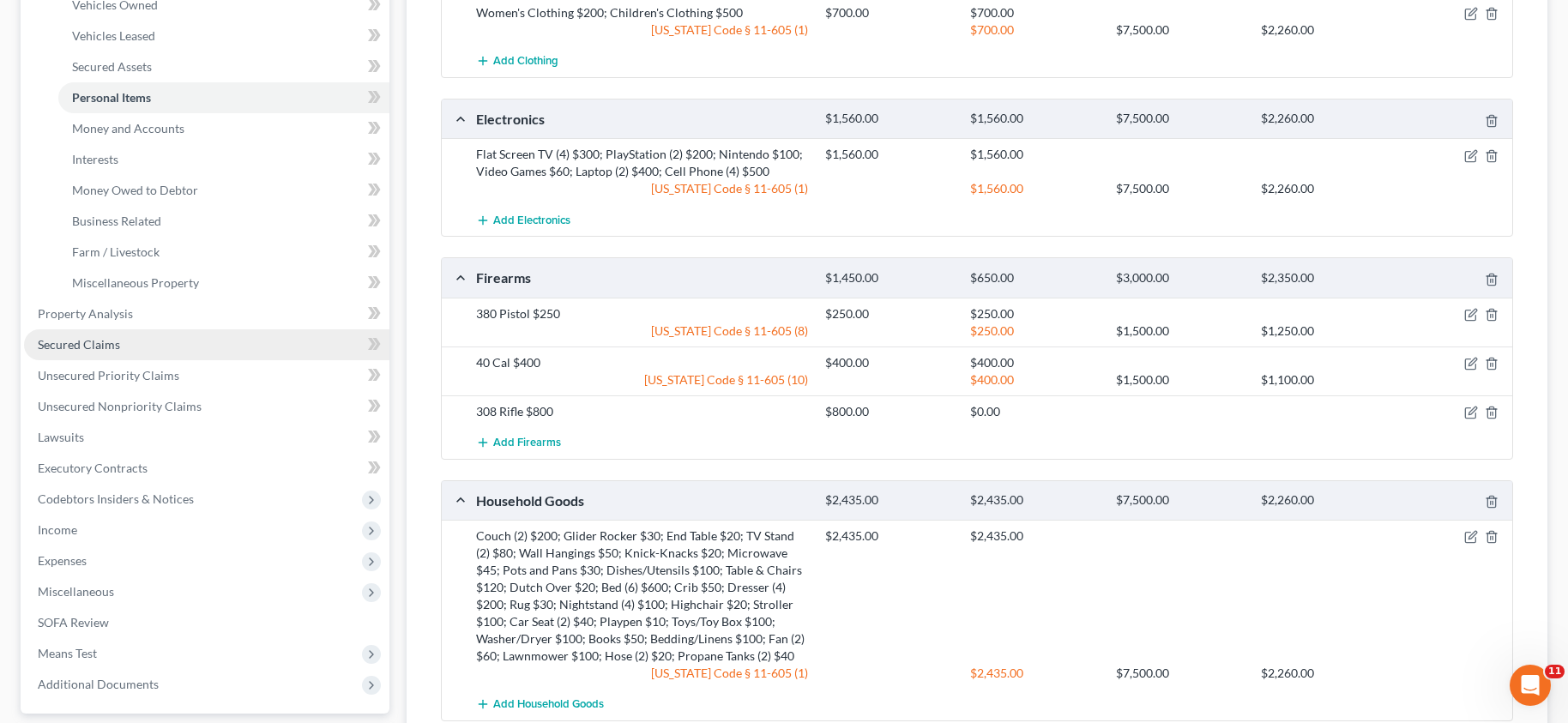
click at [95, 351] on span "Secured Claims" at bounding box center [79, 345] width 82 height 15
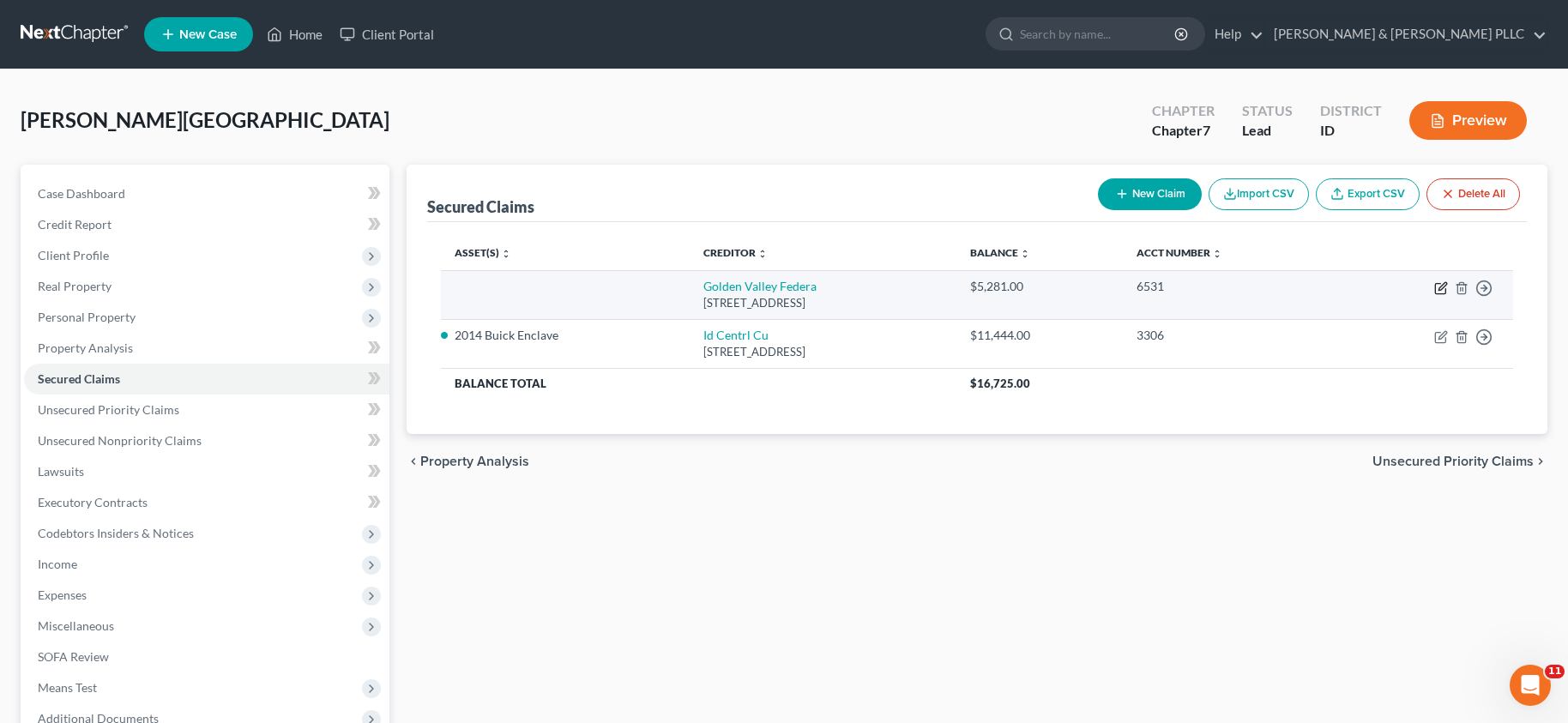
click at [1441, 286] on icon "button" at bounding box center [1442, 287] width 8 height 8
select select "4"
select select "0"
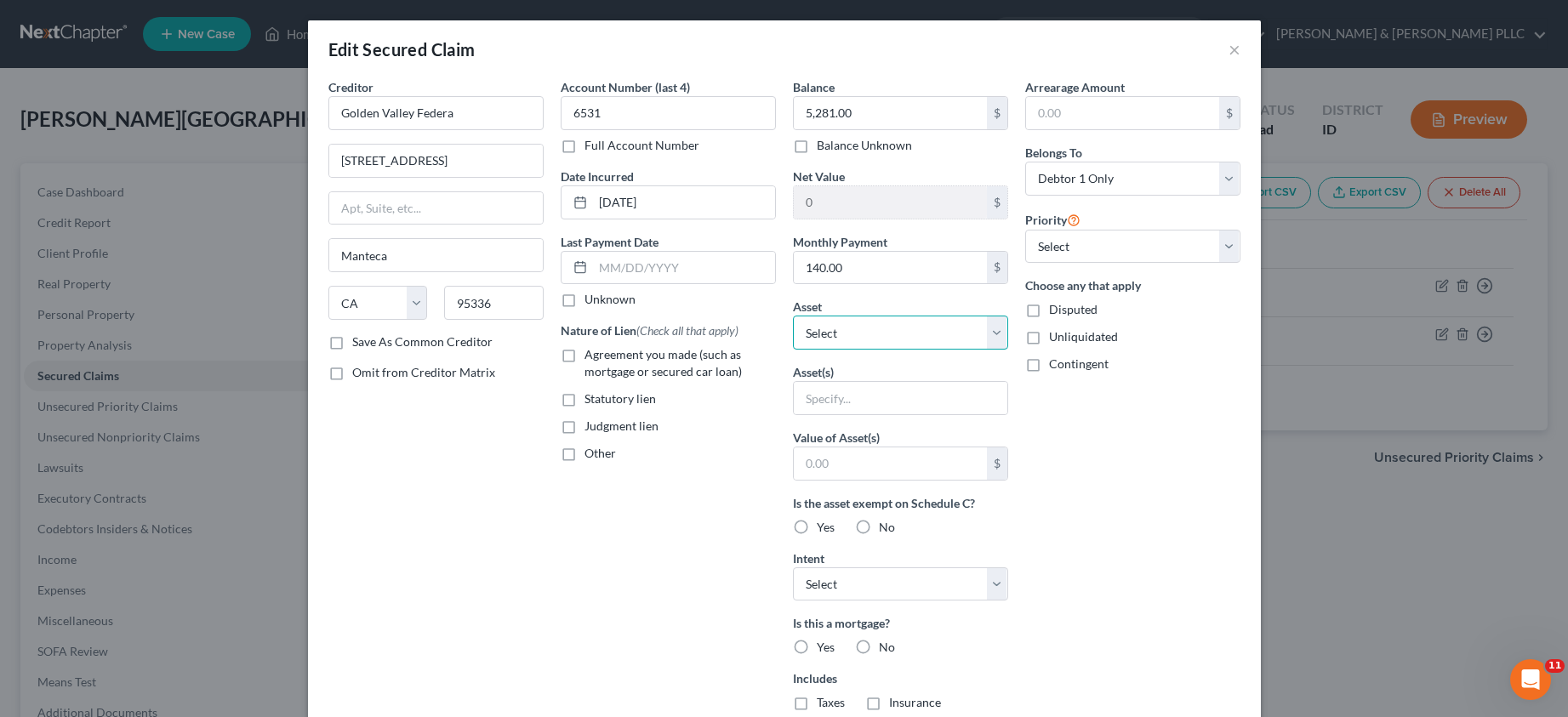
click at [986, 332] on select "Select Other Multiple Assets Mountain America Credit Union (Savings Account) - …" at bounding box center [900, 333] width 215 height 34
select select "3"
click at [793, 316] on select "Select Other Multiple Assets Mountain America Credit Union (Savings Account) - …" at bounding box center [900, 333] width 215 height 34
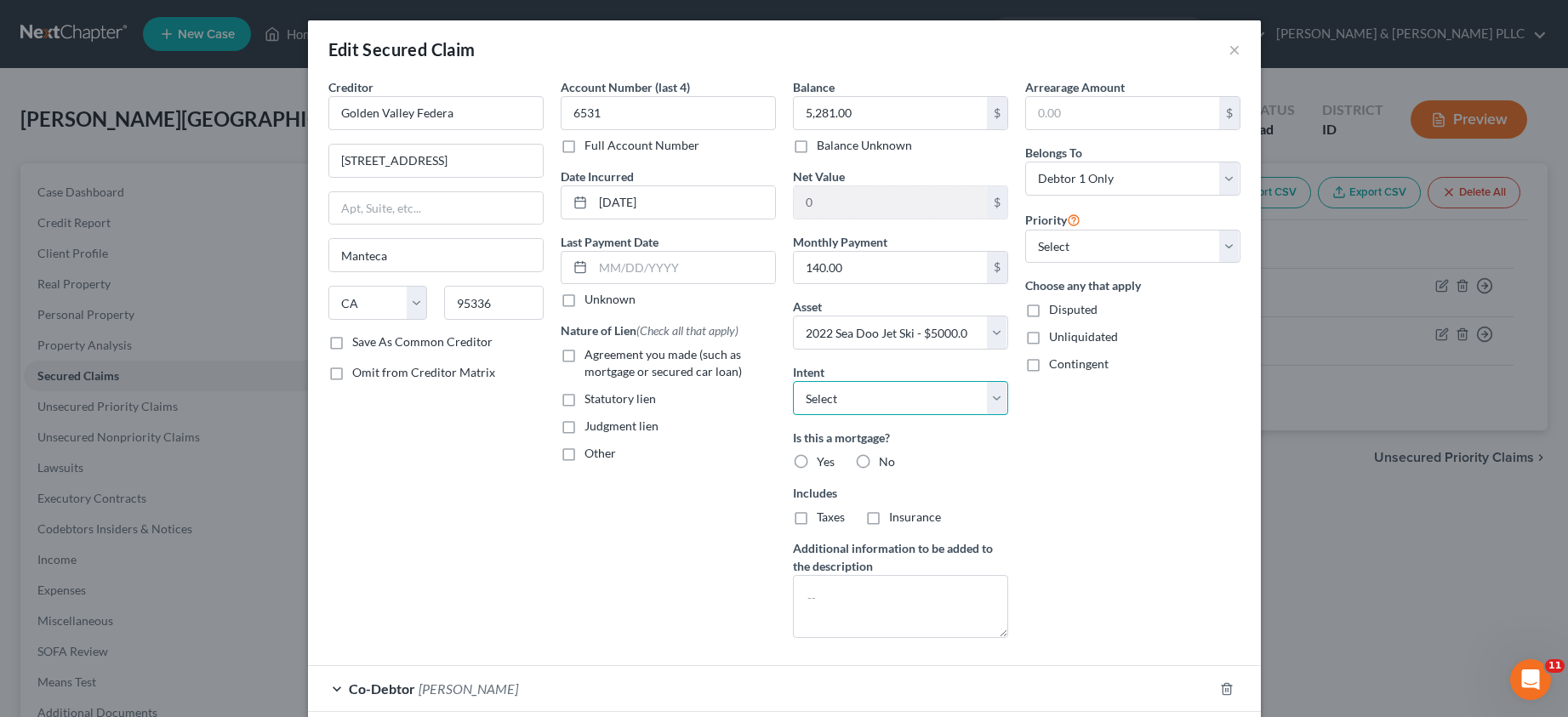
click at [992, 402] on select "Select Surrender Redeem Reaffirm Avoid Other" at bounding box center [900, 398] width 215 height 34
click at [1060, 437] on div "Arrearage Amount $ Belongs To * Select Debtor 1 Only Debtor 2 Only Debtor 1 And…" at bounding box center [1133, 364] width 233 height 573
click at [991, 399] on select "Select Surrender Redeem Reaffirm Avoid Other" at bounding box center [900, 398] width 215 height 34
select select "2"
click at [793, 381] on select "Select Surrender Redeem Reaffirm Avoid Other" at bounding box center [900, 398] width 215 height 34
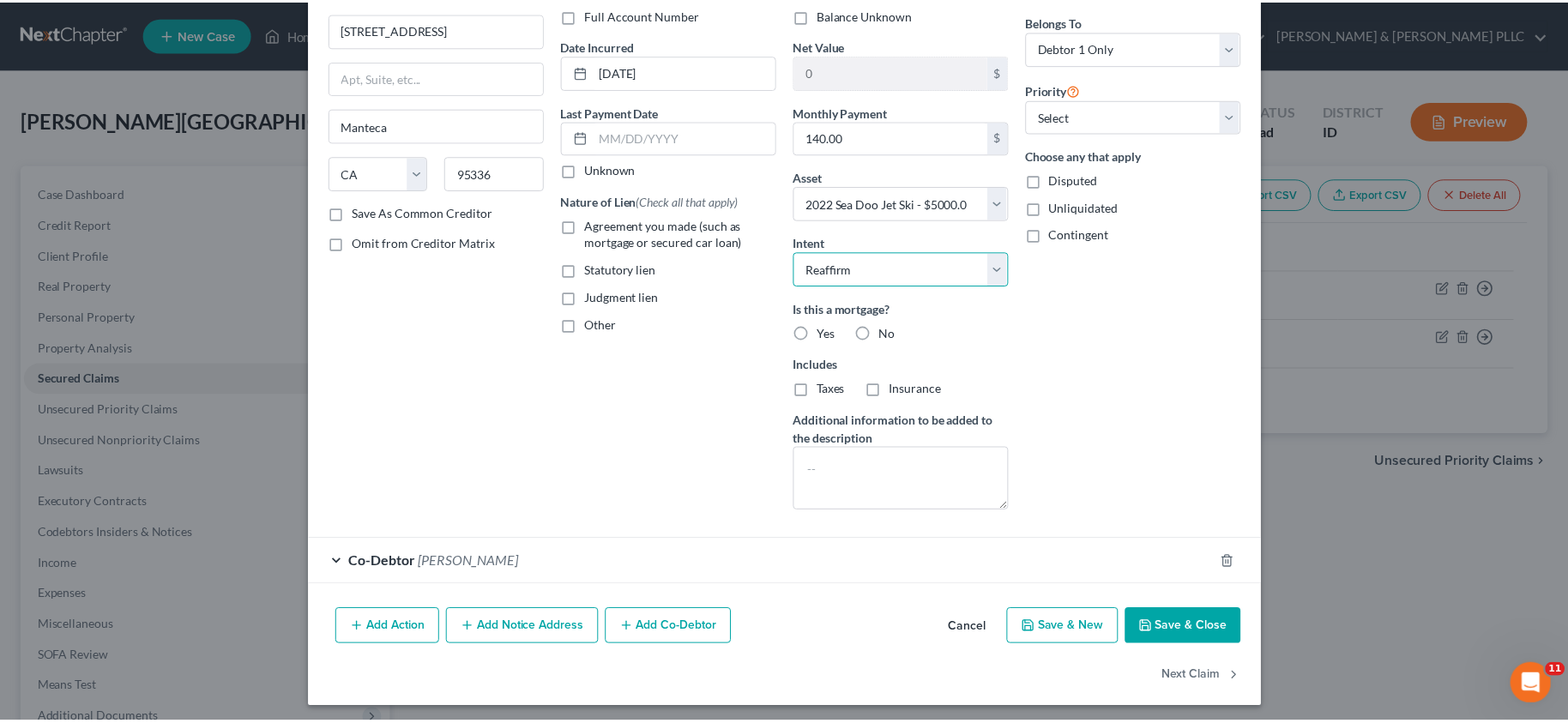
scroll to position [138, 0]
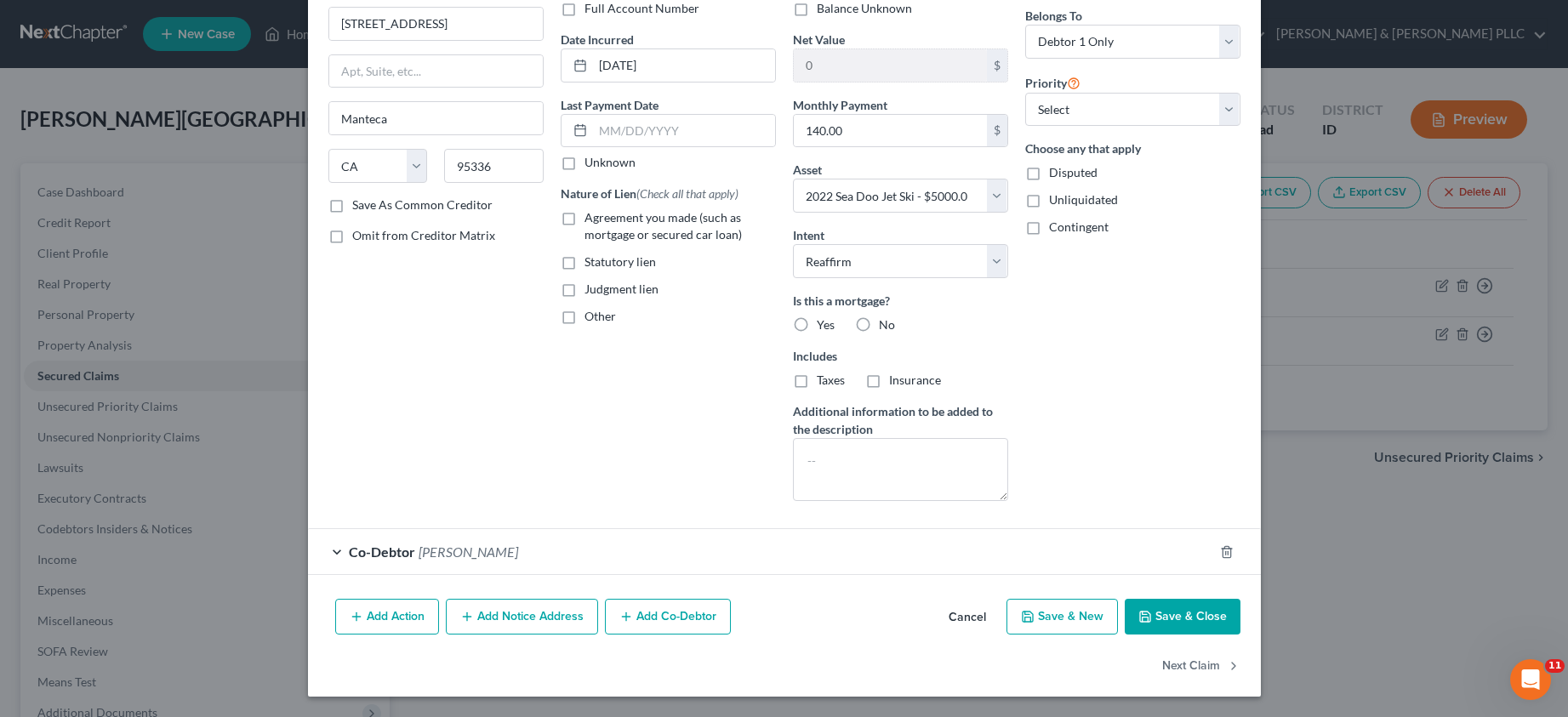
click at [1195, 625] on button "Save & Close" at bounding box center [1183, 617] width 116 height 36
select select
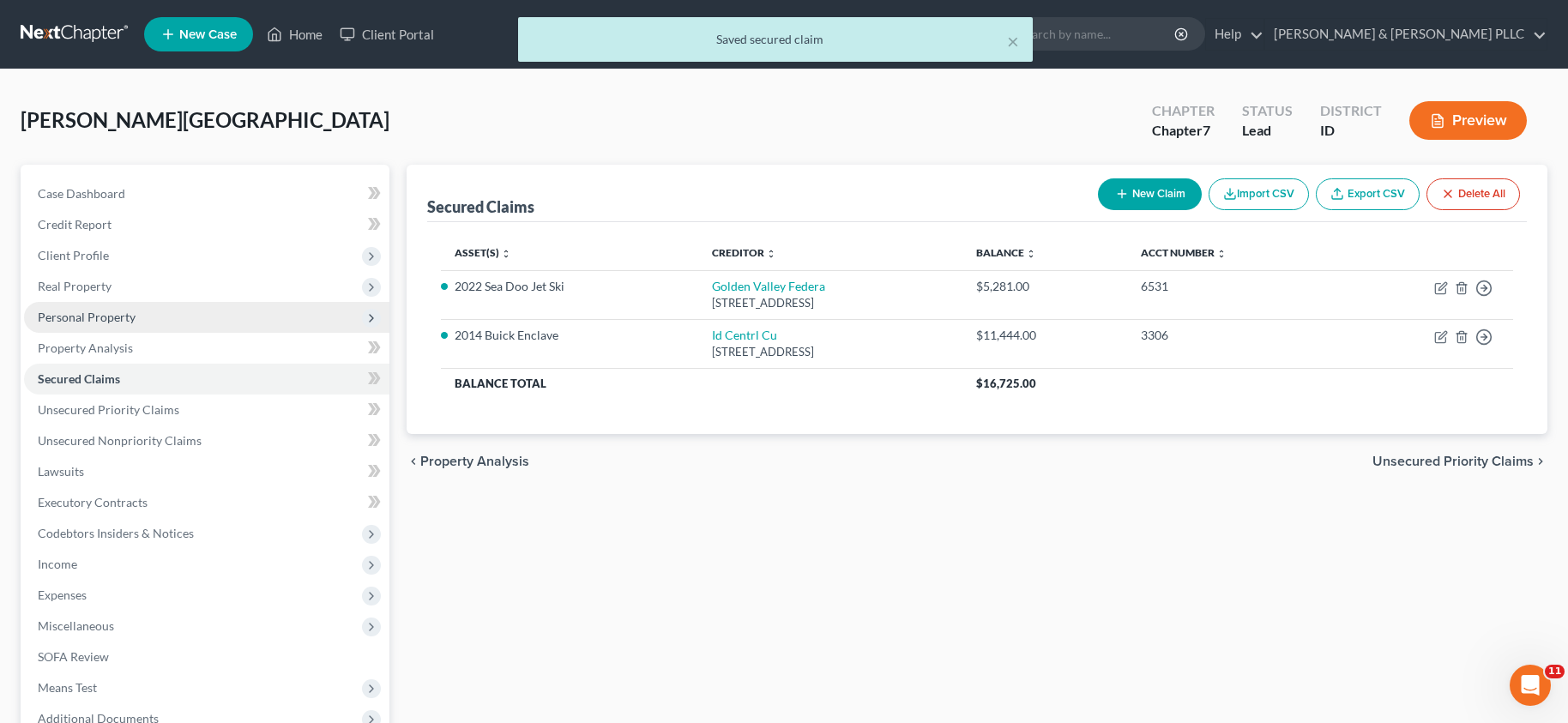
click at [86, 326] on span "Personal Property" at bounding box center [207, 317] width 365 height 31
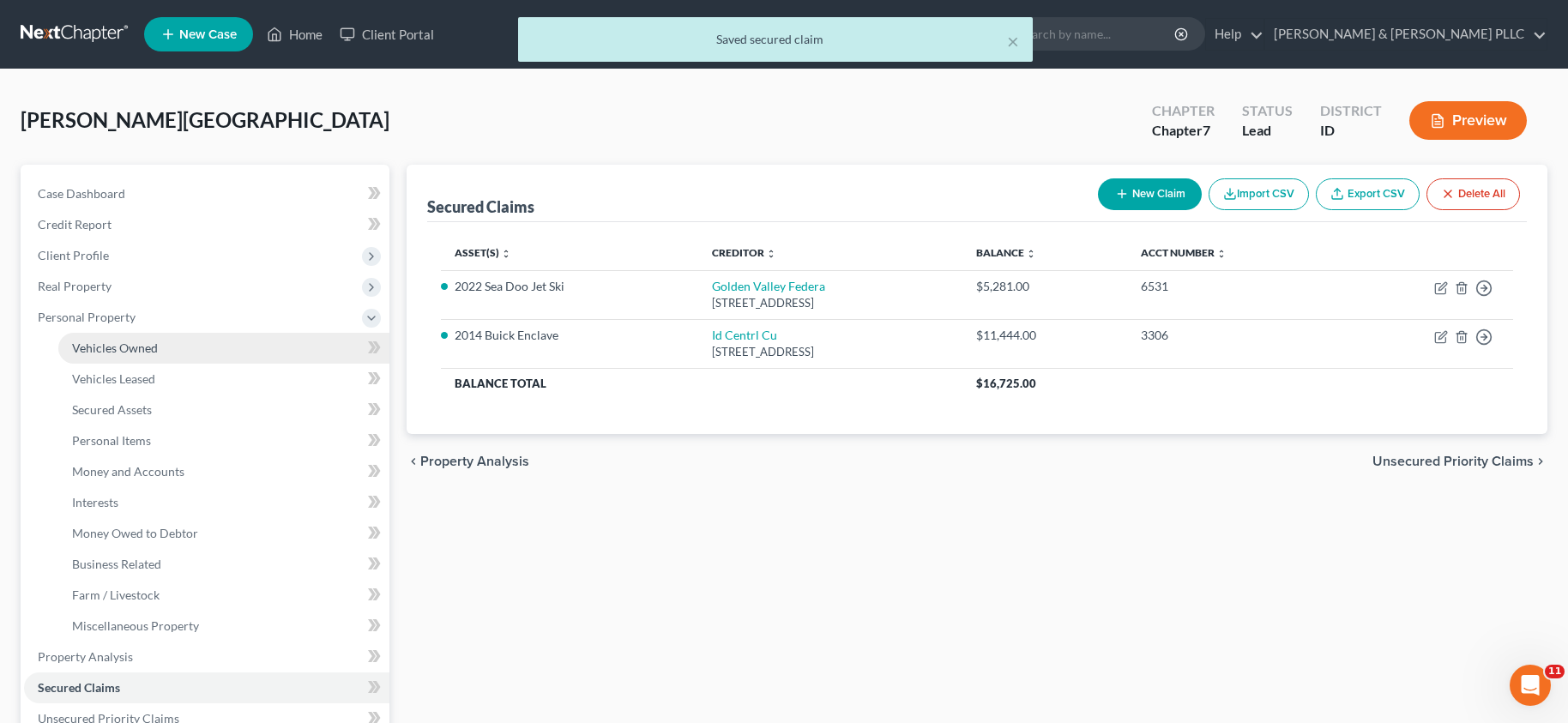
click at [104, 349] on span "Vehicles Owned" at bounding box center [115, 348] width 86 height 15
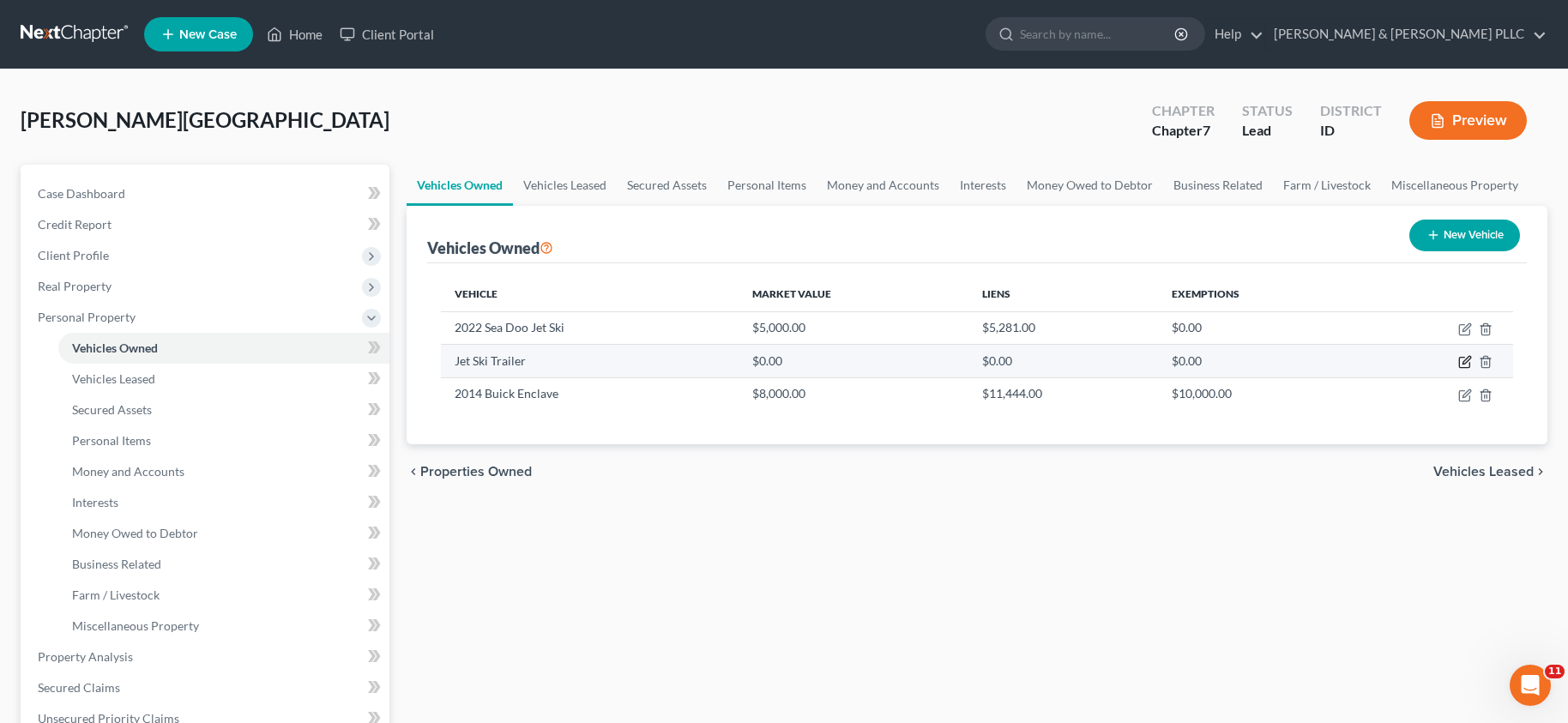
click at [1464, 360] on icon "button" at bounding box center [1465, 362] width 14 height 14
select select "2"
select select "0"
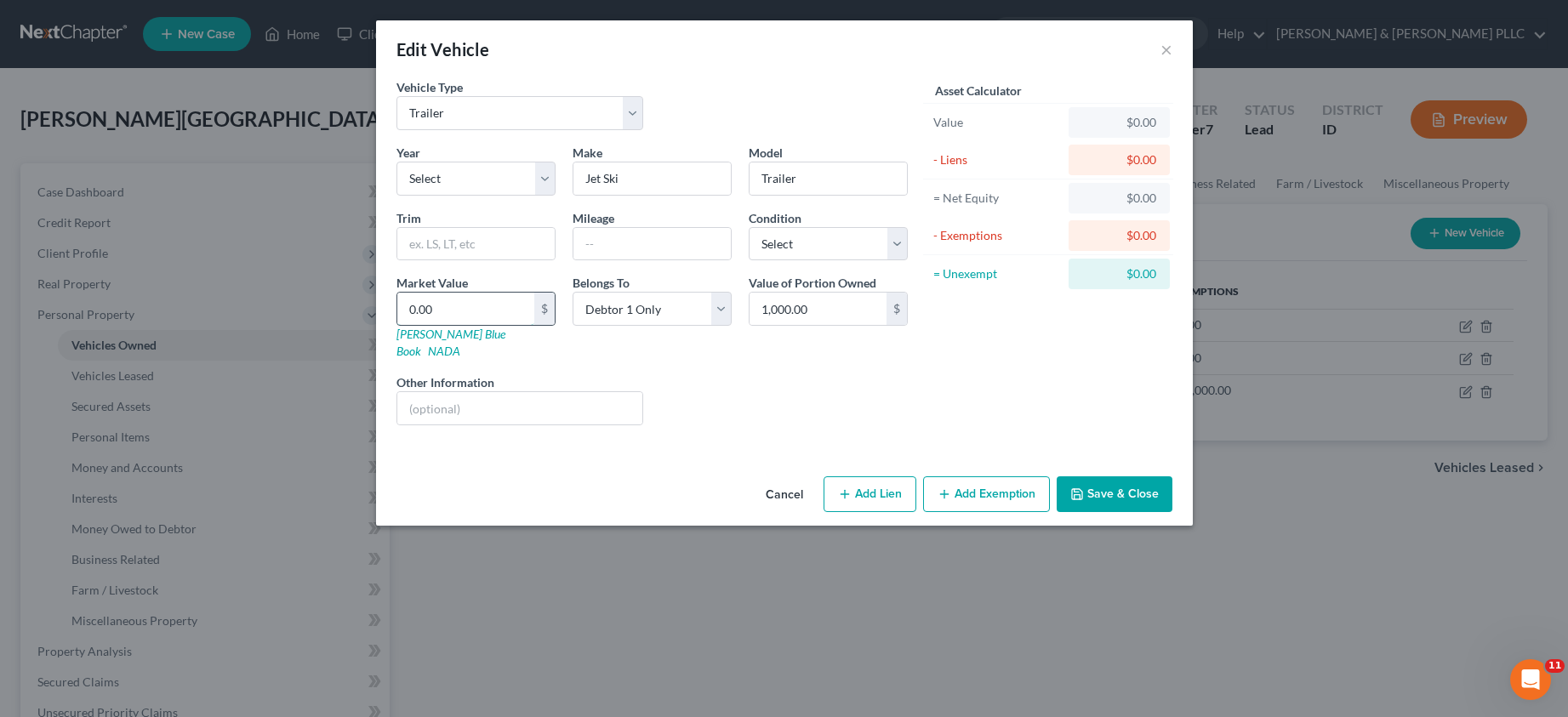
click at [444, 308] on input "0.00" at bounding box center [466, 309] width 137 height 33
type input "1"
type input "1.00"
type input "10"
type input "10.00"
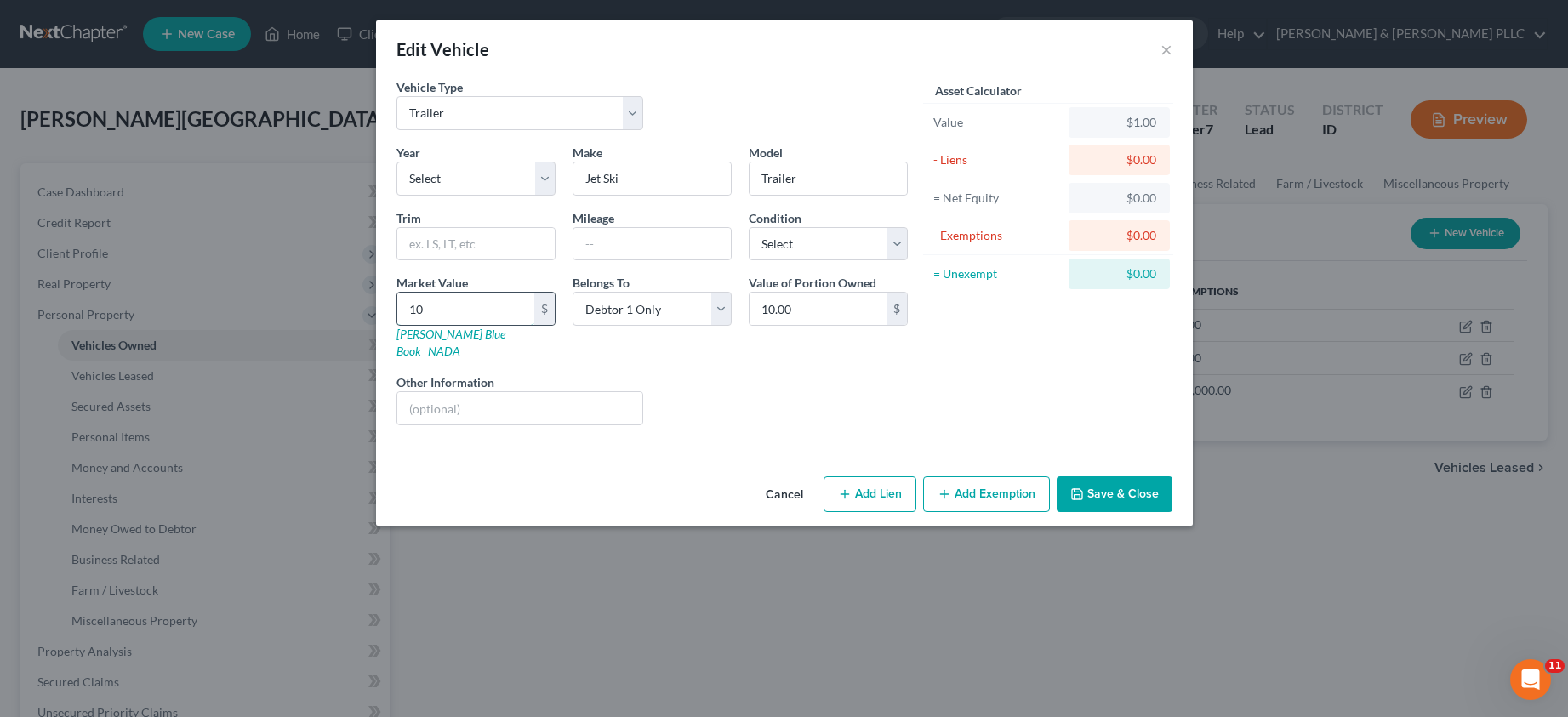
type input "100"
type input "100.00"
type input "1000"
type input "1,000.00"
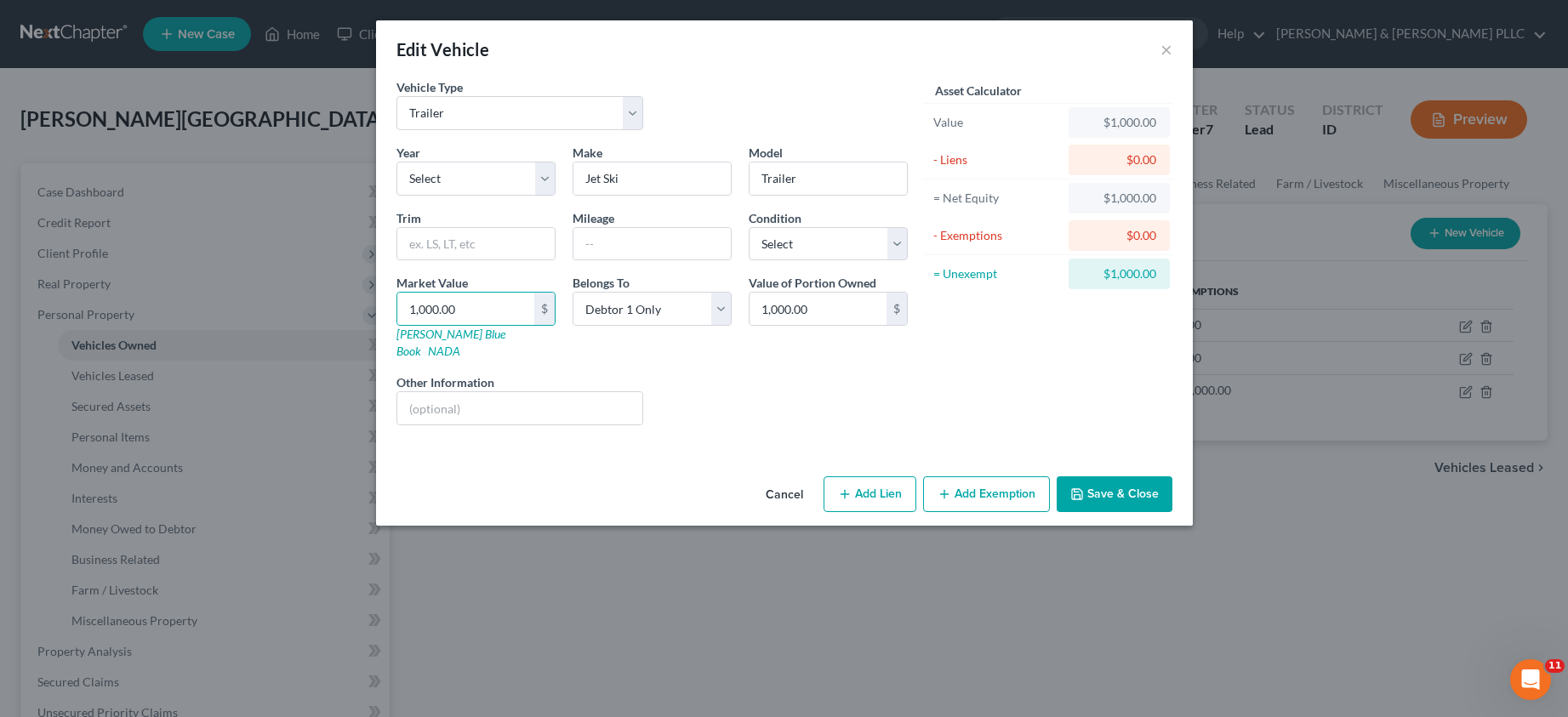
drag, startPoint x: 1004, startPoint y: 397, endPoint x: 1040, endPoint y: 392, distance: 36.3
click at [1004, 396] on div "Asset Calculator Value $1,000.00 - Liens $0.00 = Net Equity $1,000.00 - Exempti…" at bounding box center [1048, 258] width 264 height 360
click at [1127, 476] on button "Save & Close" at bounding box center [1114, 494] width 116 height 36
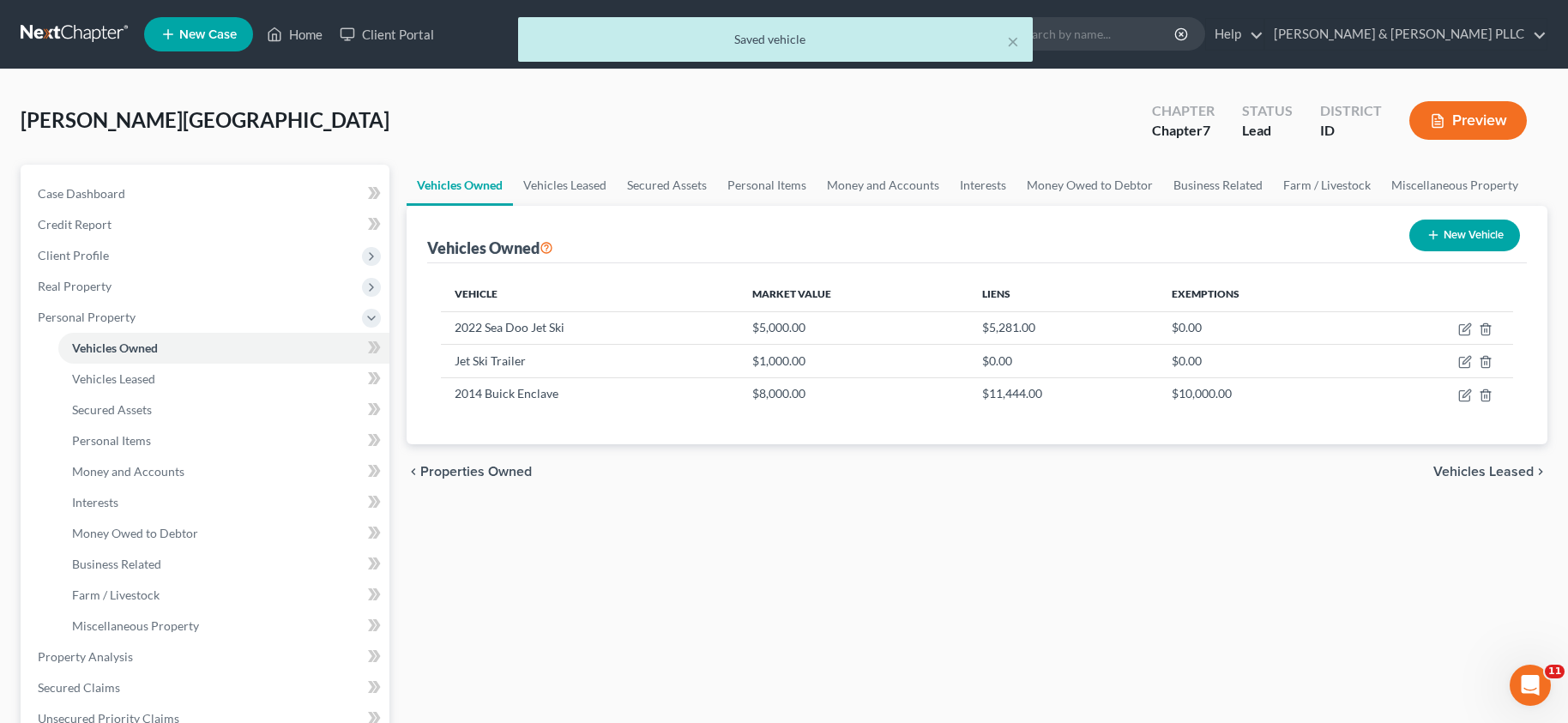
click at [1048, 566] on div "Vehicles Owned Vehicles Leased Secured Assets Personal Items Money and Accounts…" at bounding box center [977, 660] width 1158 height 991
drag, startPoint x: 660, startPoint y: 113, endPoint x: 627, endPoint y: 110, distance: 33.1
click at [659, 112] on div "[PERSON_NAME][GEOGRAPHIC_DATA] Upgraded Chapter Chapter 7 Status Lead District …" at bounding box center [784, 127] width 1526 height 75
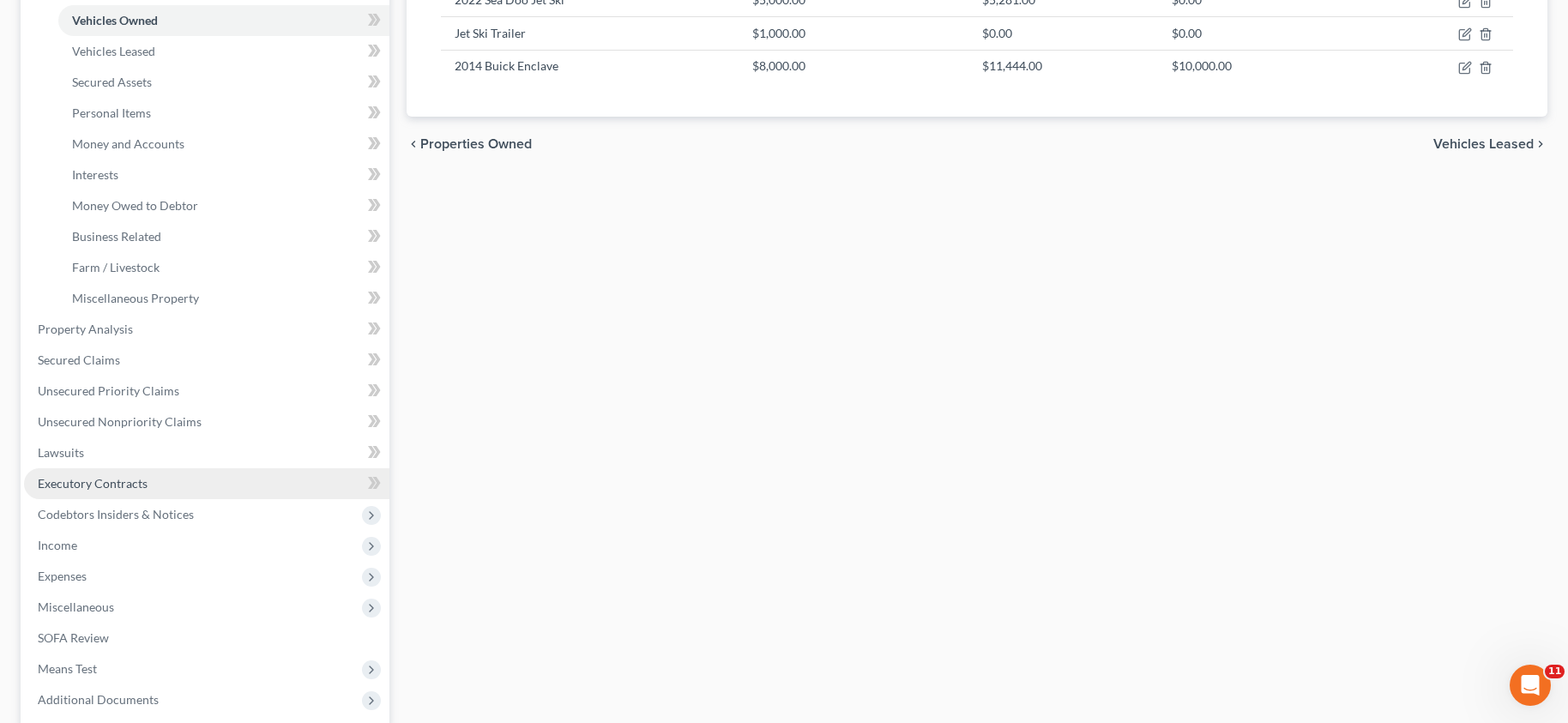
scroll to position [344, 0]
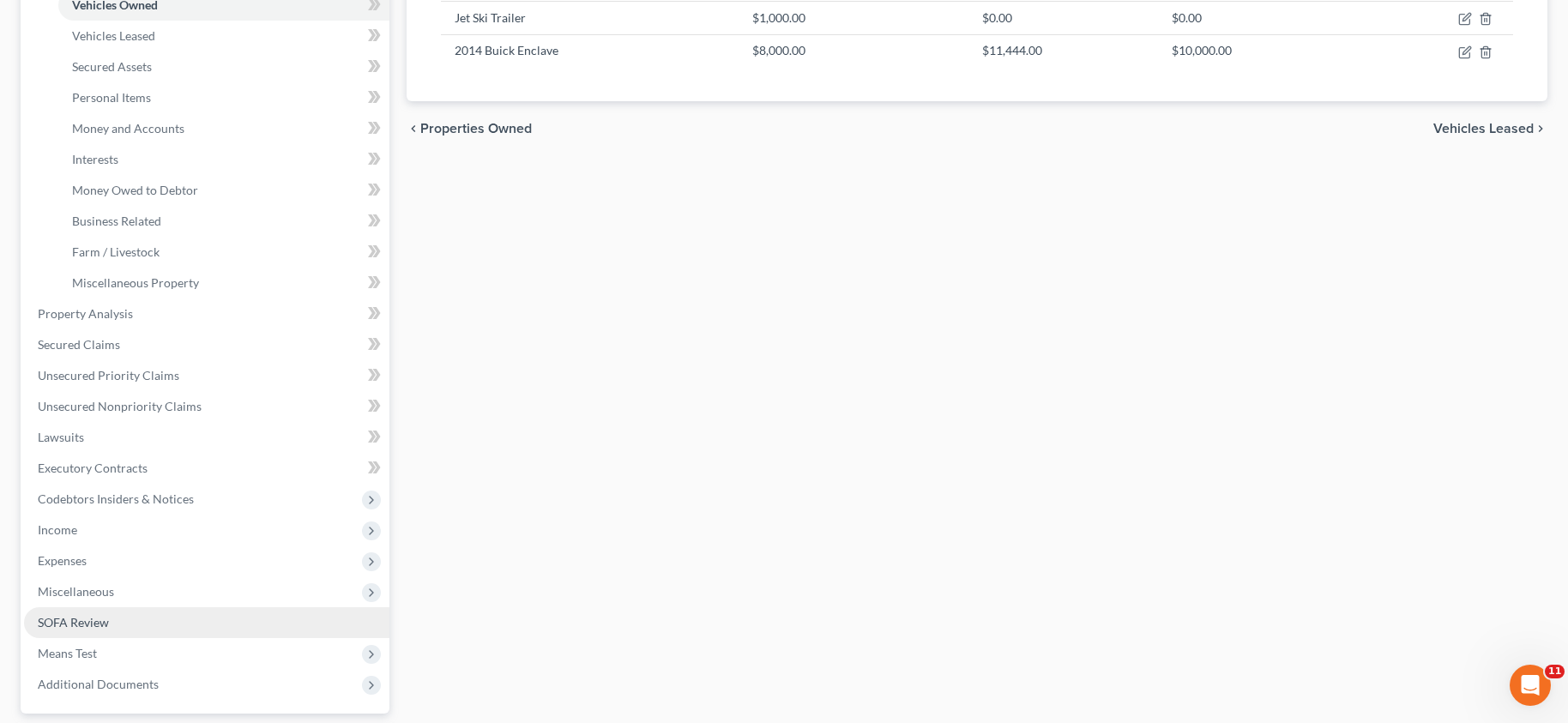
click at [113, 618] on link "SOFA Review" at bounding box center [207, 622] width 365 height 31
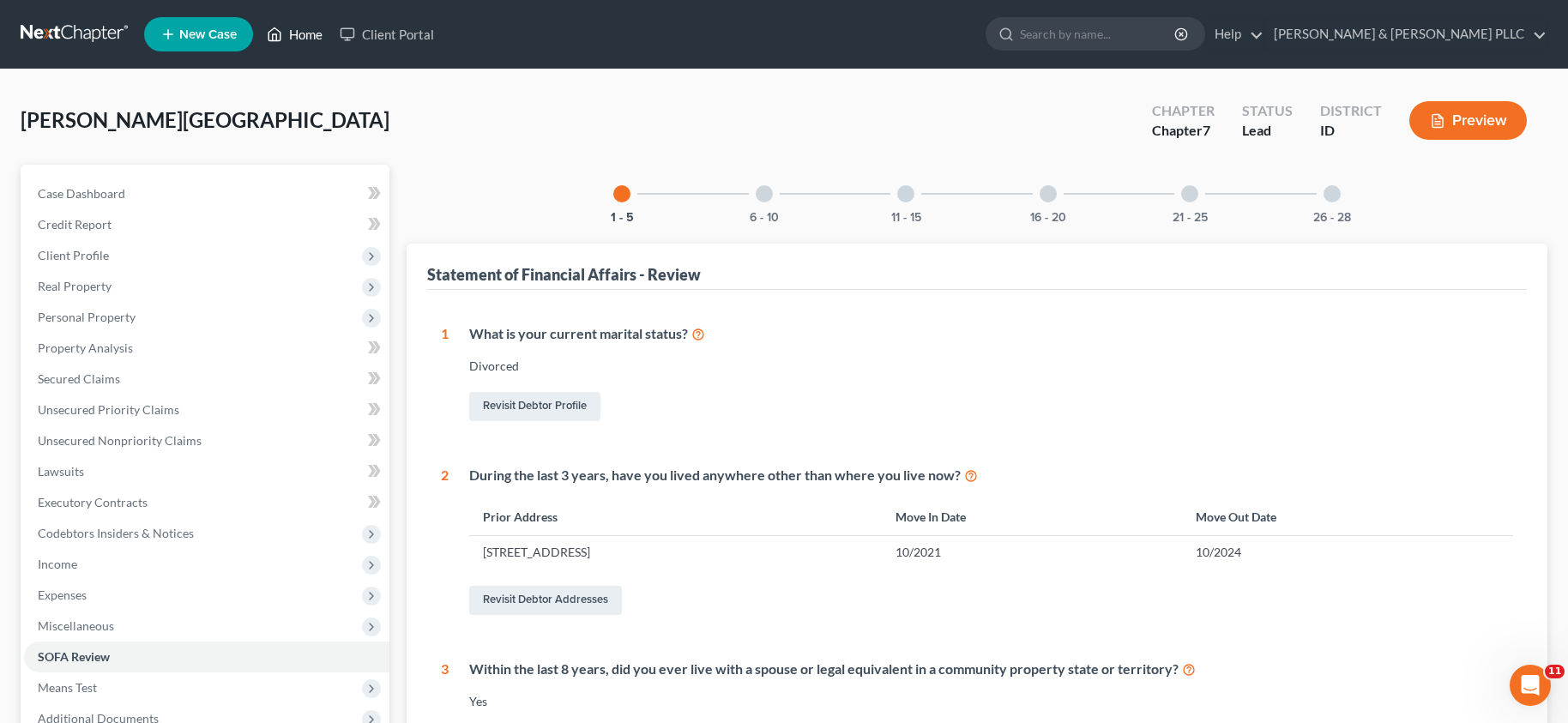
click at [295, 34] on link "Home" at bounding box center [294, 34] width 73 height 31
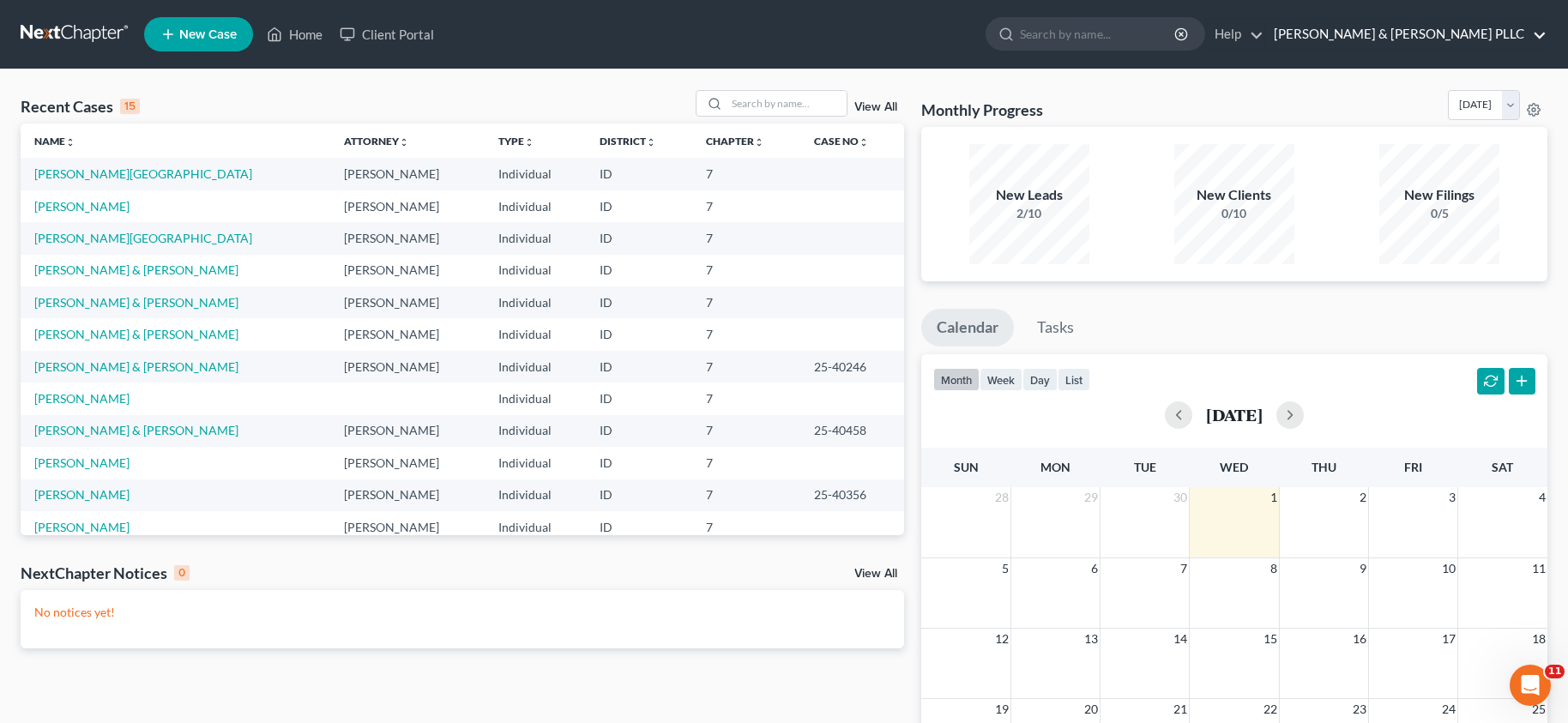
click at [1464, 33] on link "[PERSON_NAME] & [PERSON_NAME] PLLC" at bounding box center [1405, 34] width 281 height 31
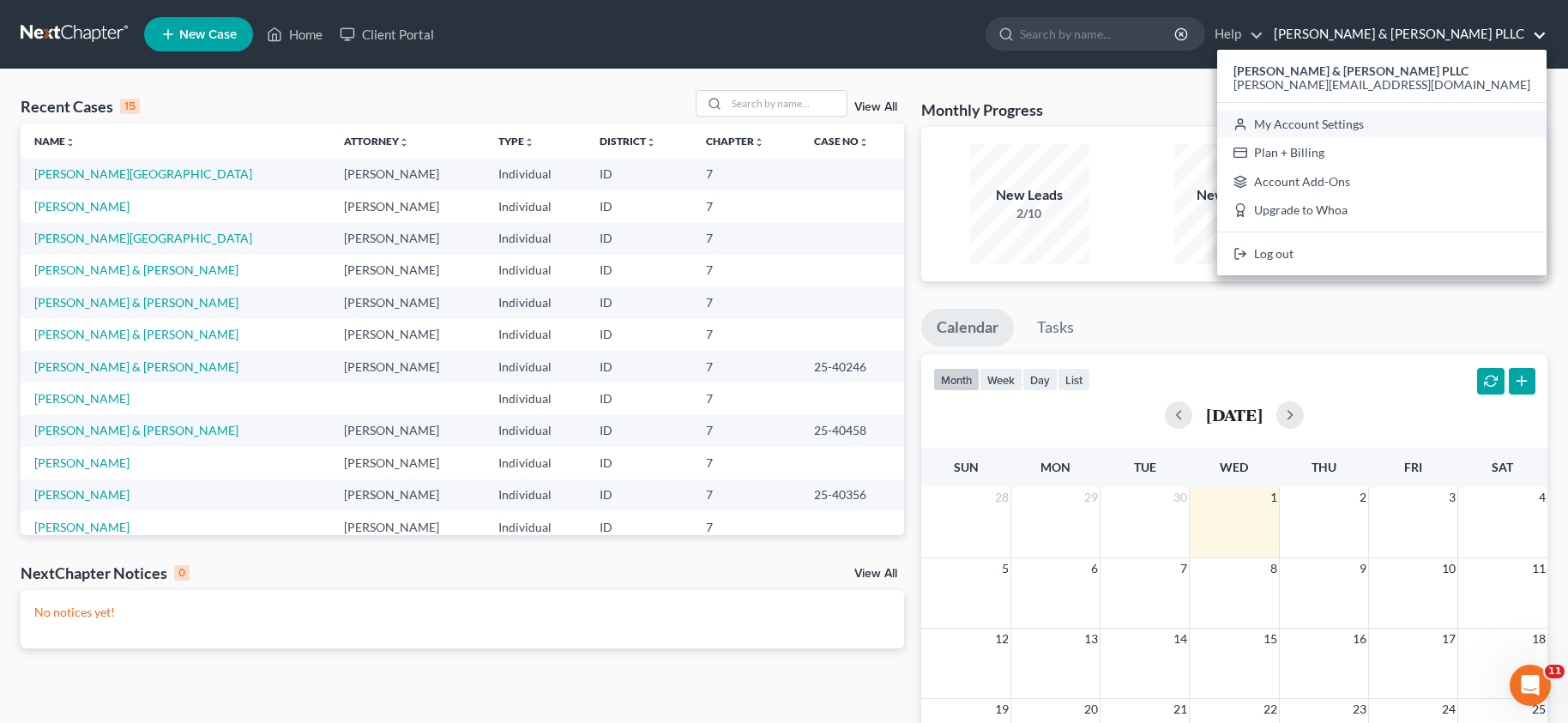
click at [1457, 121] on link "My Account Settings" at bounding box center [1381, 124] width 329 height 29
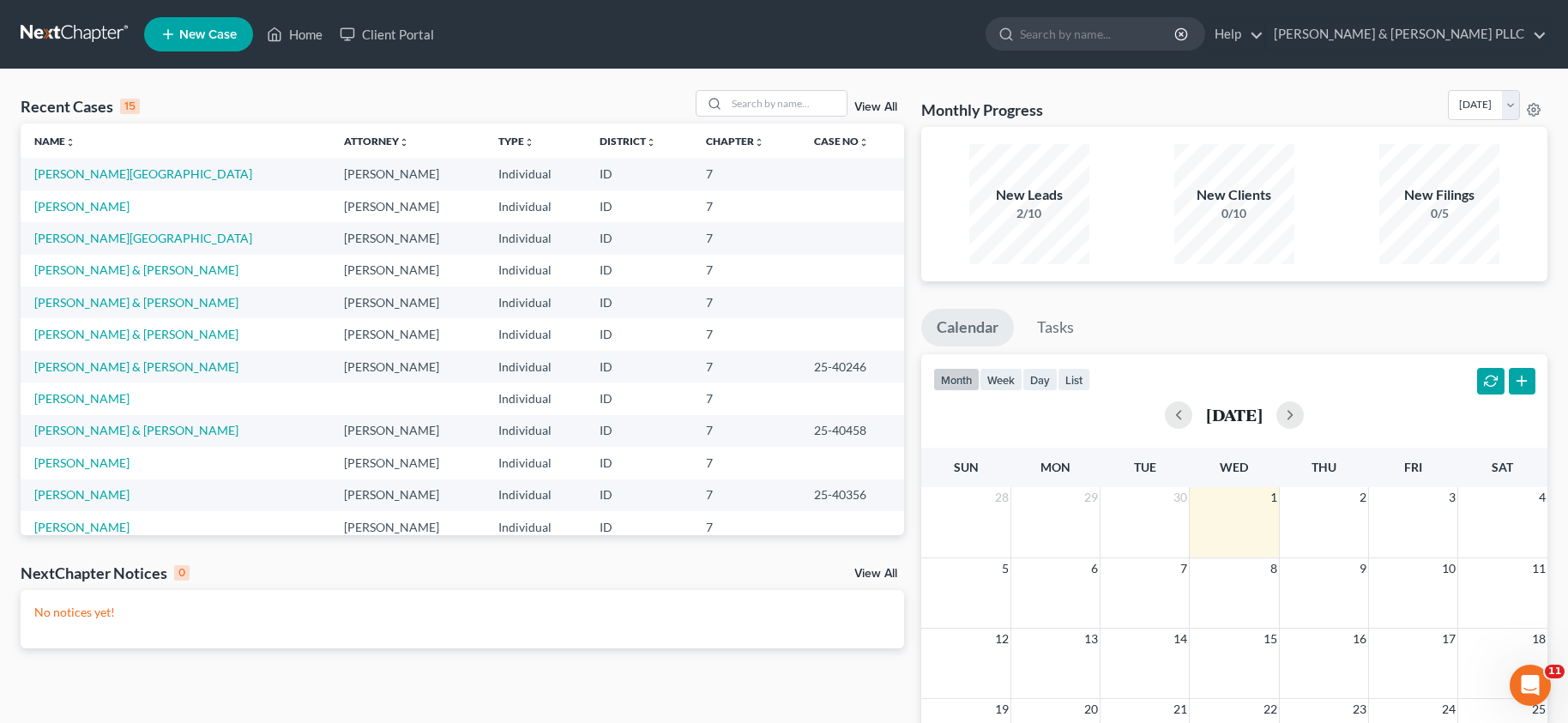
select select "28"
select select "13"
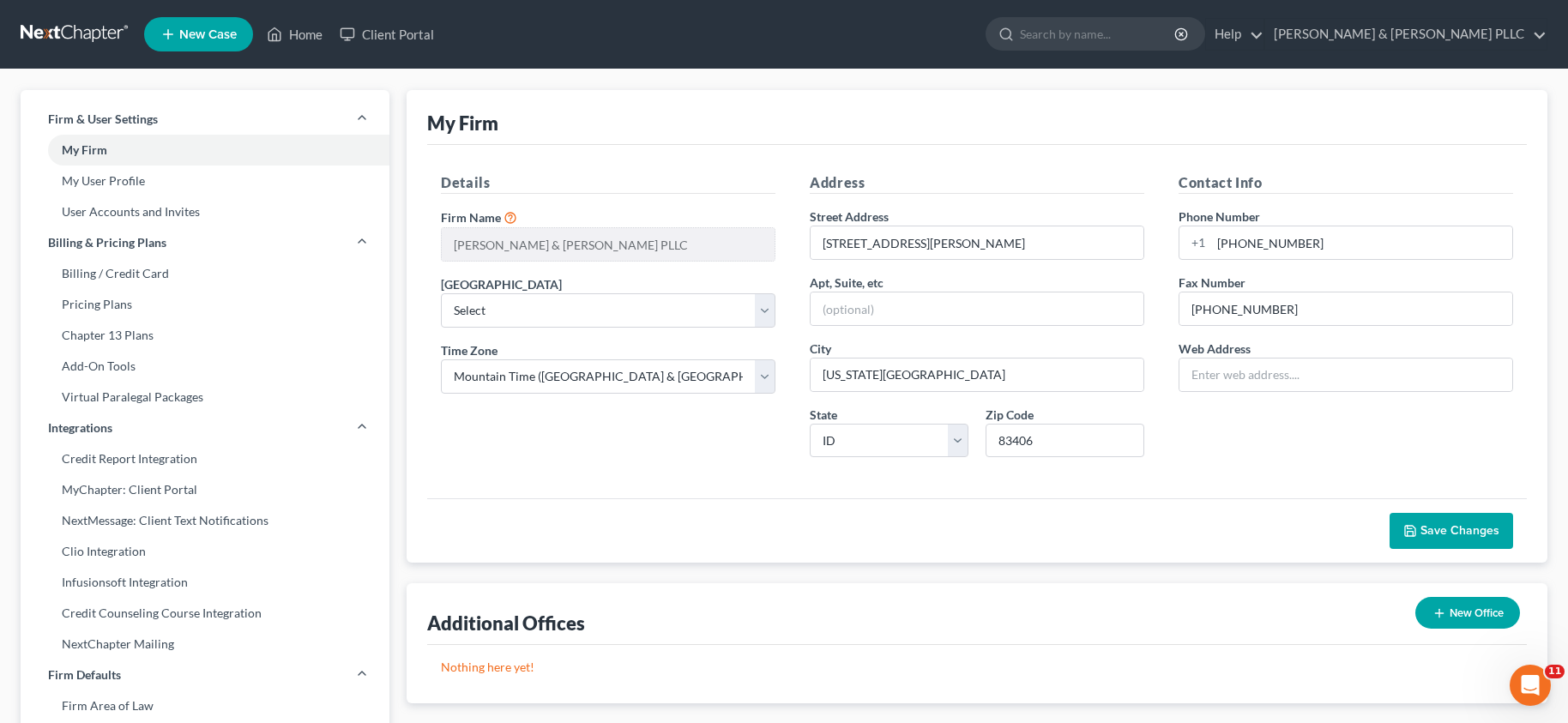
click at [688, 88] on div "Firm & User Settings My Firm My User Profile User Accounts and Invites Billing …" at bounding box center [784, 655] width 1568 height 1170
click at [1456, 33] on link "[PERSON_NAME] & [PERSON_NAME] PLLC" at bounding box center [1405, 34] width 281 height 31
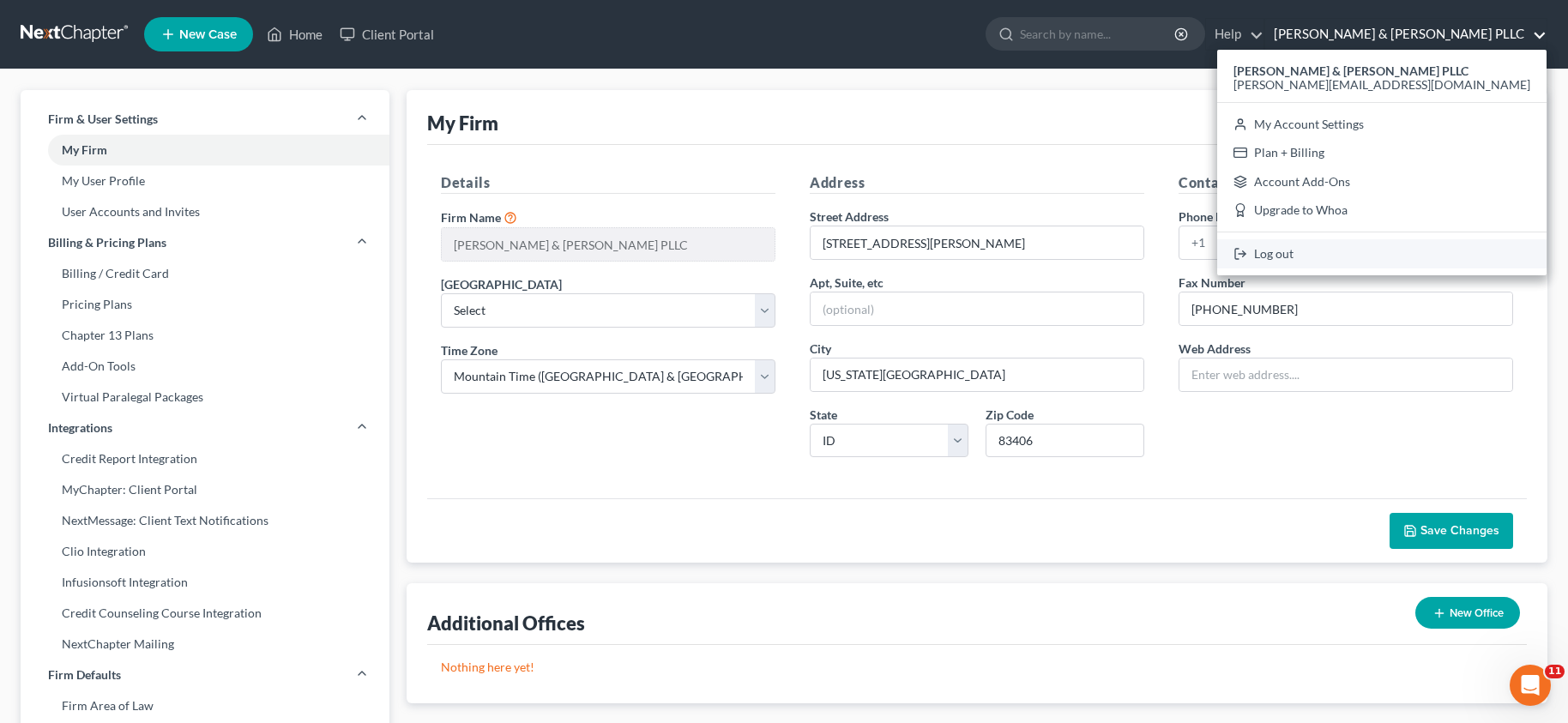
click at [1422, 248] on link "Log out" at bounding box center [1381, 254] width 329 height 29
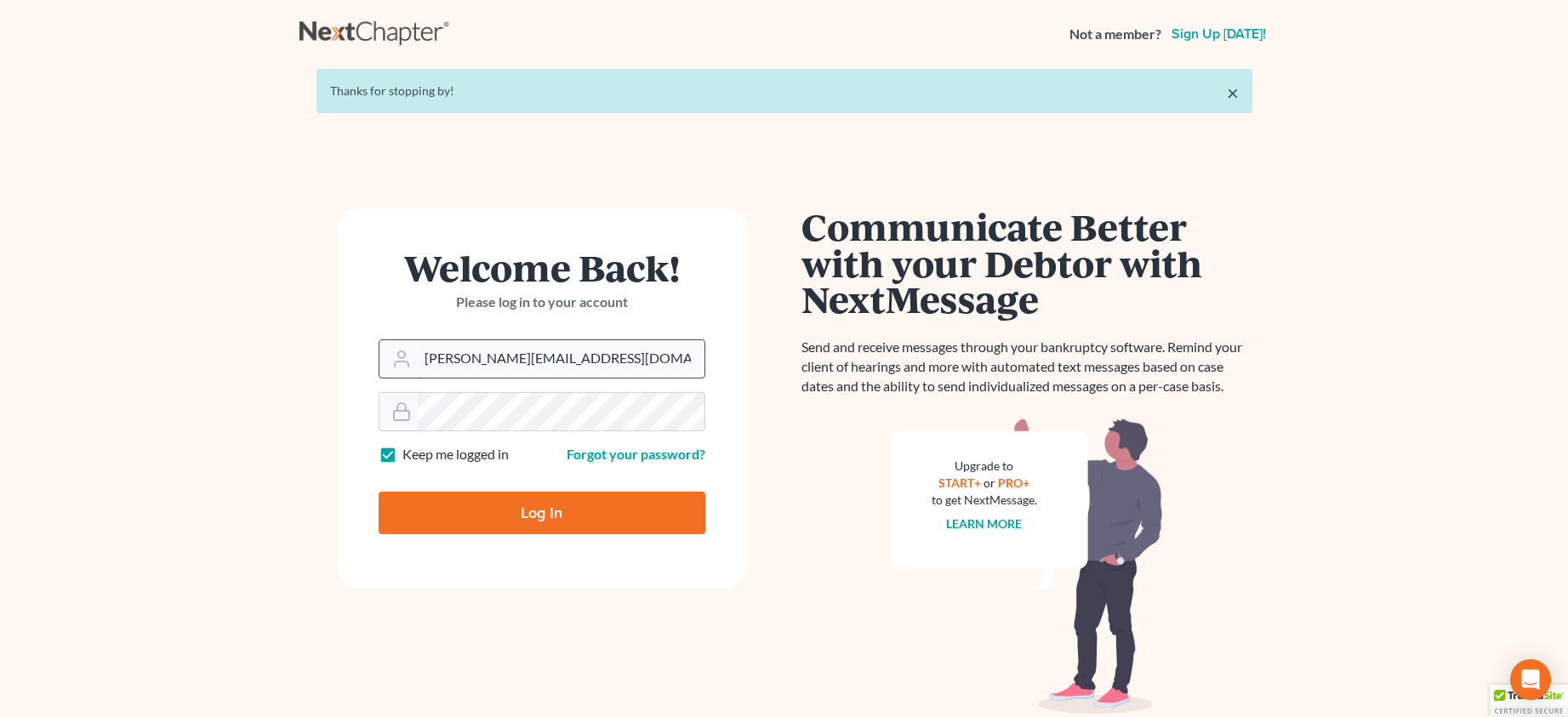
click at [583, 355] on input "[PERSON_NAME][EMAIL_ADDRESS][DOMAIN_NAME]" at bounding box center [562, 359] width 287 height 38
type input "ajt@aaronjtolsonlaw.com"
click at [522, 505] on input "Log In" at bounding box center [542, 513] width 327 height 43
type input "Thinking..."
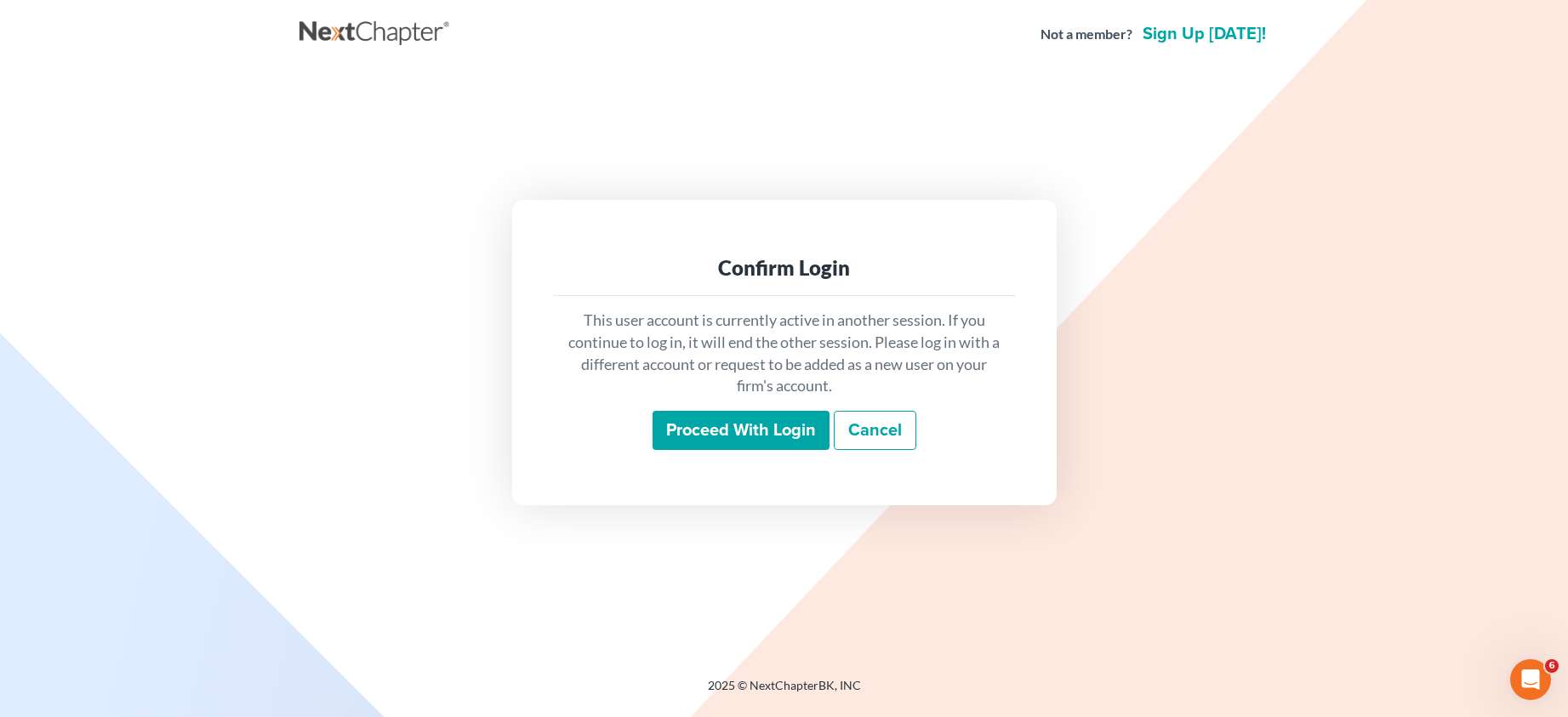
click at [731, 433] on input "Proceed with login" at bounding box center [741, 431] width 177 height 40
